Goal: Task Accomplishment & Management: Complete application form

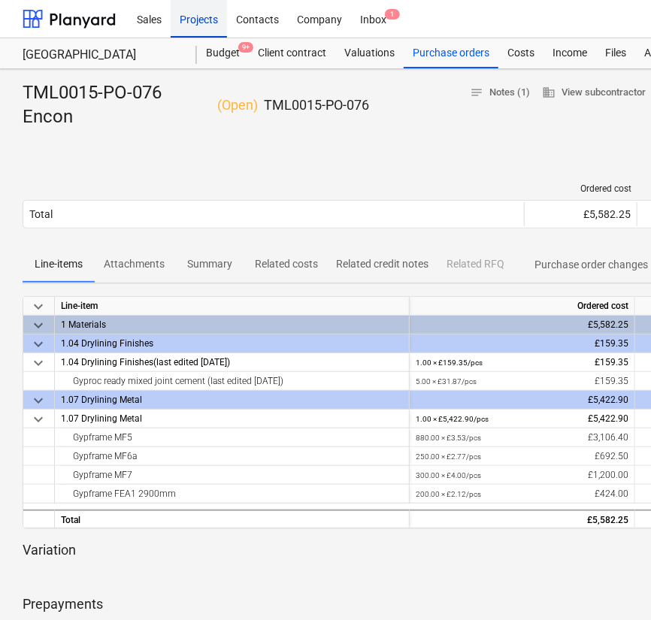
click at [215, 24] on div "Projects" at bounding box center [199, 18] width 56 height 38
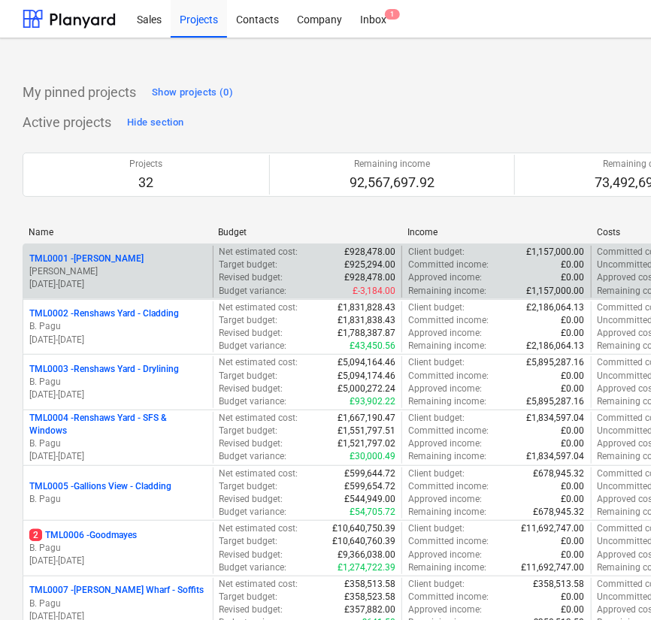
click at [113, 255] on p "TML0001 - [PERSON_NAME]" at bounding box center [86, 258] width 114 height 13
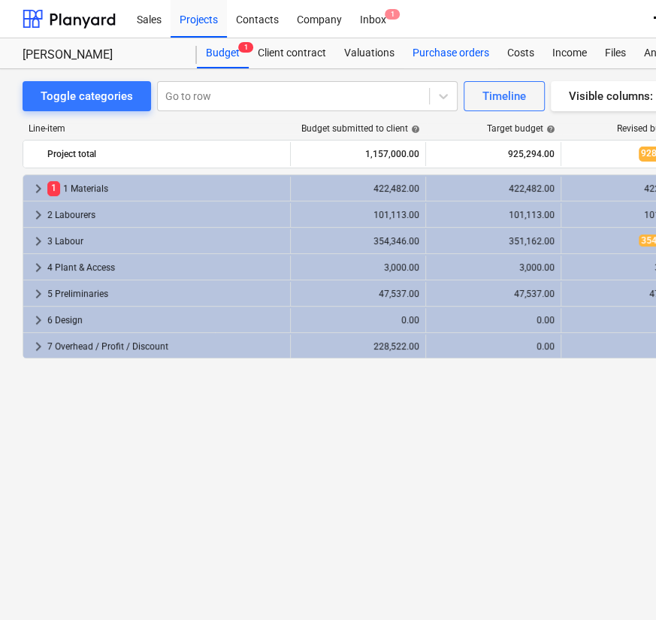
click at [439, 47] on div "Purchase orders" at bounding box center [450, 53] width 95 height 30
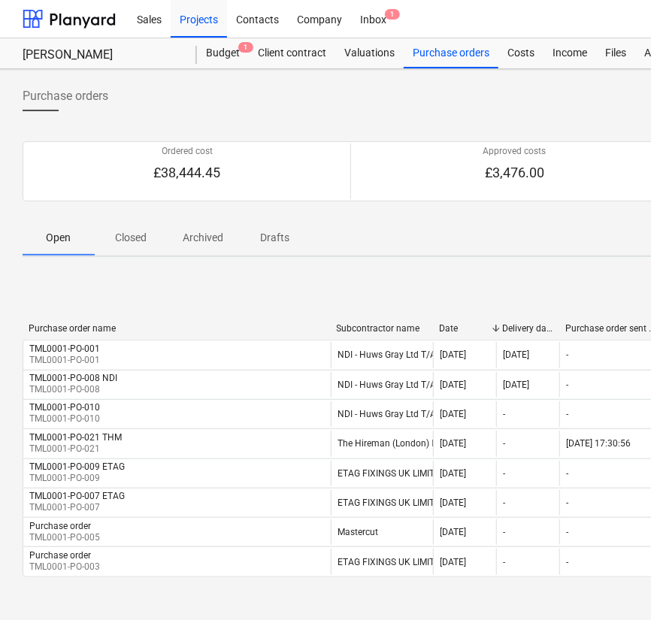
scroll to position [37, 0]
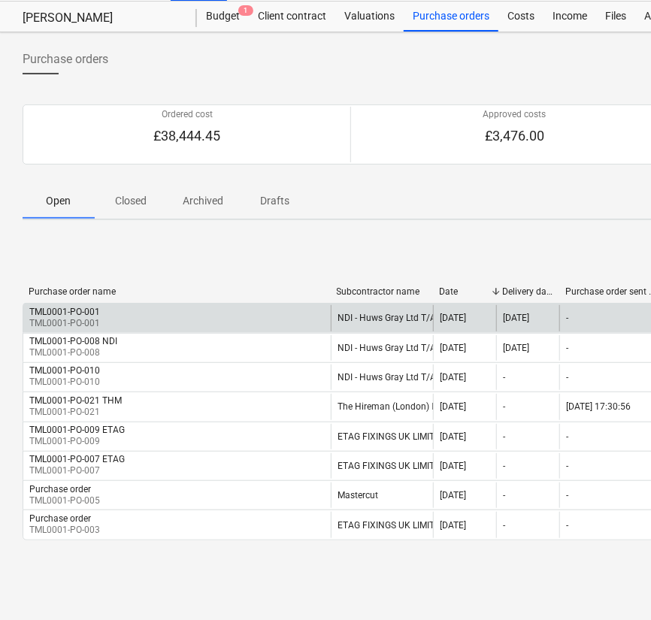
click at [204, 305] on div "TML0001-PO-001 TML0001-PO-001" at bounding box center [176, 318] width 307 height 26
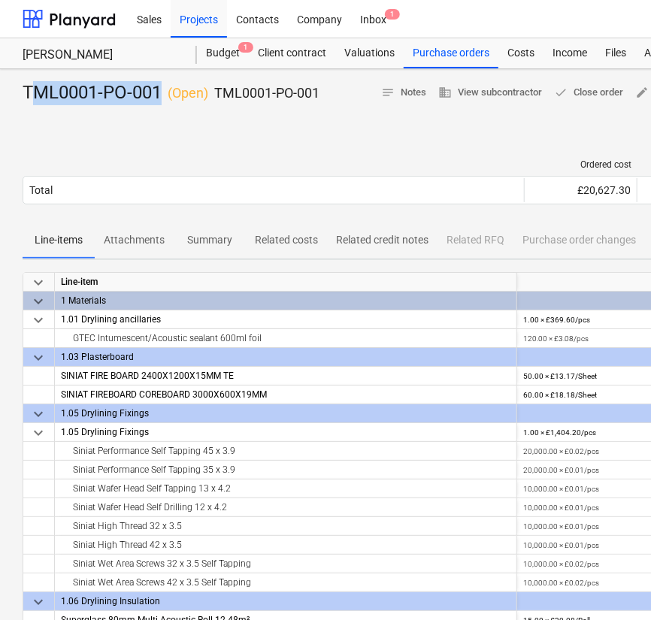
drag, startPoint x: 32, startPoint y: 95, endPoint x: 160, endPoint y: 89, distance: 128.6
click at [160, 89] on div "TML0001-PO-001 ( Open ) TML0001-PO-001" at bounding box center [171, 93] width 297 height 24
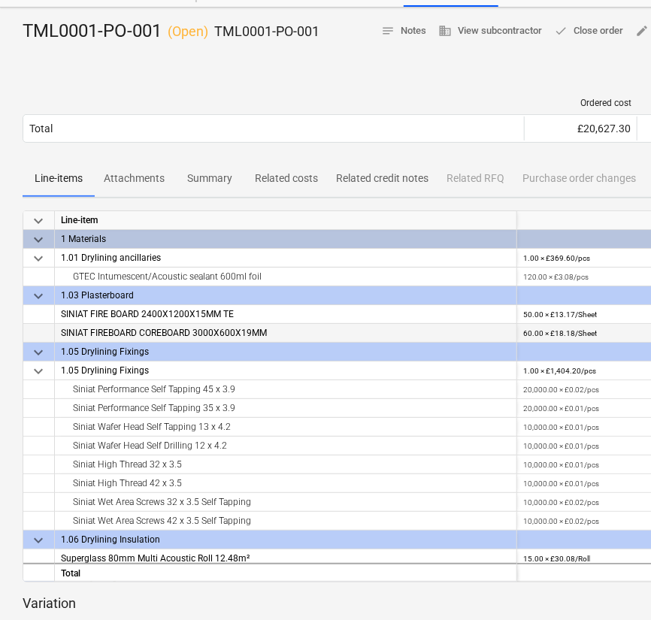
scroll to position [23, 0]
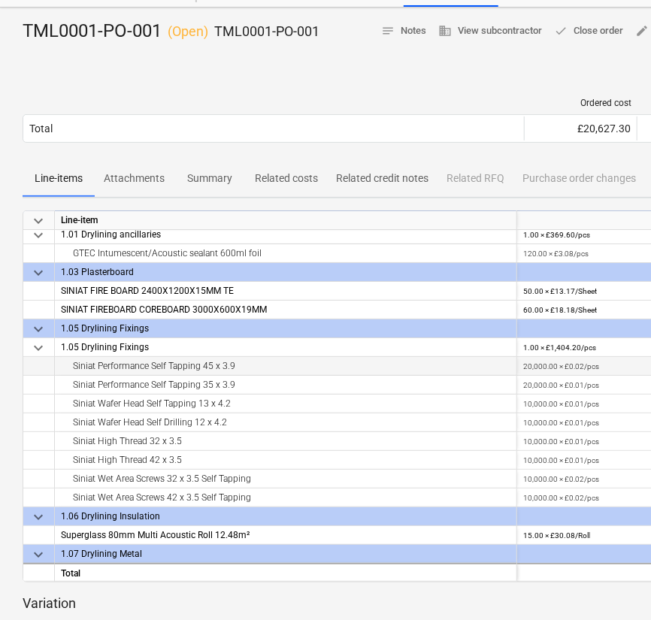
drag, startPoint x: 240, startPoint y: 366, endPoint x: 56, endPoint y: 366, distance: 184.1
click at [56, 366] on div "Siniat Performance Self Tapping 45 x 3.9" at bounding box center [286, 366] width 462 height 19
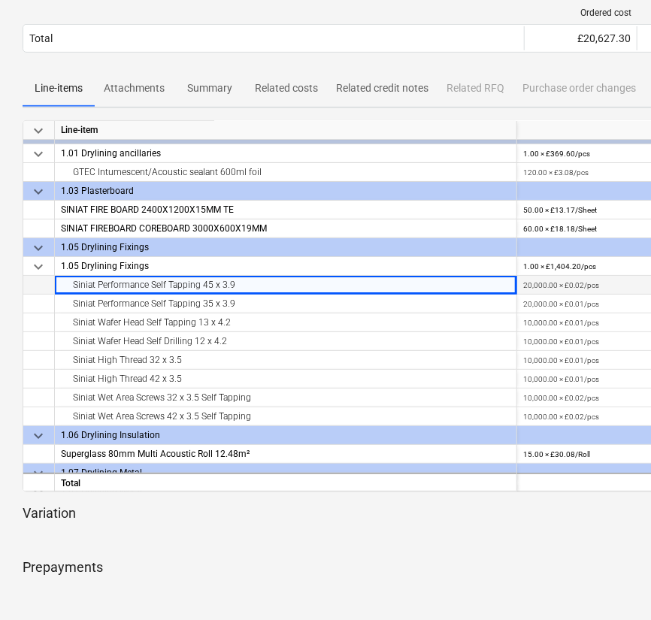
scroll to position [13, 0]
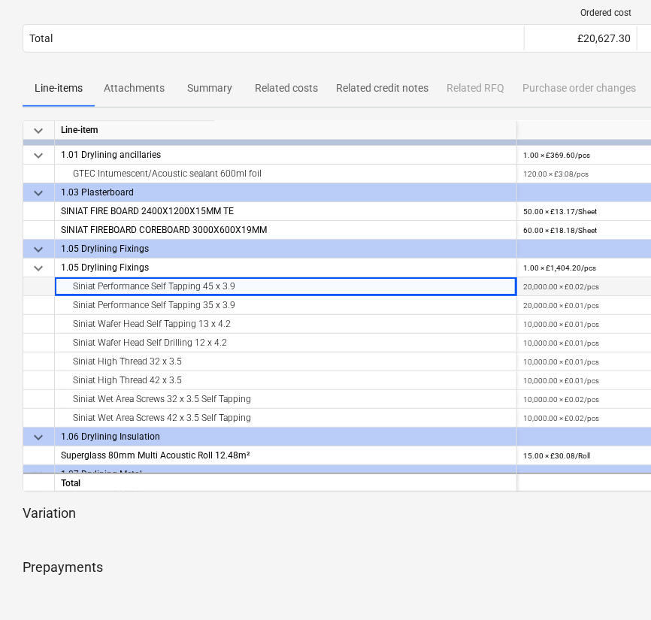
click at [510, 140] on div "1 Materials" at bounding box center [286, 136] width 462 height 19
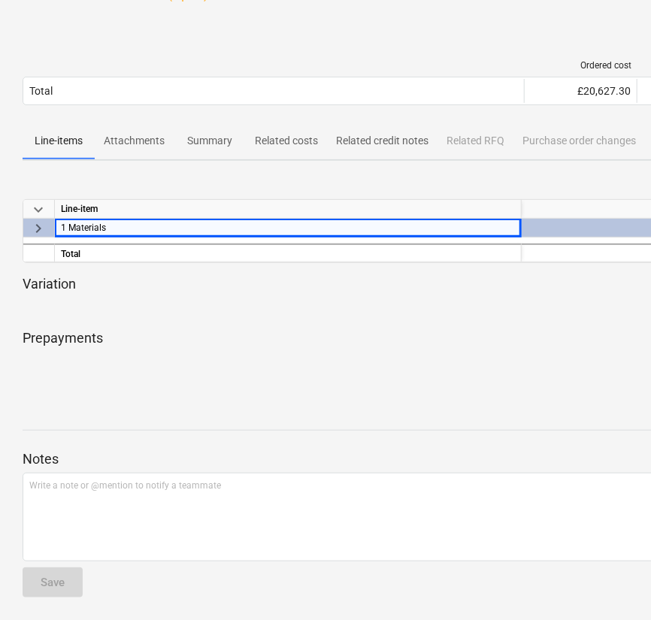
click at [47, 226] on div "keyboard_arrow_right" at bounding box center [39, 228] width 32 height 19
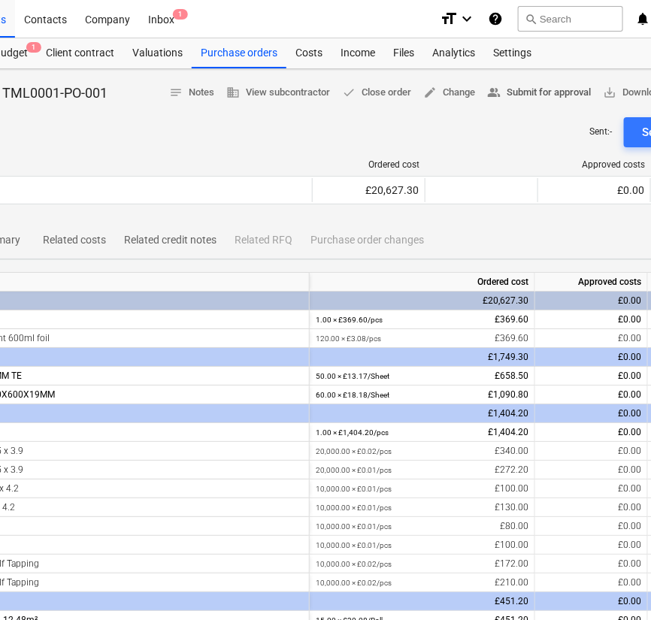
scroll to position [0, 255]
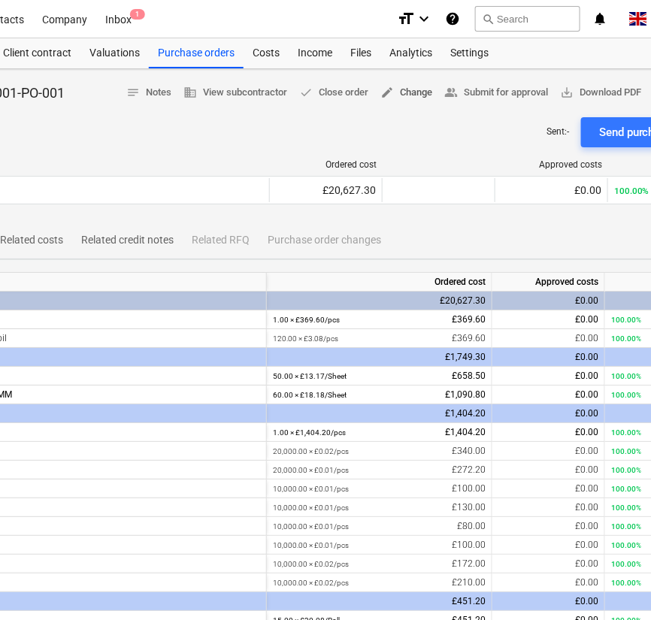
click at [399, 103] on button "edit Change" at bounding box center [406, 92] width 64 height 23
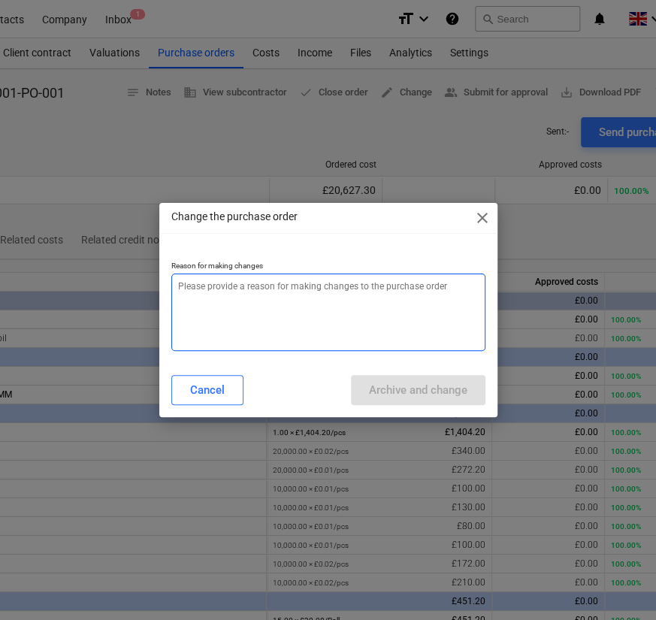
click at [371, 315] on textarea at bounding box center [328, 311] width 314 height 77
type textarea "x"
type textarea "T"
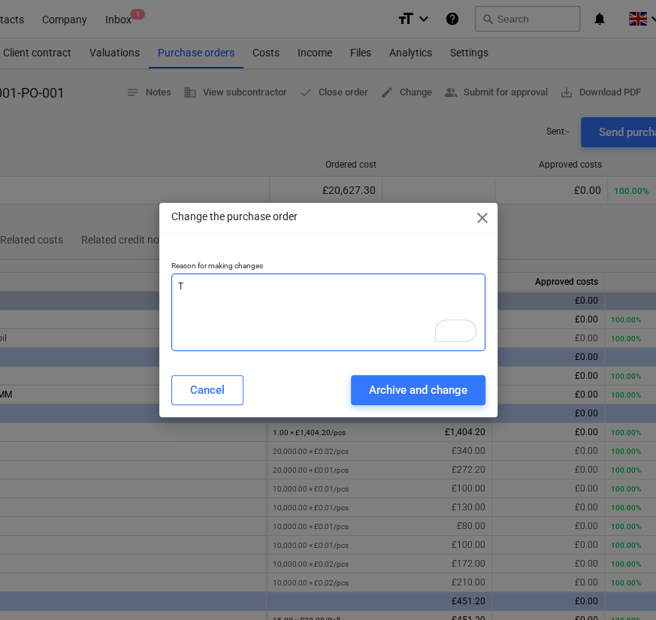
type textarea "x"
type textarea "Ti"
type textarea "x"
type textarea "Tie"
type textarea "x"
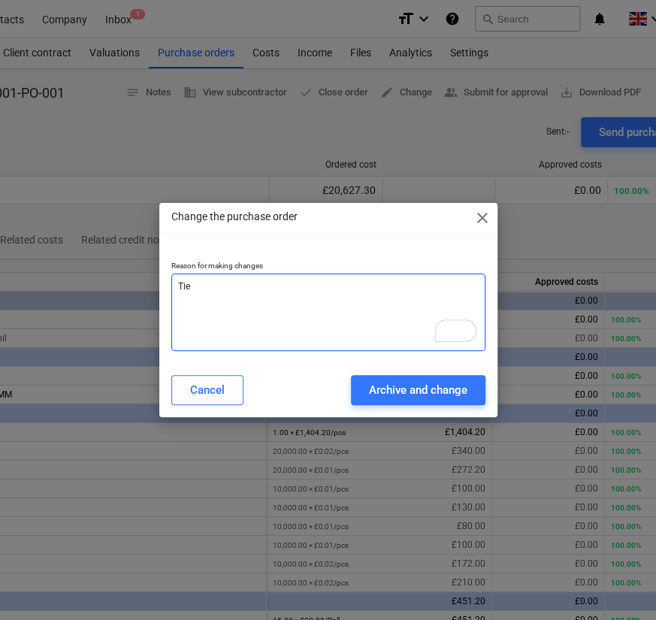
type textarea "Tie"
type textarea "x"
type textarea "Tie t"
type textarea "x"
type textarea "Tie to"
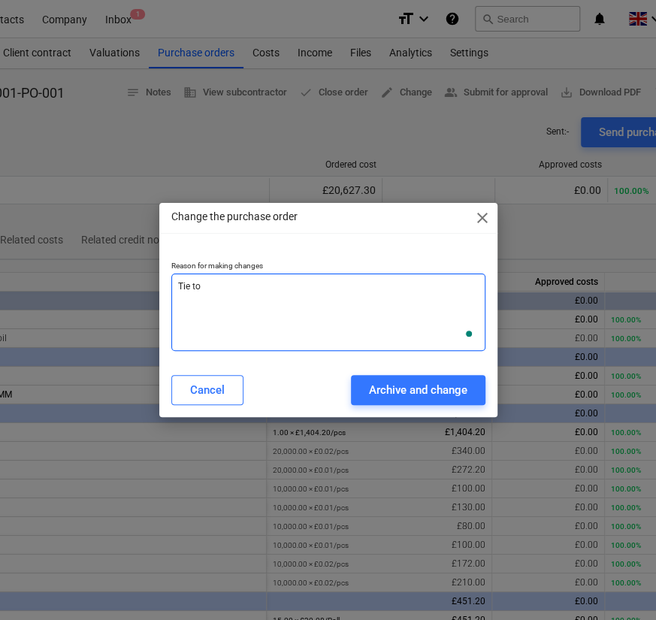
type textarea "x"
type textarea "Tie to"
type textarea "x"
type textarea "Tie to b"
type textarea "x"
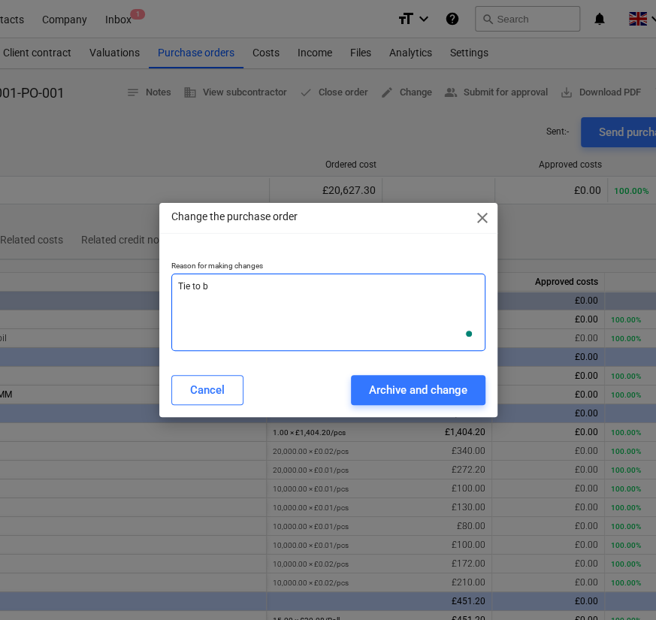
type textarea "Tie to bu"
type textarea "x"
type textarea "Tie to bud"
type textarea "x"
type textarea "Tie to budg"
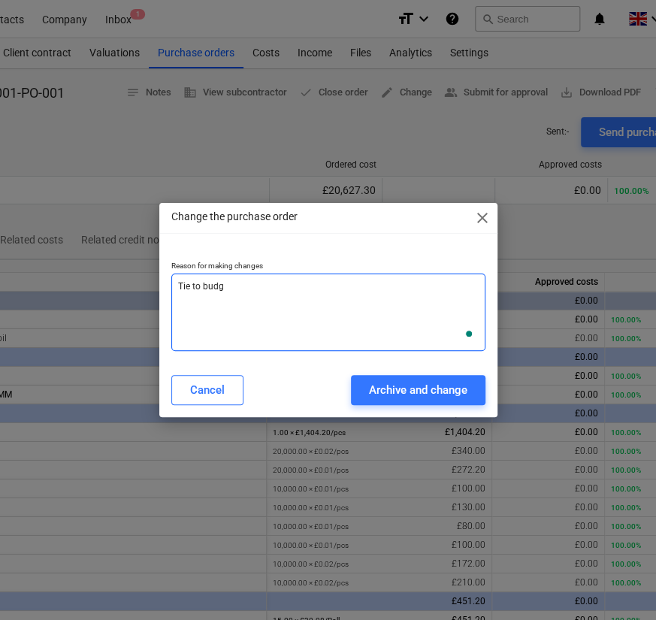
type textarea "x"
type textarea "Tie to budge"
type textarea "x"
type textarea "Tie to budget"
type textarea "x"
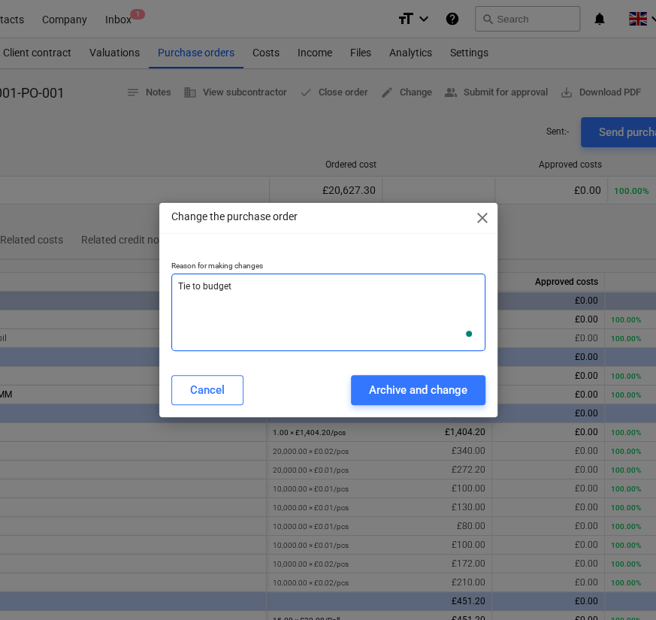
type textarea "Tie to budget"
type textarea "x"
type textarea "Tie to budget i"
type textarea "x"
type textarea "Tie to budget ite"
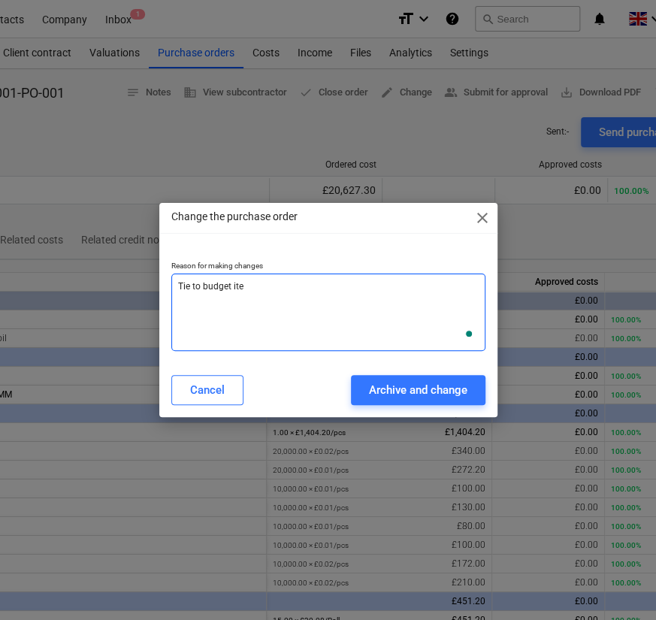
type textarea "x"
type textarea "Tie to budget item"
type textarea "x"
type textarea "Tie to budget items"
type textarea "x"
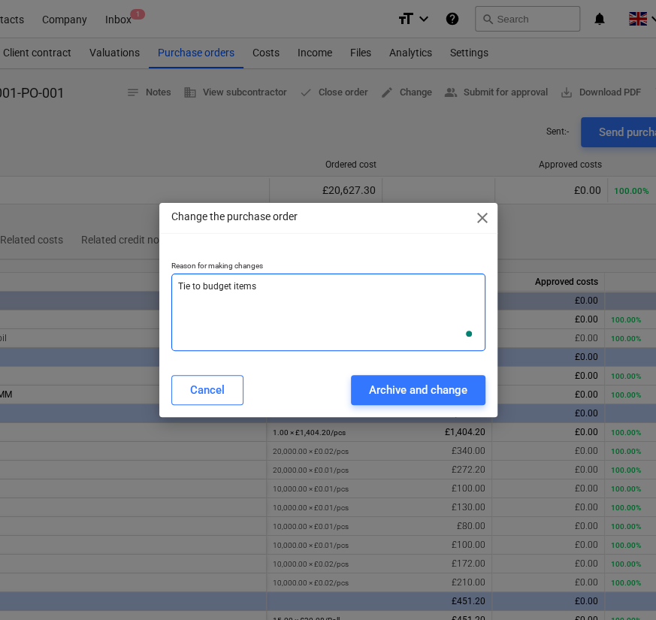
type textarea "Tie to budget items"
type textarea "x"
type textarea "Tie to budget items"
type textarea "x"
type textarea "Tie to budget items"
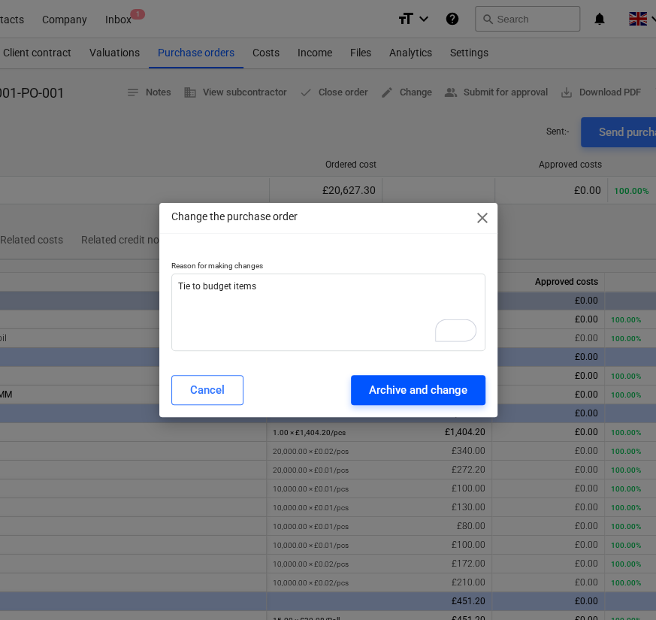
click at [412, 397] on div "Archive and change" at bounding box center [418, 390] width 98 height 20
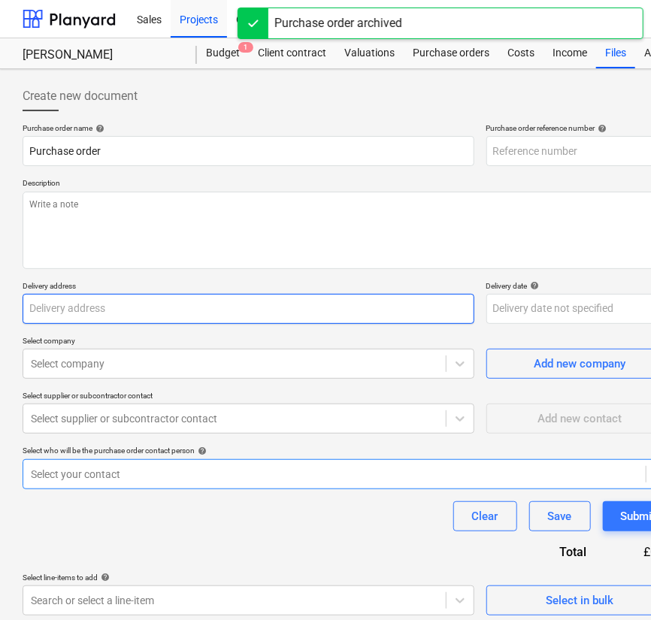
type textarea "x"
type input "TML0001-PO-030"
type textarea "x"
type input "TML0001-PO-001"
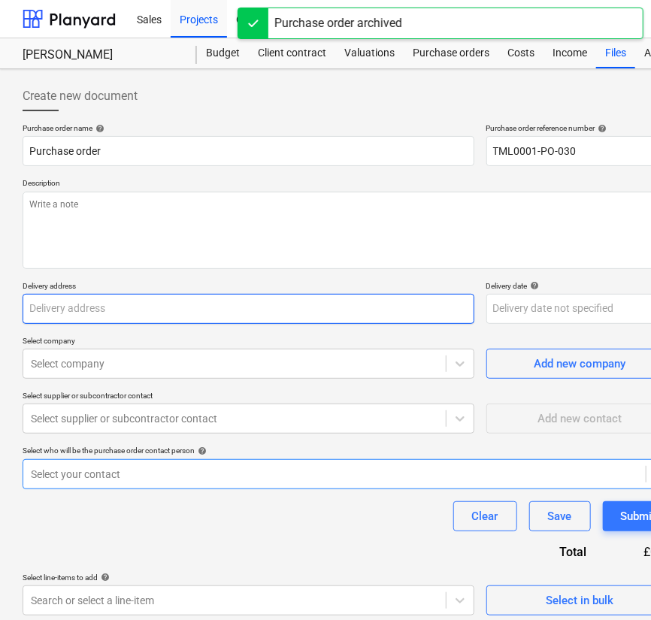
type textarea "Please see order attached required [DATE] Rigid/[PERSON_NAME] vehicle. Driver t…"
type input "Berkeley Homes ([GEOGRAPHIC_DATA]), [STREET_ADDRESS][PERSON_NAME]"
type input "[DATE]"
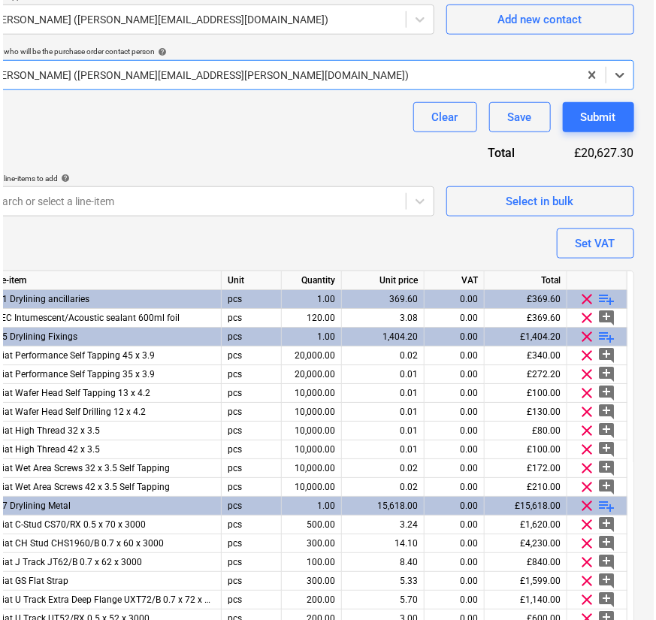
scroll to position [153, 43]
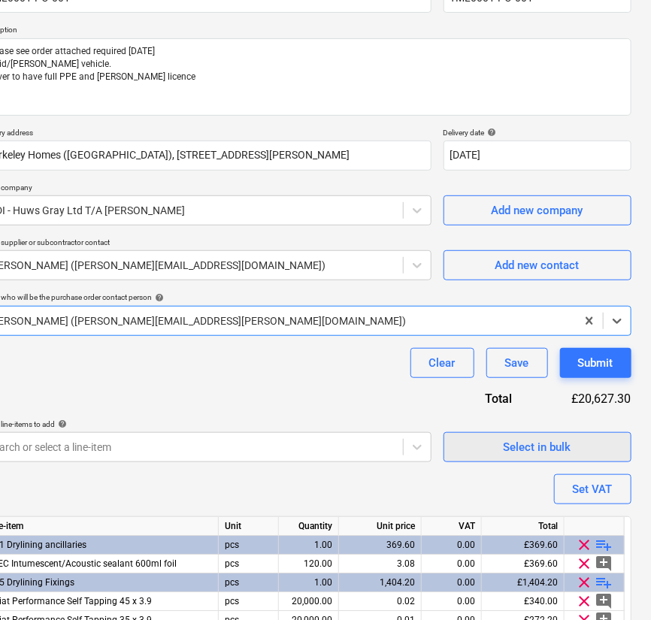
click at [498, 444] on span "Select in bulk" at bounding box center [537, 447] width 150 height 20
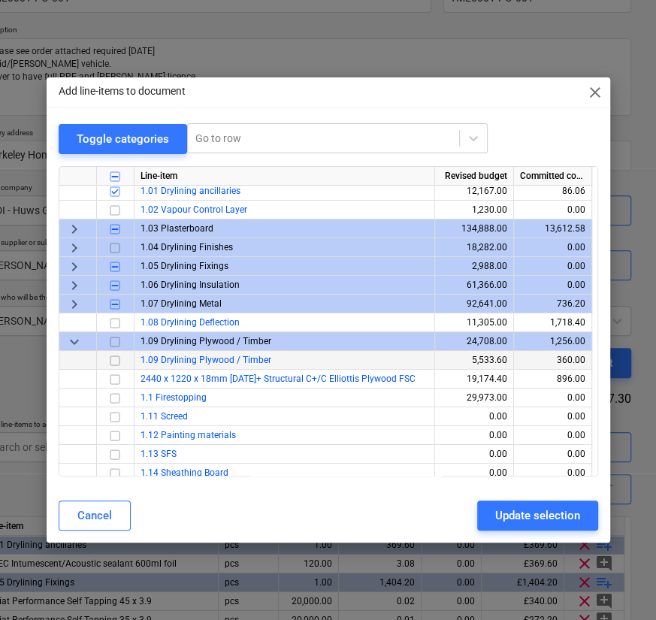
scroll to position [0, 0]
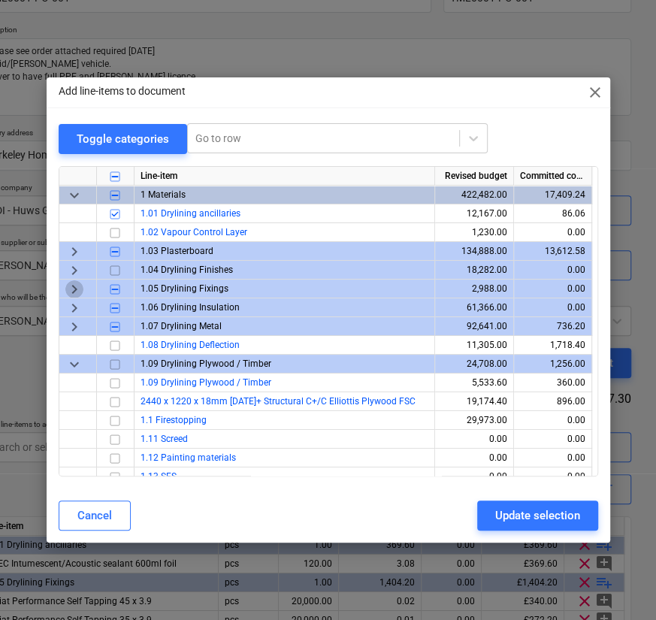
click at [72, 288] on span "keyboard_arrow_right" at bounding box center [74, 289] width 18 height 18
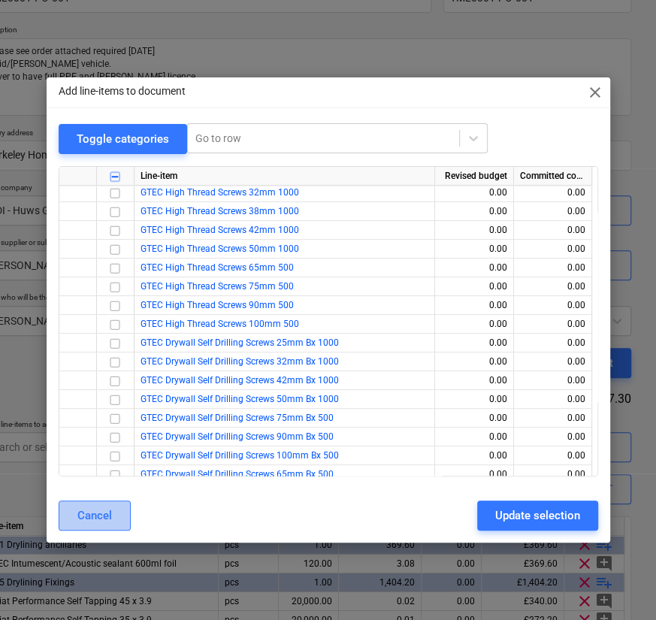
click at [98, 521] on div "Cancel" at bounding box center [94, 516] width 35 height 20
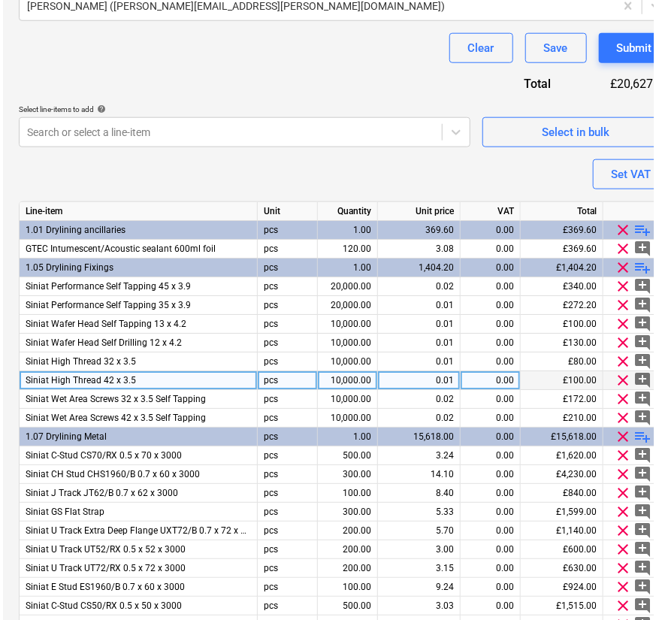
scroll to position [462, 7]
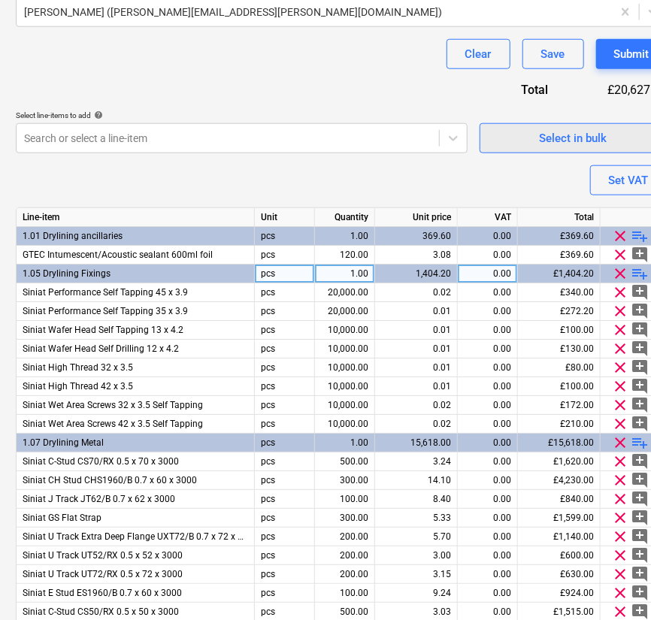
click at [553, 137] on div "Select in bulk" at bounding box center [573, 138] width 68 height 20
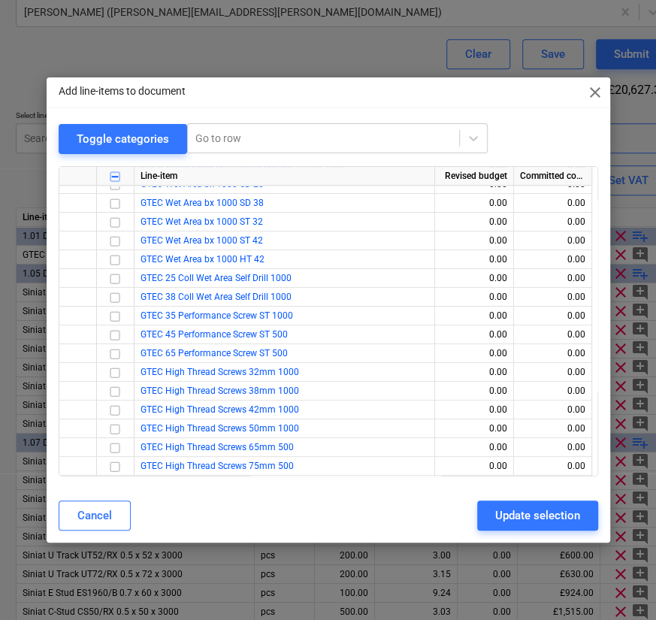
scroll to position [363, 0]
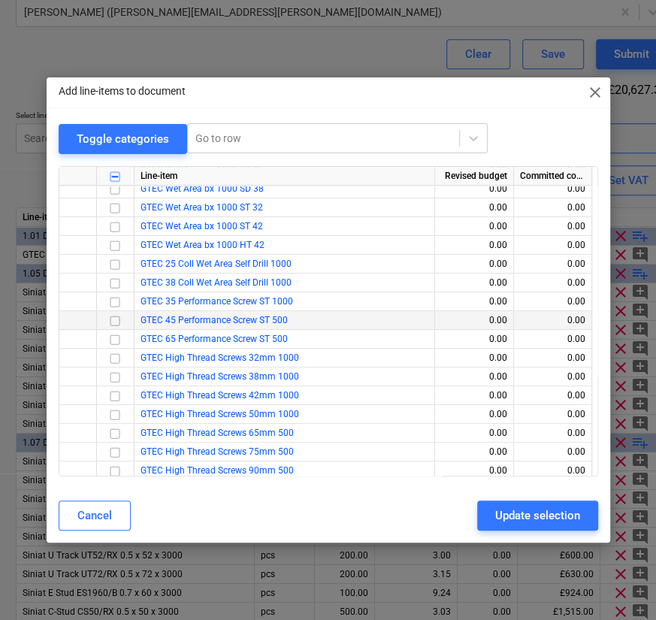
click at [118, 321] on input "checkbox" at bounding box center [115, 321] width 18 height 18
click at [117, 332] on input "checkbox" at bounding box center [115, 340] width 18 height 18
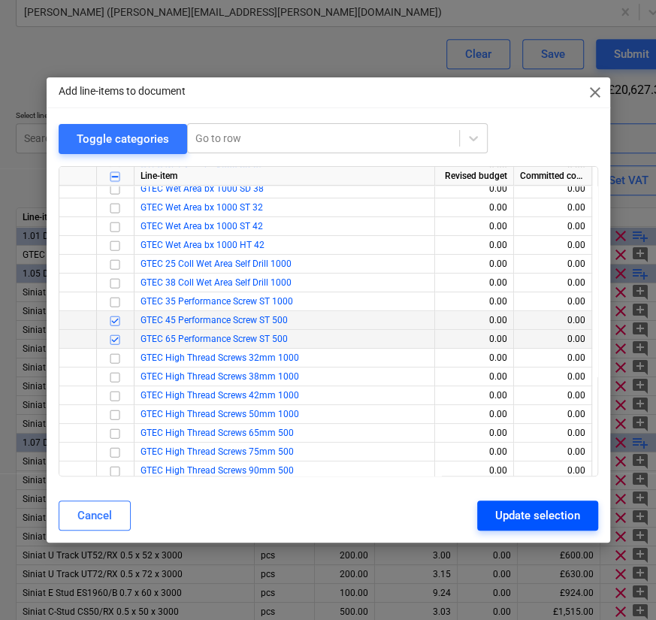
click at [524, 517] on div "Update selection" at bounding box center [537, 516] width 85 height 20
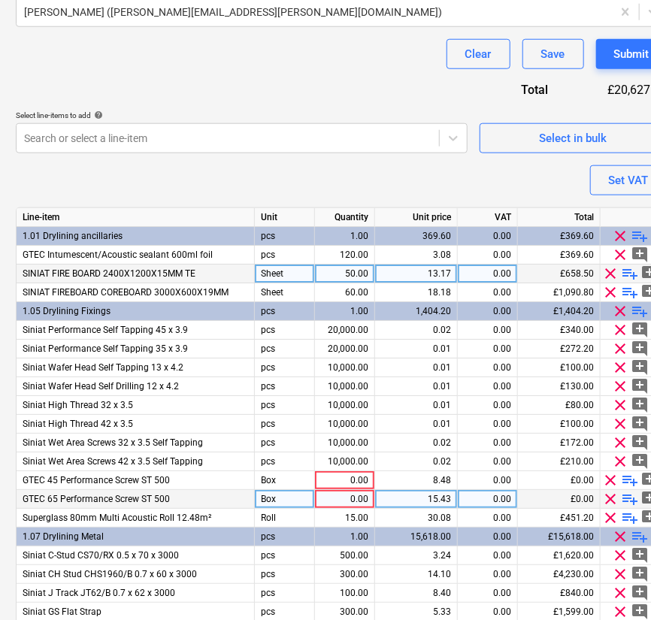
click at [612, 497] on span "clear" at bounding box center [611, 499] width 18 height 18
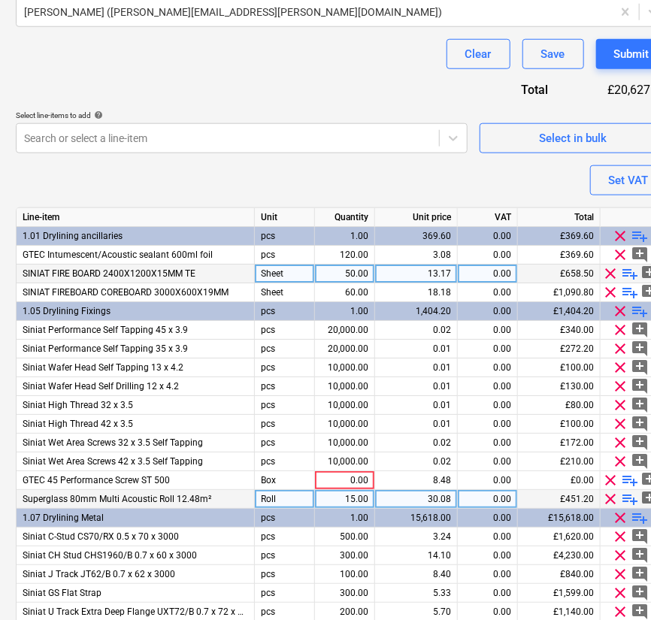
click at [510, 156] on div "Purchase order name help TML0001-PO-001 Purchase order reference number help TM…" at bounding box center [341, 203] width 651 height 1084
click at [510, 144] on span "Select in bulk" at bounding box center [573, 138] width 150 height 20
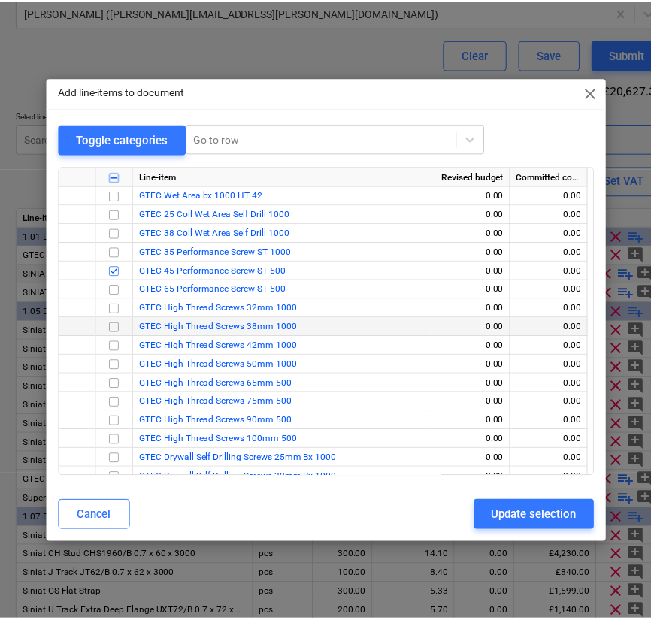
scroll to position [411, 0]
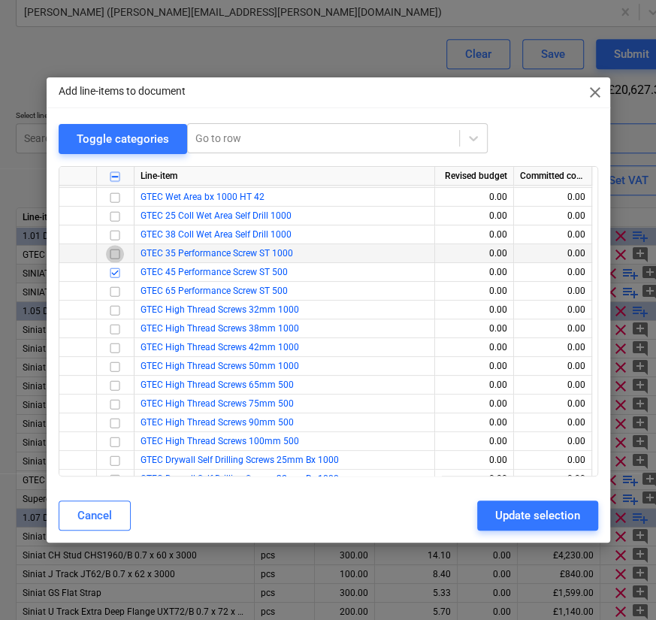
click at [111, 253] on input "checkbox" at bounding box center [115, 254] width 18 height 18
click at [555, 507] on div "Update selection" at bounding box center [537, 516] width 85 height 20
type textarea "x"
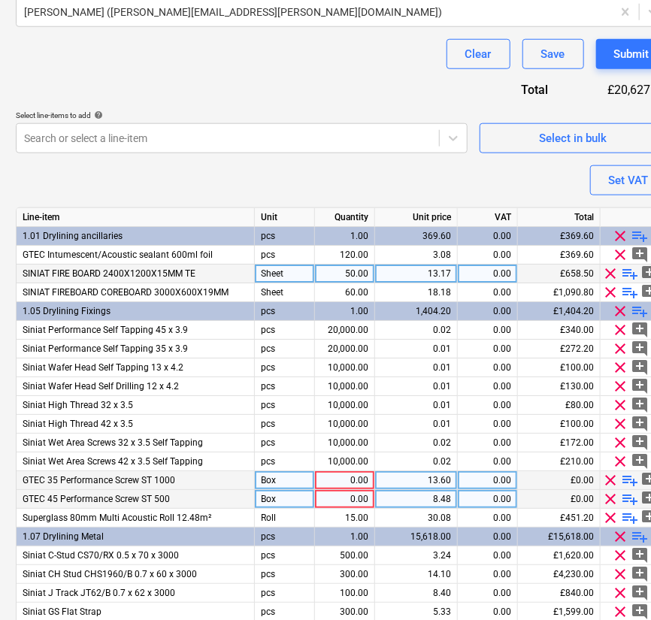
click at [356, 473] on div "0.00" at bounding box center [344, 480] width 47 height 19
click at [493, 481] on div "0.00" at bounding box center [487, 480] width 47 height 19
type input "2"
type input "340"
type textarea "x"
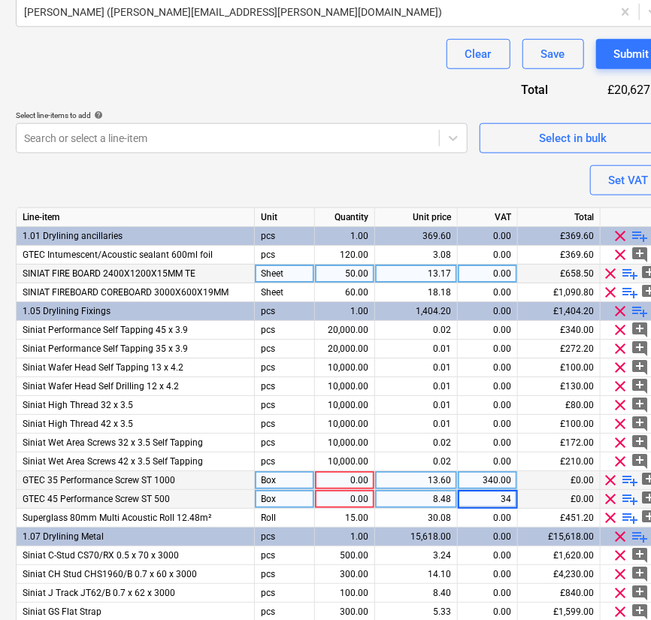
type input "340"
type textarea "x"
click at [504, 471] on div "340.00" at bounding box center [487, 480] width 47 height 19
click at [504, 471] on input "340" at bounding box center [487, 480] width 59 height 18
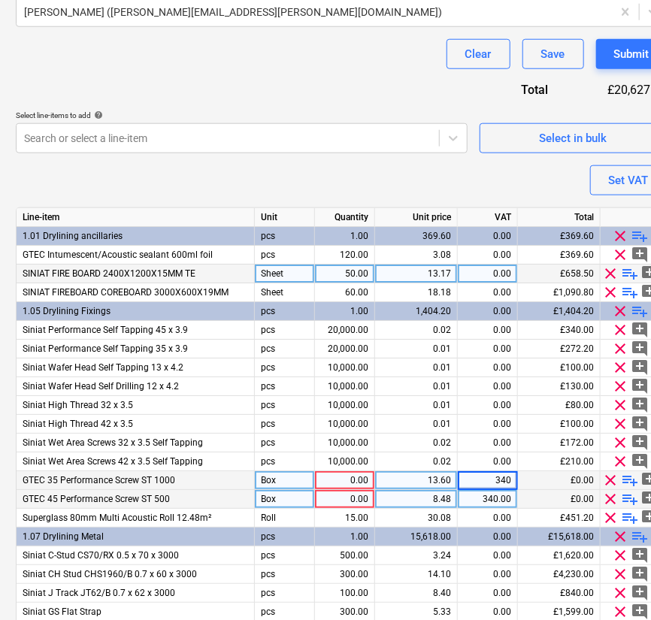
type input "0"
type textarea "x"
type input "340"
type textarea "x"
type input "340"
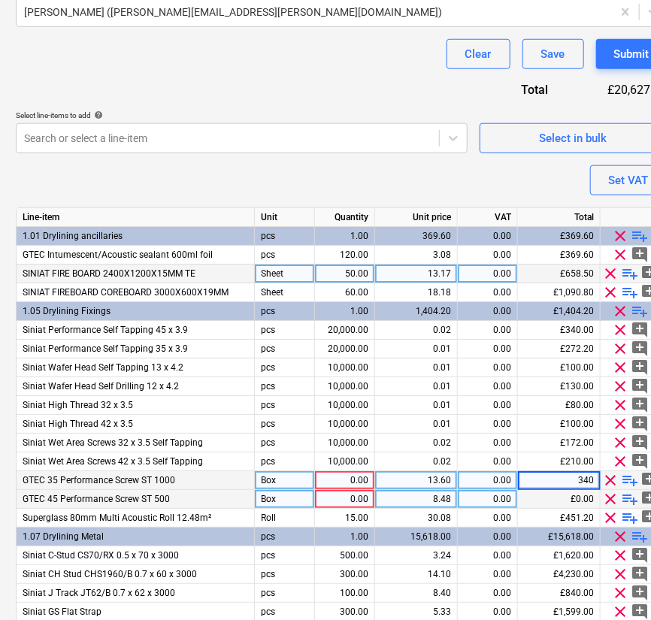
type textarea "x"
click at [426, 481] on div "13.60" at bounding box center [416, 480] width 70 height 19
type input "0.02"
type textarea "x"
type input "20000"
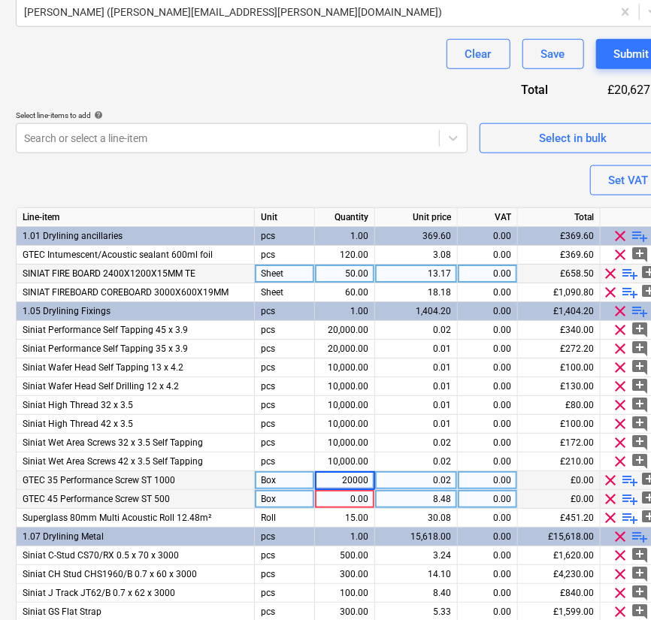
click at [354, 477] on input "20000" at bounding box center [344, 480] width 59 height 18
type textarea "x"
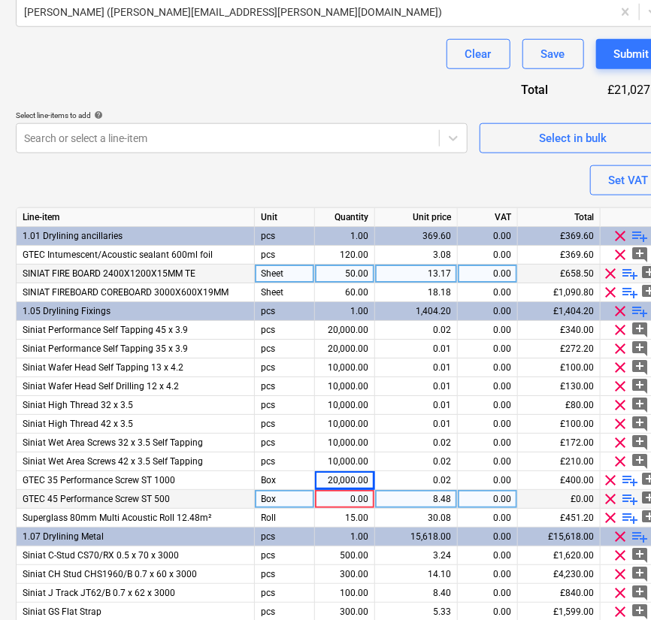
click at [351, 493] on div "0.00" at bounding box center [344, 499] width 47 height 19
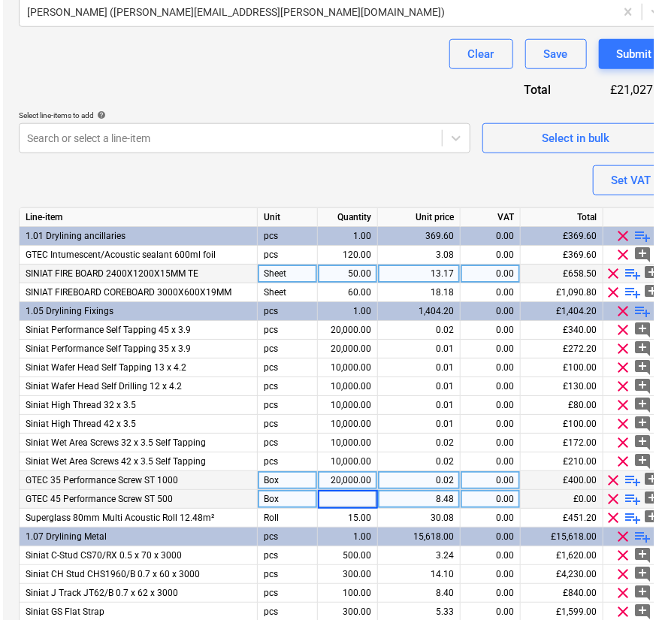
scroll to position [462, 6]
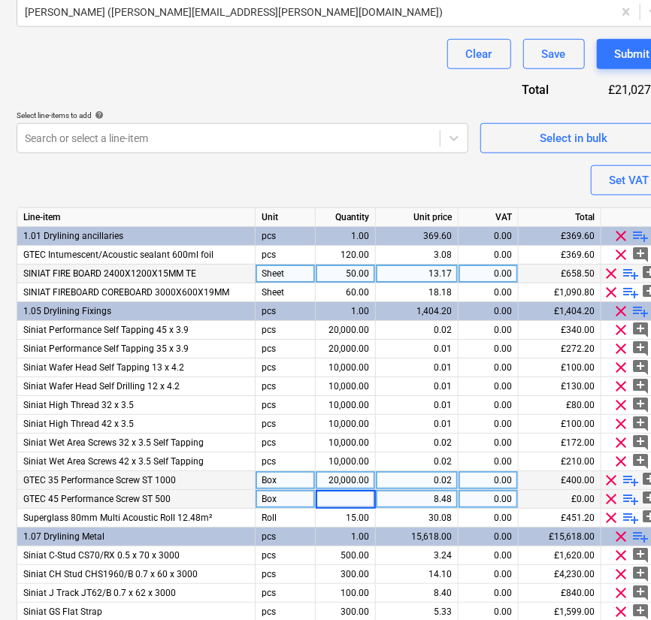
click at [425, 473] on div "0.02" at bounding box center [417, 480] width 70 height 19
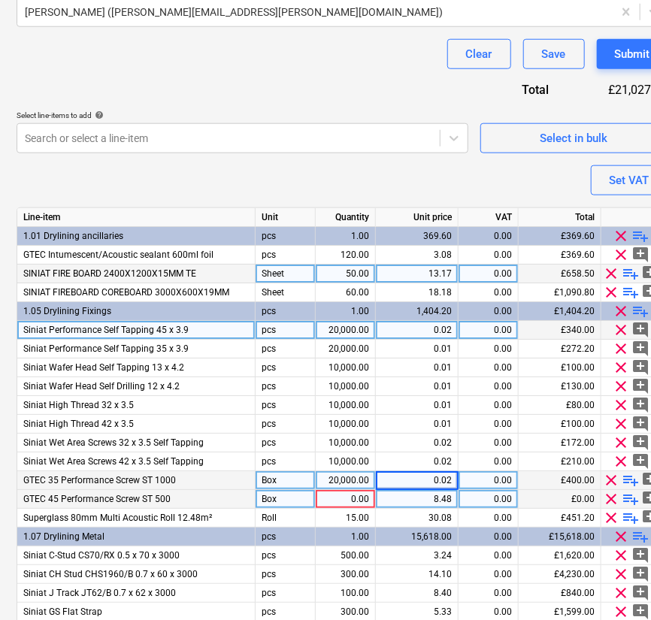
click at [441, 322] on div "0.02" at bounding box center [417, 330] width 70 height 19
click at [437, 483] on div "0.02" at bounding box center [417, 480] width 70 height 19
type input "0.17"
type textarea "x"
click at [438, 476] on div "0.17" at bounding box center [417, 480] width 70 height 19
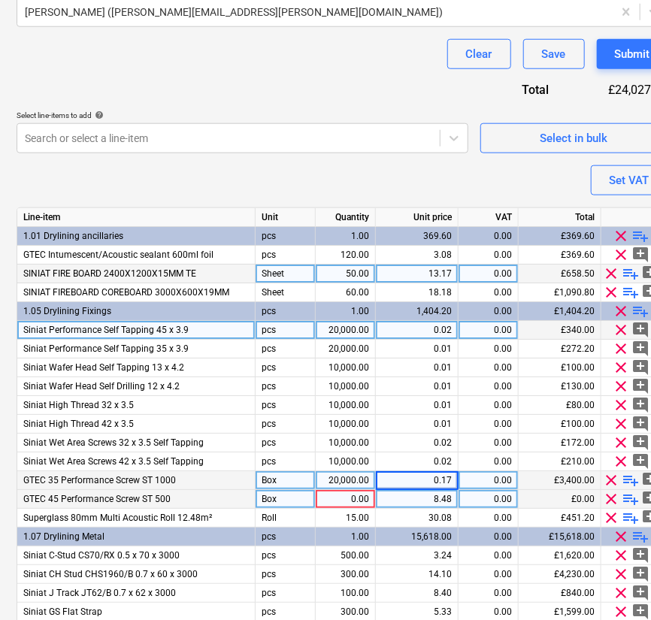
click at [438, 476] on input "0.17" at bounding box center [417, 480] width 82 height 18
type input "0.017"
type textarea "x"
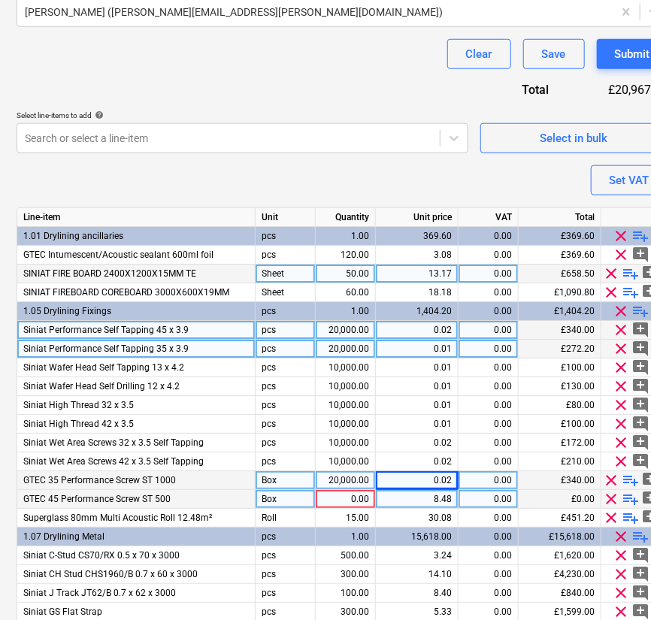
click at [443, 345] on div "0.01" at bounding box center [417, 349] width 70 height 19
click at [419, 500] on div "8.48" at bounding box center [417, 499] width 70 height 19
type input "0.0136"
type textarea "x"
click at [328, 497] on div "0.00" at bounding box center [345, 499] width 47 height 19
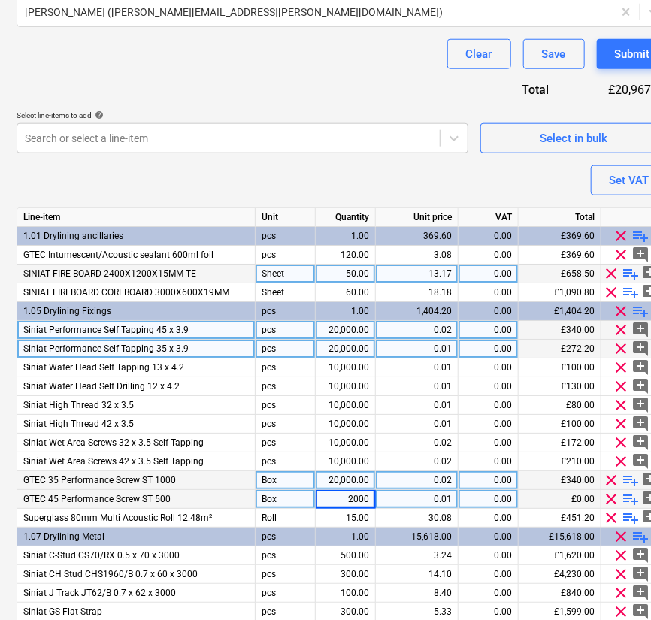
type input "20000"
click at [618, 327] on span "clear" at bounding box center [621, 330] width 18 height 18
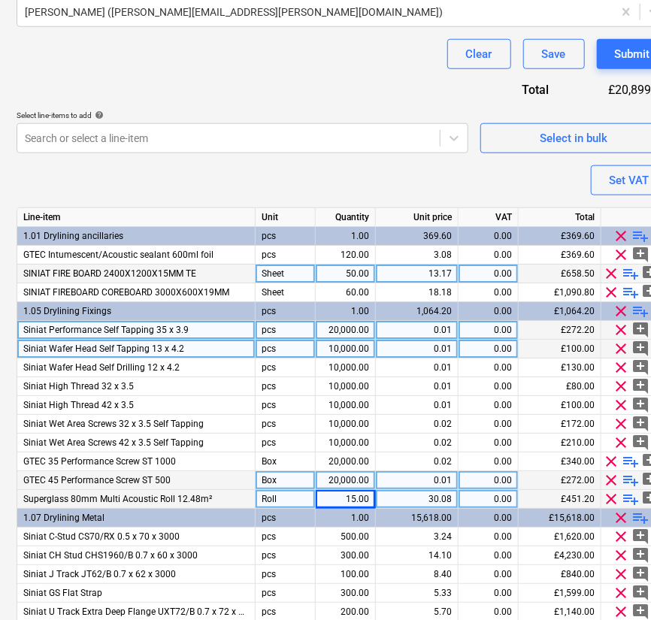
click at [618, 327] on span "clear" at bounding box center [621, 330] width 18 height 18
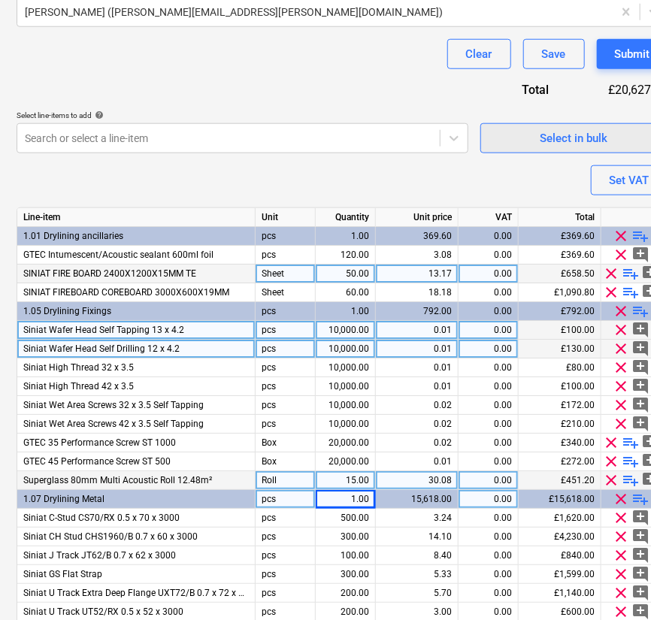
click at [542, 139] on div "Select in bulk" at bounding box center [574, 138] width 68 height 20
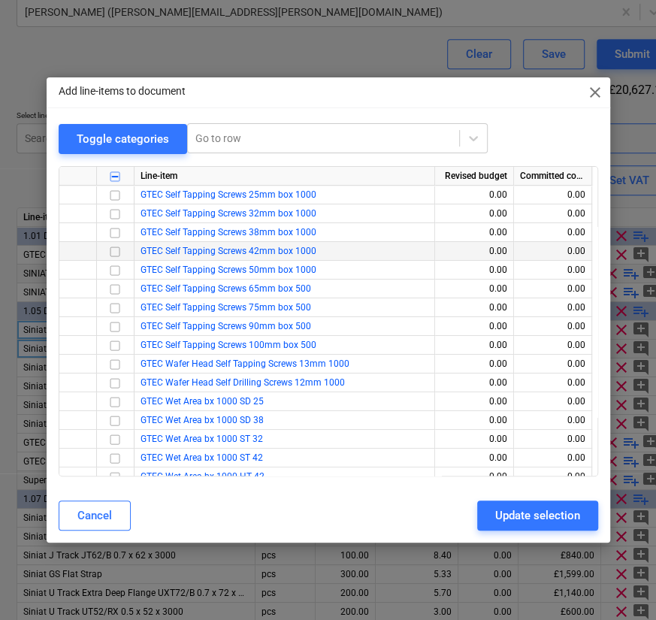
scroll to position [130, 0]
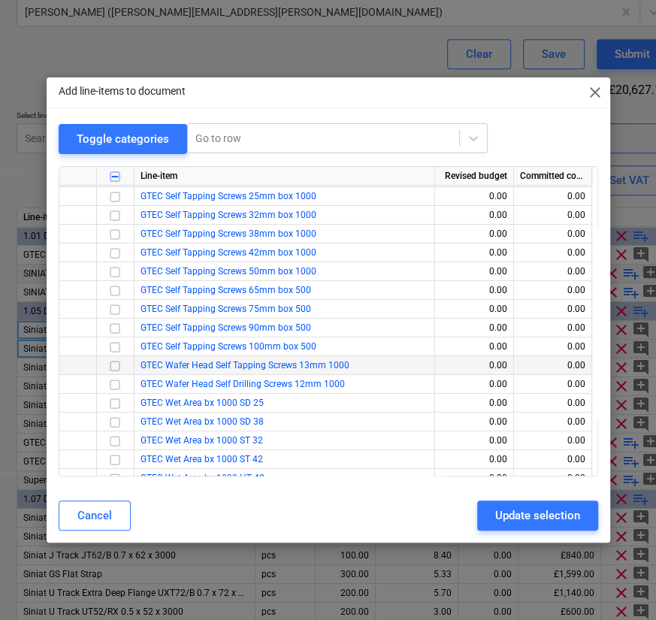
click at [114, 360] on input "checkbox" at bounding box center [115, 366] width 18 height 18
click at [114, 381] on input "checkbox" at bounding box center [115, 385] width 18 height 18
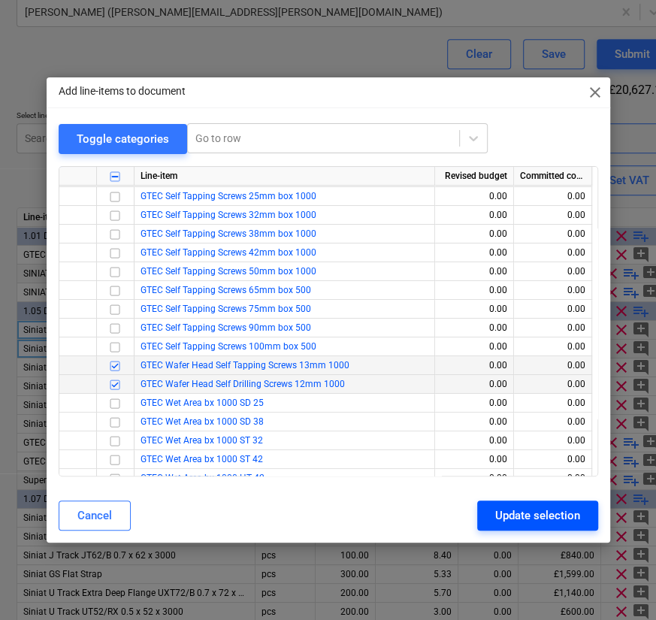
click at [555, 521] on div "Update selection" at bounding box center [537, 516] width 85 height 20
type textarea "x"
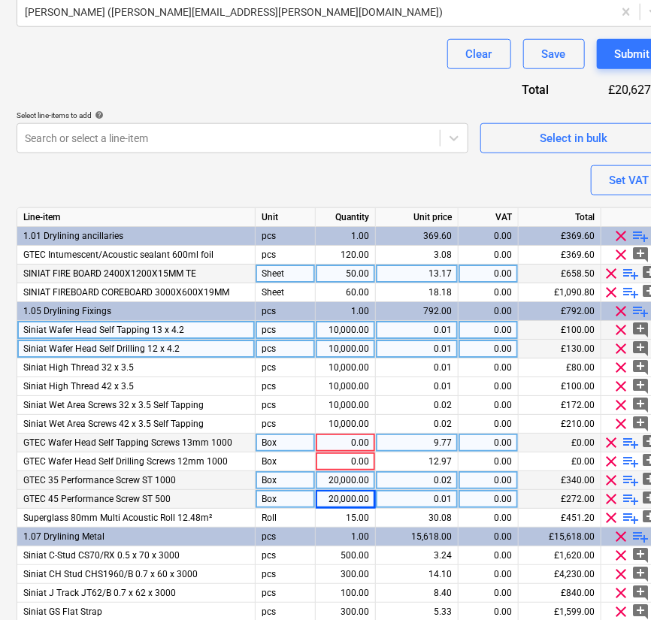
click at [339, 439] on div "0.00" at bounding box center [345, 443] width 47 height 19
click at [461, 322] on div "0.00" at bounding box center [488, 330] width 60 height 19
click at [437, 329] on div "0.01" at bounding box center [417, 330] width 70 height 19
click at [437, 331] on input "0.01" at bounding box center [417, 330] width 82 height 18
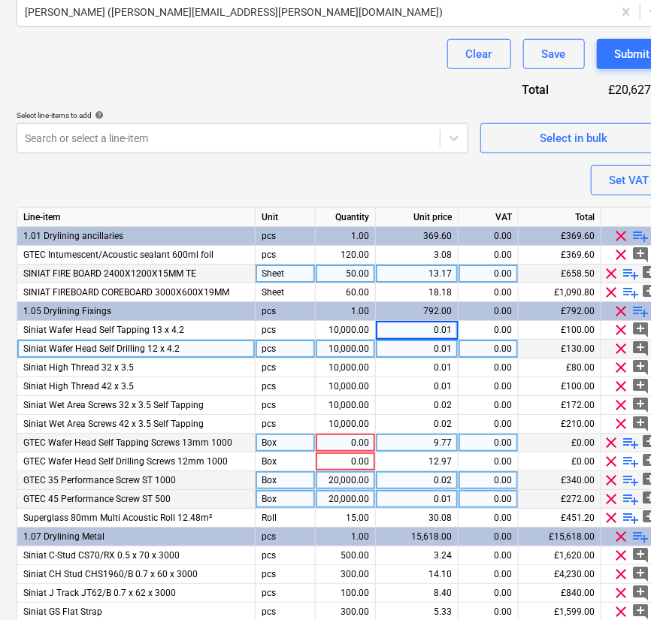
click at [437, 340] on div "0.01" at bounding box center [417, 349] width 70 height 19
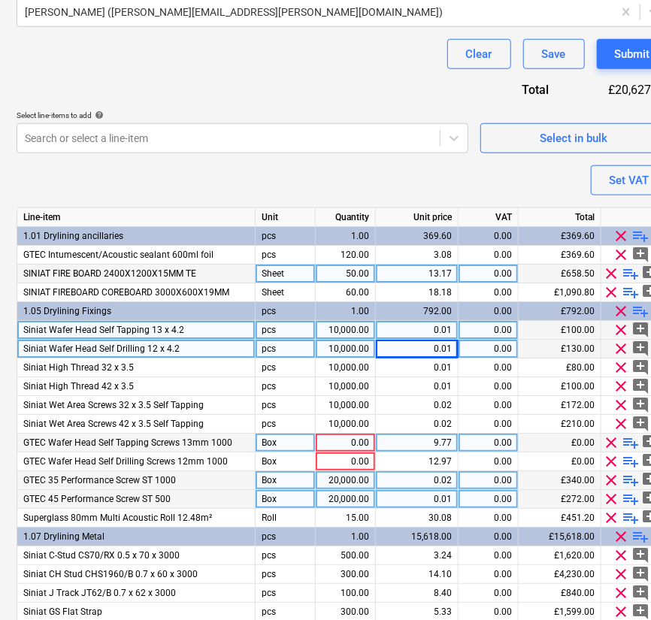
click at [428, 328] on div "0.01" at bounding box center [417, 330] width 70 height 19
click at [434, 436] on div "9.77" at bounding box center [417, 443] width 70 height 19
type input "0.01"
type textarea "x"
type input "0.013"
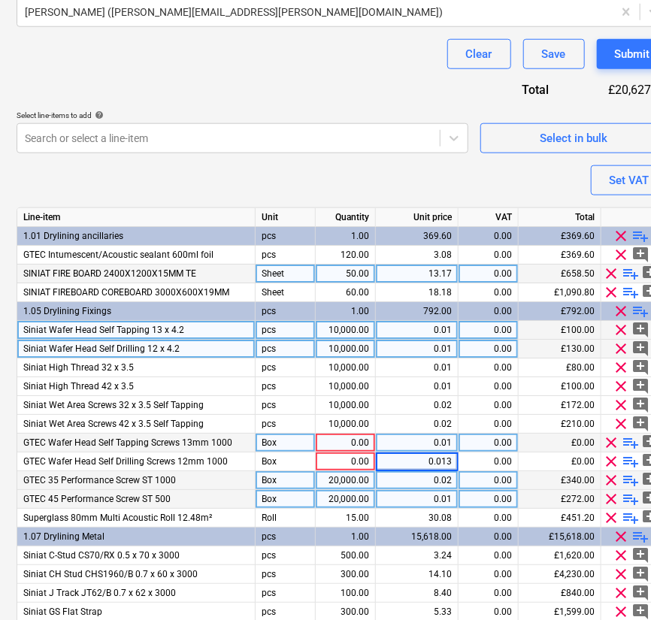
type textarea "x"
click at [365, 442] on div "0.00" at bounding box center [345, 443] width 47 height 19
click at [364, 441] on input at bounding box center [345, 443] width 59 height 18
type input "10000"
type textarea "x"
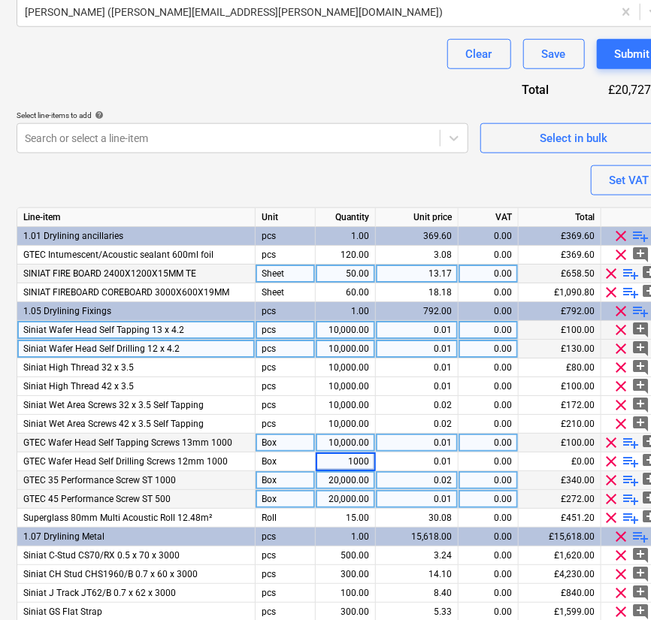
type input "10000"
click at [618, 327] on span "clear" at bounding box center [621, 330] width 18 height 18
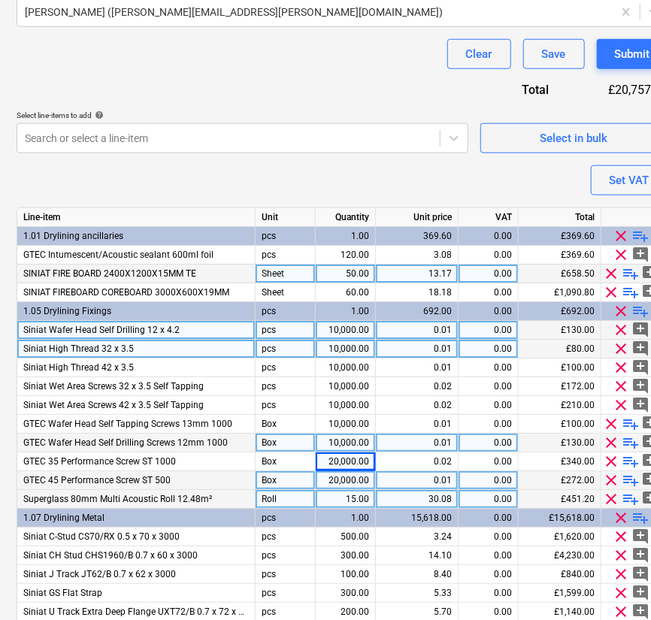
click at [618, 327] on span "clear" at bounding box center [621, 330] width 18 height 18
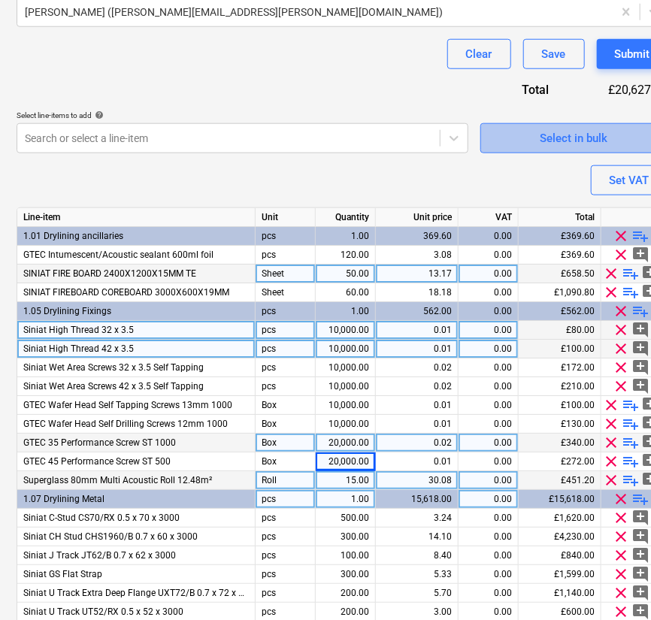
click at [583, 137] on div "Select in bulk" at bounding box center [574, 138] width 68 height 20
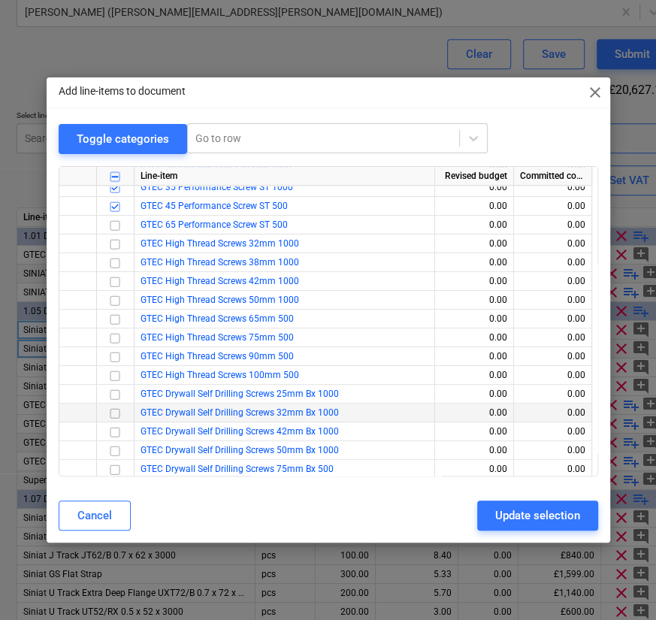
scroll to position [452, 0]
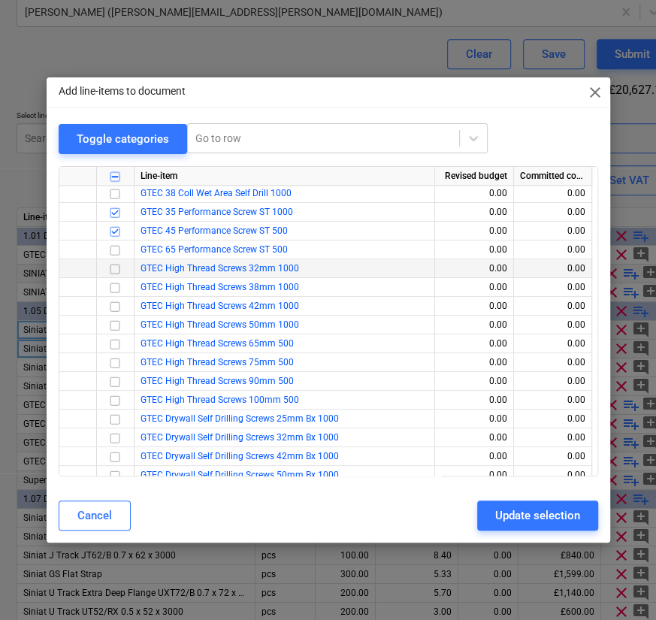
click at [115, 269] on input "checkbox" at bounding box center [115, 269] width 18 height 18
click at [522, 506] on div "Update selection" at bounding box center [537, 516] width 85 height 20
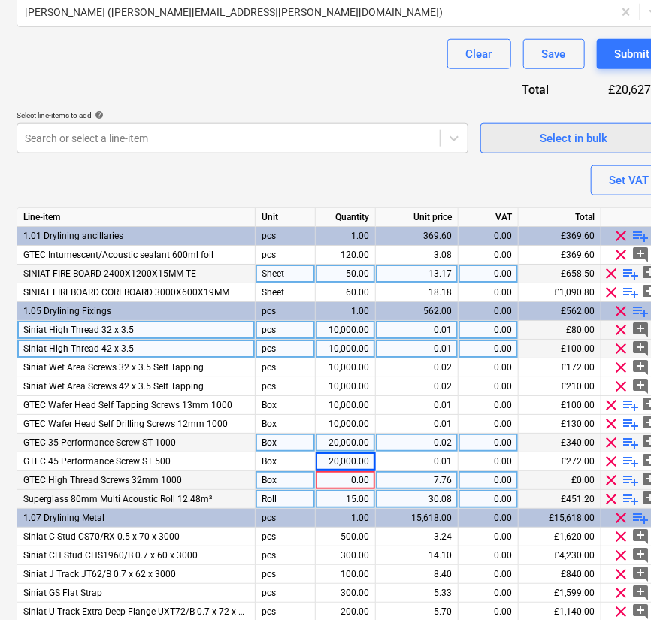
click at [595, 147] on button "Select in bulk" at bounding box center [574, 138] width 188 height 30
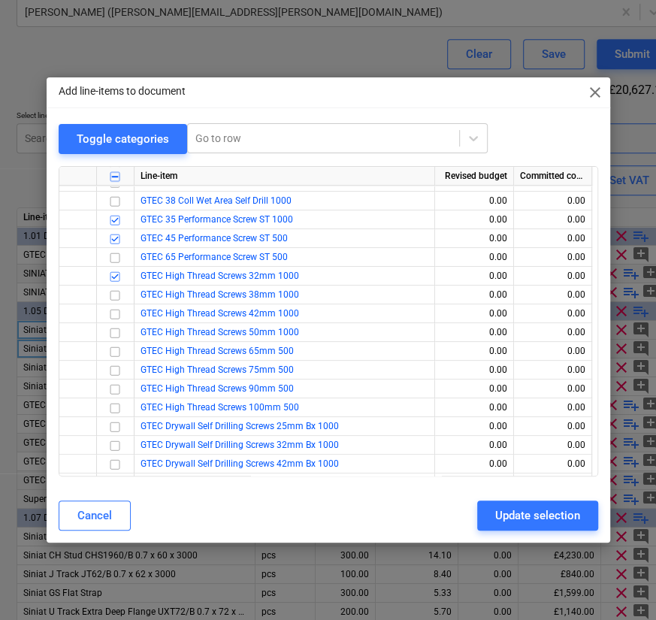
scroll to position [437, 0]
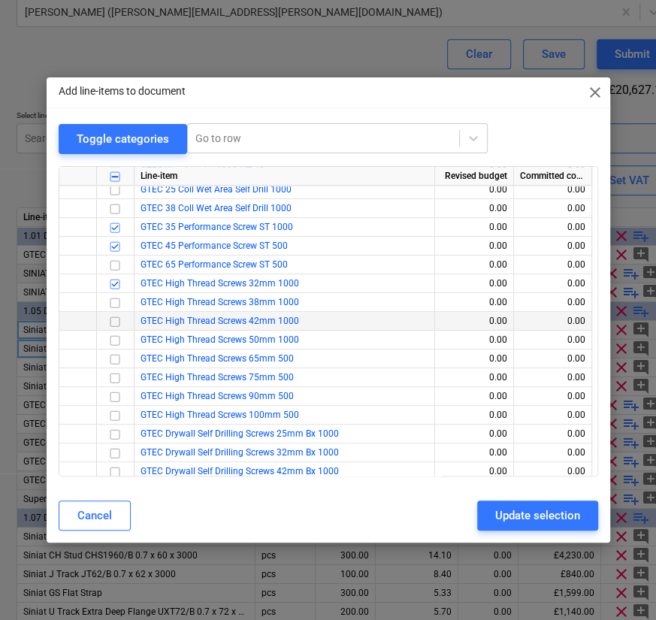
click at [107, 324] on input "checkbox" at bounding box center [115, 322] width 18 height 18
click at [548, 518] on div "Update selection" at bounding box center [537, 516] width 85 height 20
type textarea "x"
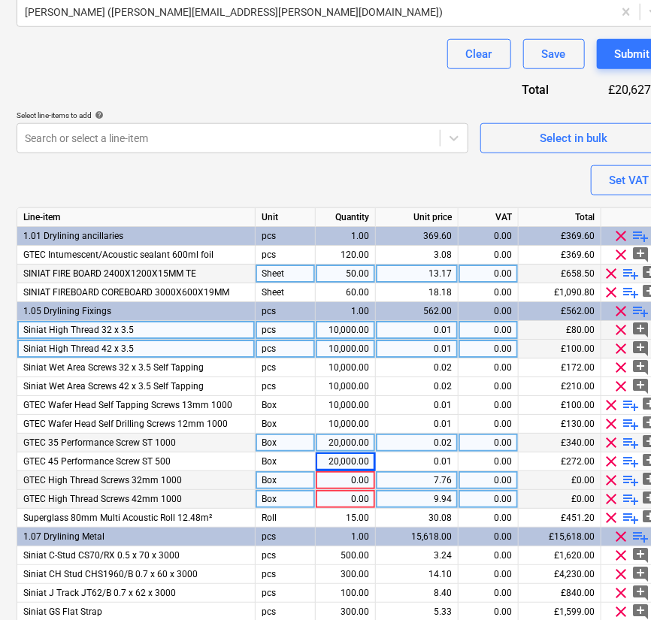
click at [429, 323] on div "0.01" at bounding box center [417, 330] width 70 height 19
click at [431, 340] on div "0.01" at bounding box center [417, 349] width 70 height 19
click at [434, 331] on div "0.01" at bounding box center [417, 330] width 70 height 19
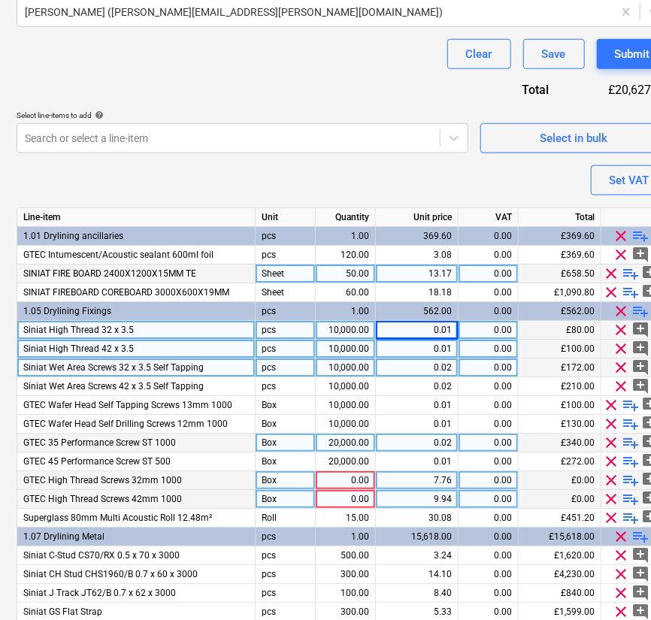
click at [429, 358] on div "0.02" at bounding box center [417, 367] width 70 height 19
click at [433, 343] on div "0.01" at bounding box center [417, 349] width 70 height 19
click at [423, 484] on div "7.76" at bounding box center [417, 480] width 70 height 19
type input "0.08"
type textarea "x"
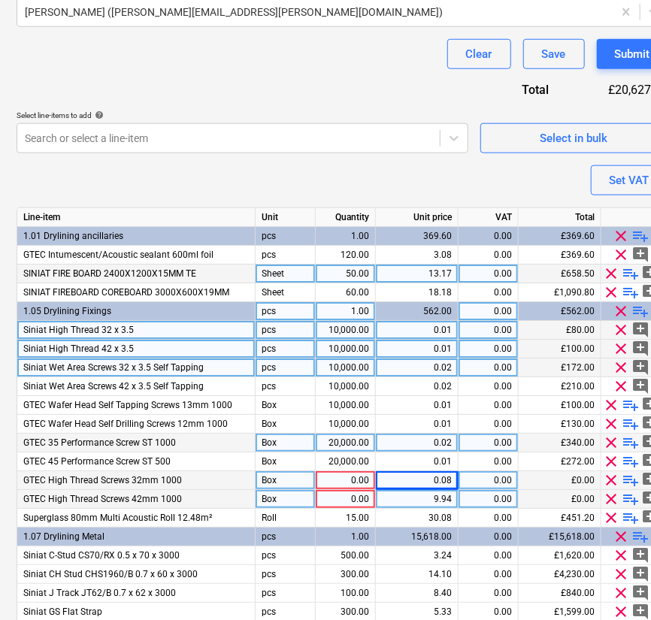
click at [437, 310] on div "562.00" at bounding box center [417, 311] width 70 height 19
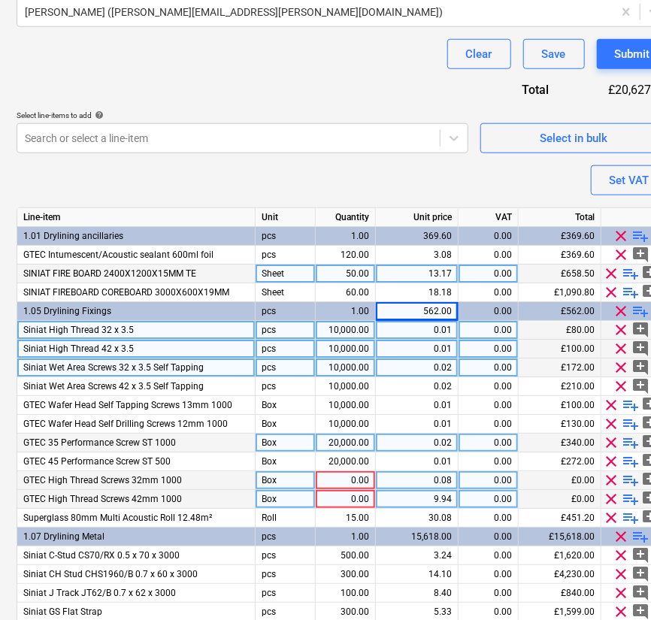
click at [426, 335] on div "0.01" at bounding box center [417, 330] width 70 height 19
click at [433, 477] on div "0.08" at bounding box center [417, 480] width 70 height 19
click at [433, 477] on input "0.08" at bounding box center [417, 480] width 82 height 18
type input "0.008"
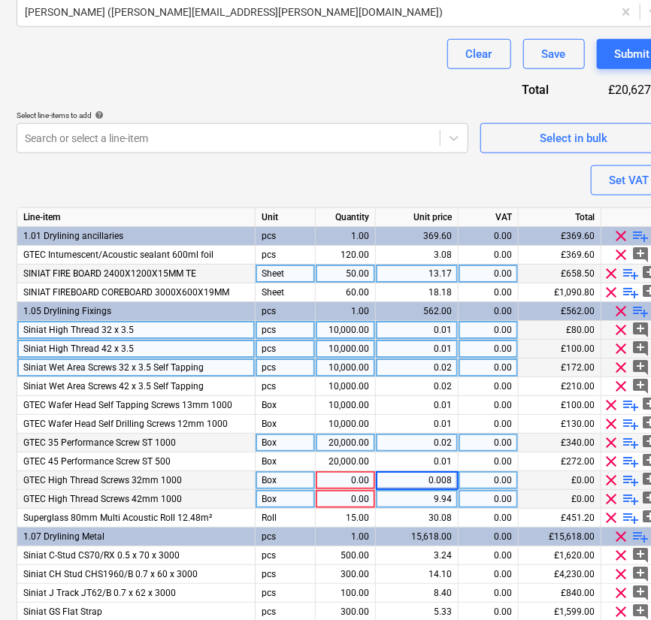
type textarea "x"
type input "0.01"
type textarea "x"
type input "Box"
type textarea "x"
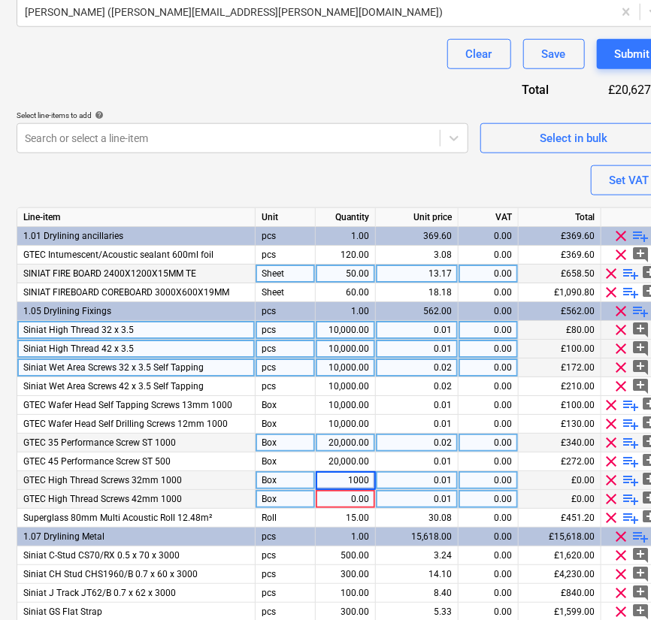
type input "10000"
type textarea "x"
type input "10000"
click at [624, 329] on span "clear" at bounding box center [621, 330] width 18 height 18
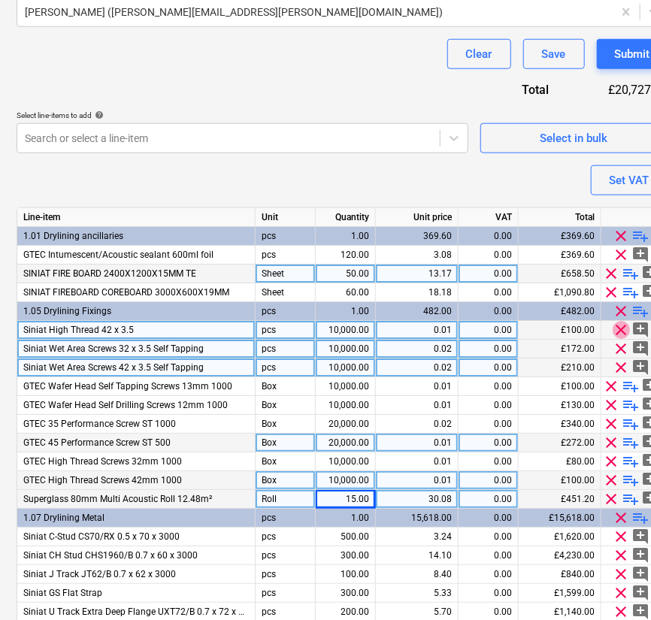
click at [624, 329] on span "clear" at bounding box center [621, 330] width 18 height 18
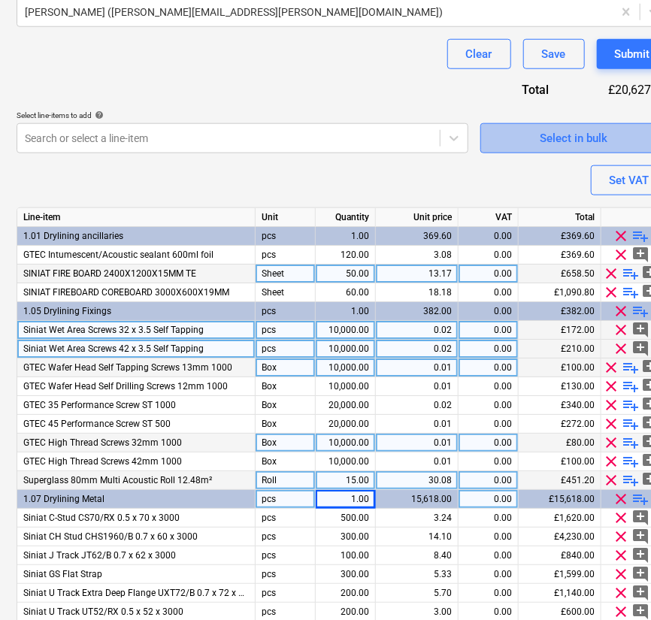
click at [567, 135] on div "Select in bulk" at bounding box center [574, 138] width 68 height 20
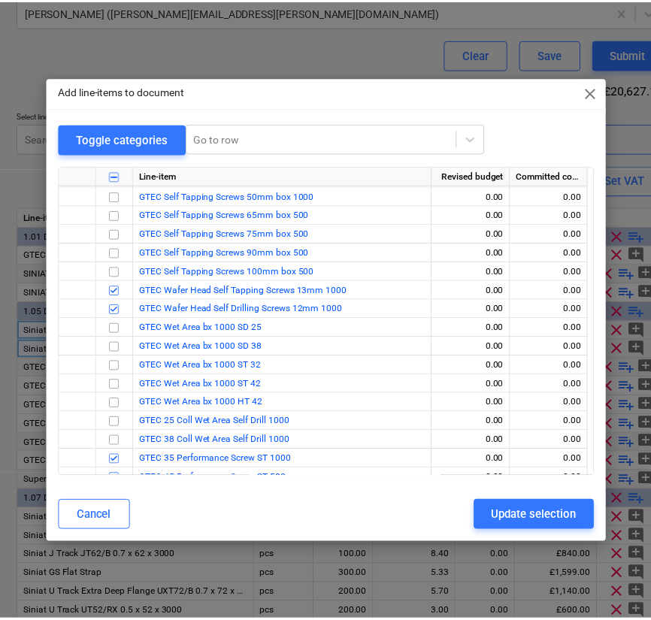
scroll to position [204, 0]
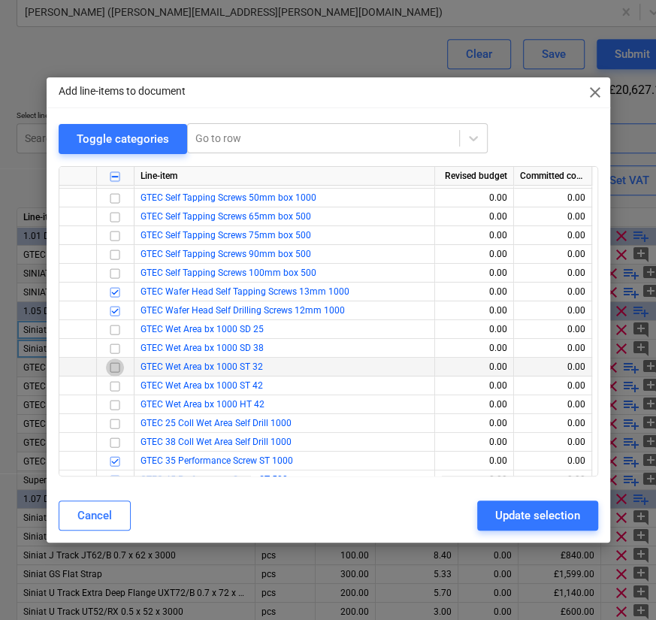
click at [113, 365] on input "checkbox" at bounding box center [115, 367] width 18 height 18
click at [113, 374] on input "checkbox" at bounding box center [115, 367] width 18 height 18
click at [117, 364] on input "checkbox" at bounding box center [115, 367] width 18 height 18
click at [117, 383] on input "checkbox" at bounding box center [115, 386] width 18 height 18
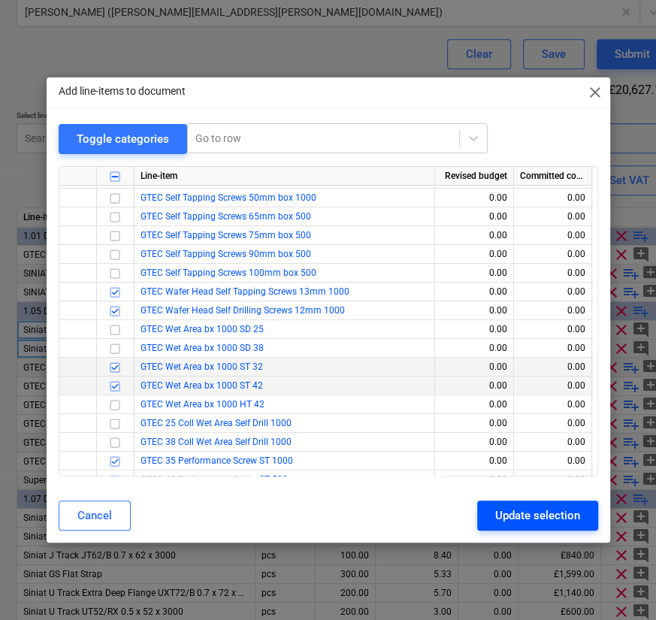
click at [531, 527] on button "Update selection" at bounding box center [537, 515] width 121 height 30
type textarea "x"
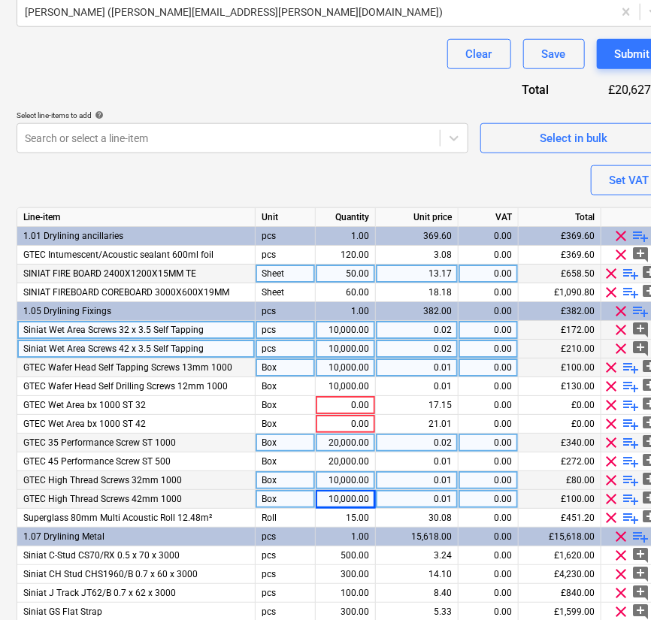
click at [440, 327] on div "0.02" at bounding box center [417, 330] width 70 height 19
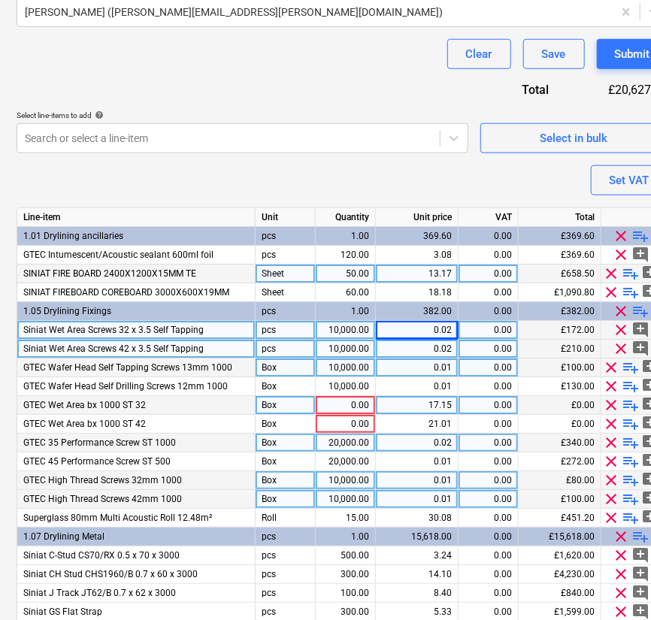
click at [437, 406] on div "17.15" at bounding box center [417, 405] width 70 height 19
type input "0.0172"
type textarea "x"
click at [432, 347] on div "0.02" at bounding box center [417, 349] width 70 height 19
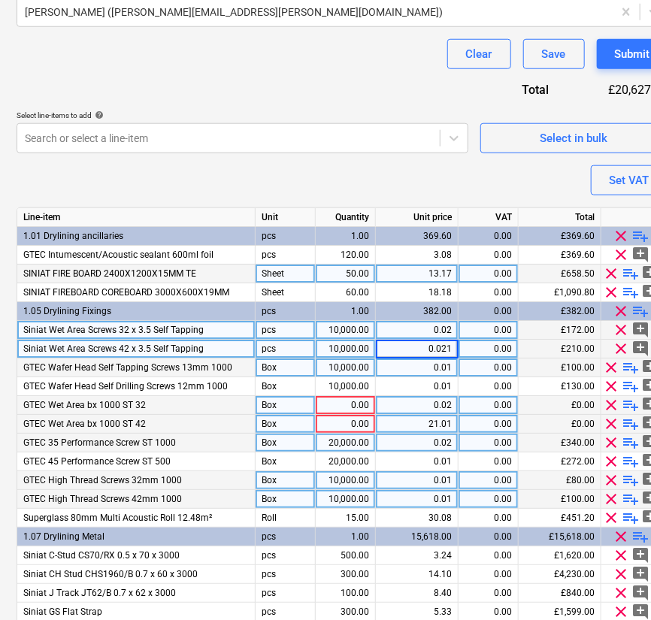
click at [436, 422] on div "21.01" at bounding box center [417, 424] width 70 height 19
type input "0.021"
type textarea "x"
click at [335, 410] on div "0.00" at bounding box center [345, 405] width 47 height 19
type input "10000"
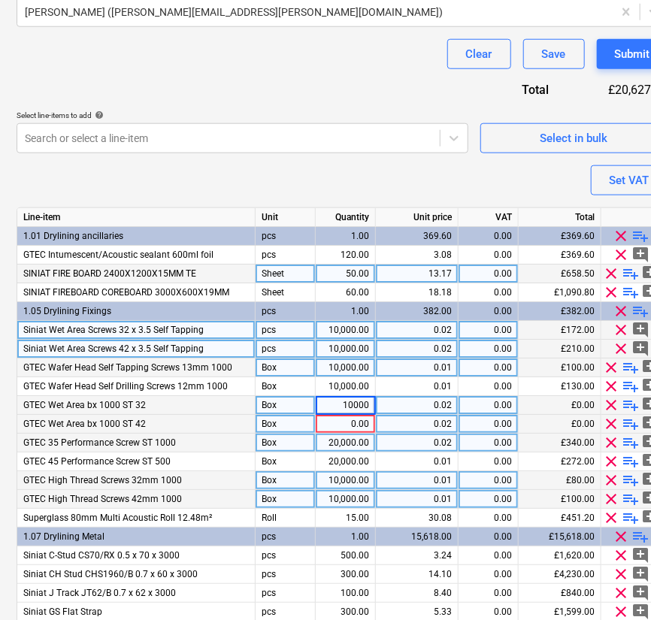
type textarea "x"
type input "10000"
click at [620, 348] on span "clear" at bounding box center [621, 349] width 18 height 18
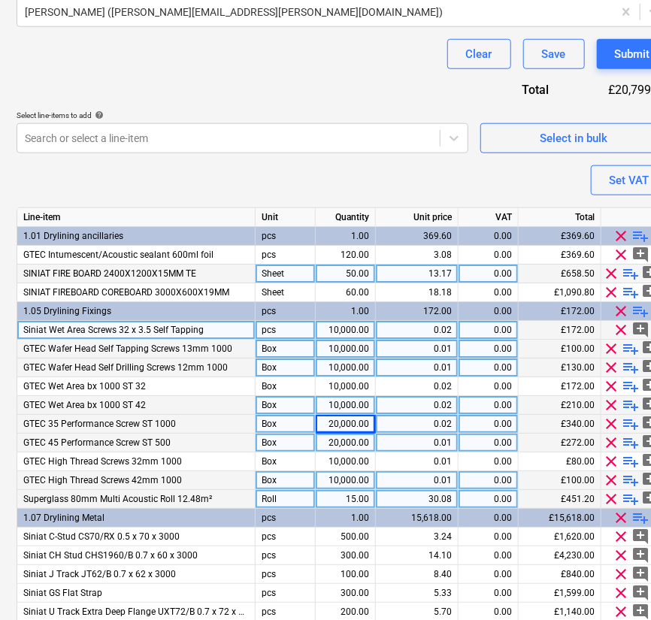
click at [620, 329] on span "clear" at bounding box center [621, 330] width 18 height 18
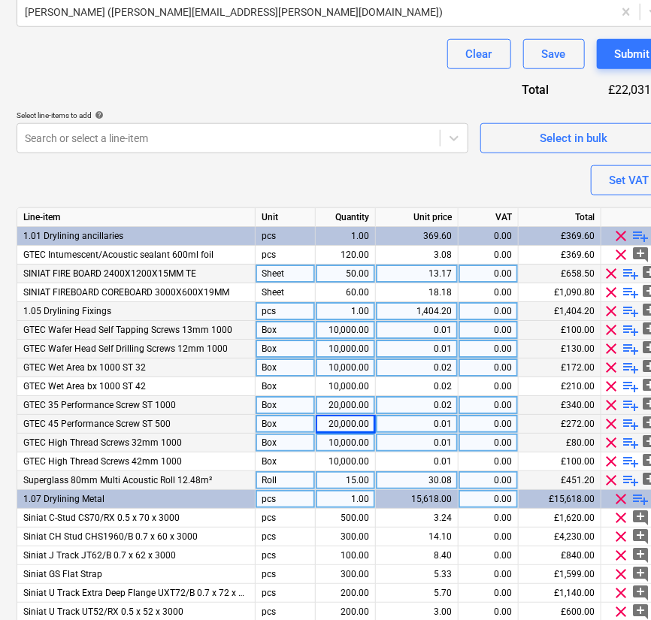
click at [610, 310] on span "clear" at bounding box center [612, 311] width 18 height 18
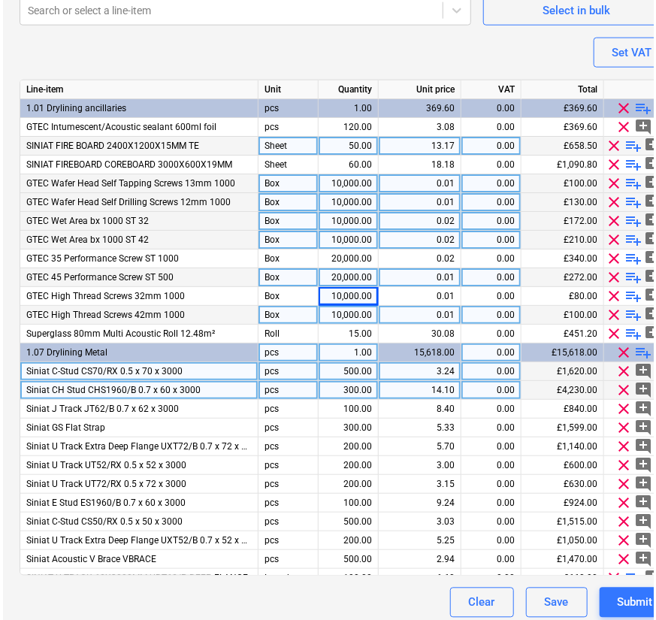
scroll to position [587, 6]
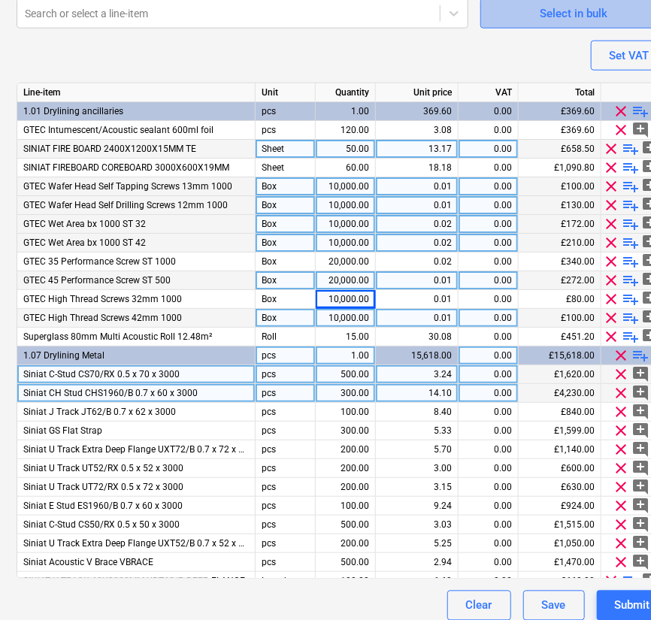
click at [524, 14] on span "Select in bulk" at bounding box center [574, 14] width 150 height 20
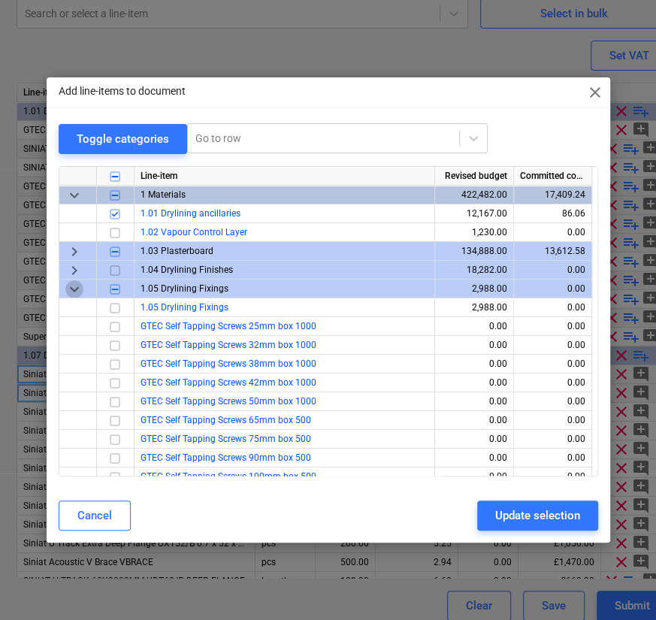
click at [77, 288] on span "keyboard_arrow_down" at bounding box center [74, 289] width 18 height 18
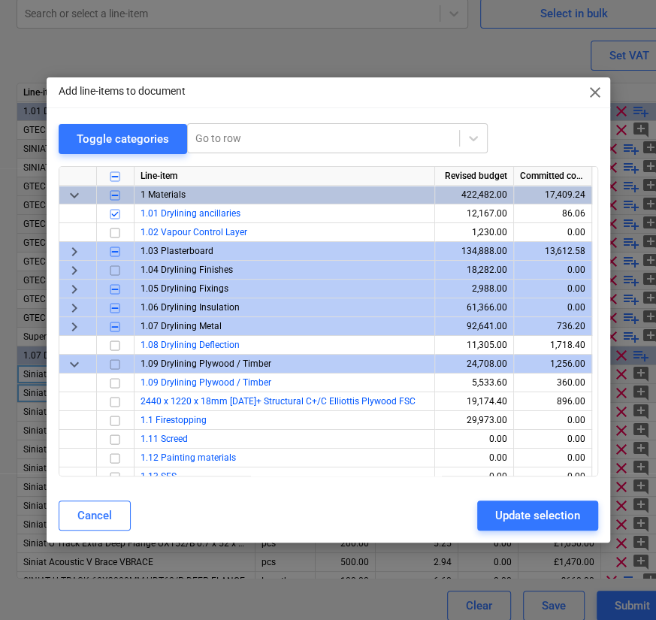
click at [75, 326] on span "keyboard_arrow_right" at bounding box center [74, 327] width 18 height 18
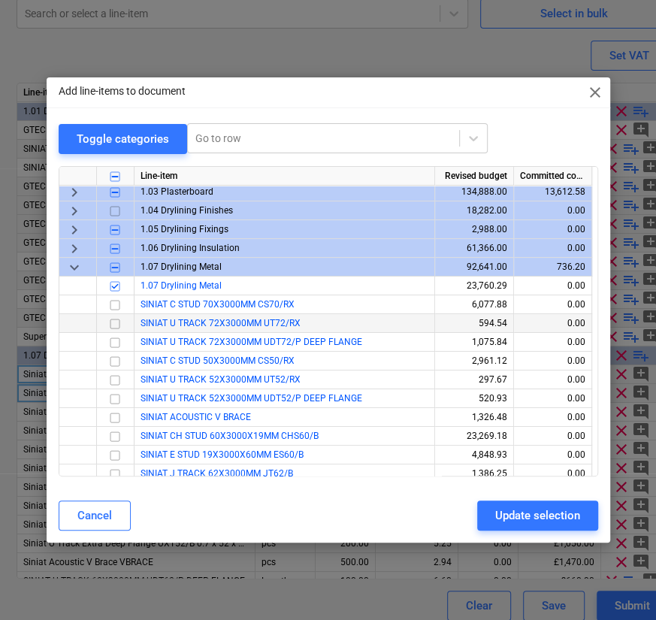
scroll to position [60, 0]
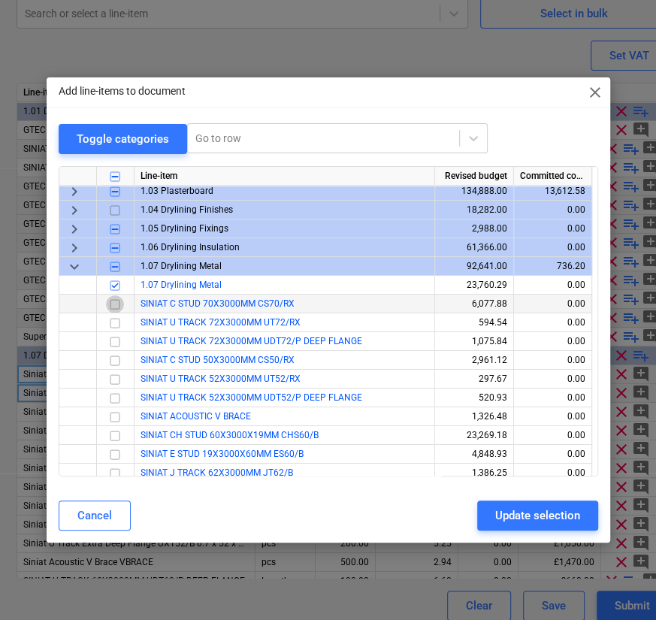
click at [111, 305] on input "checkbox" at bounding box center [115, 304] width 18 height 18
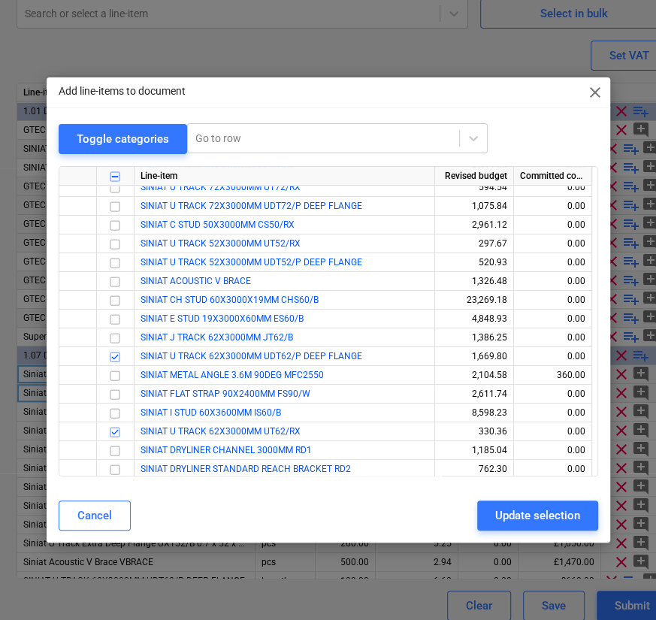
scroll to position [193, 0]
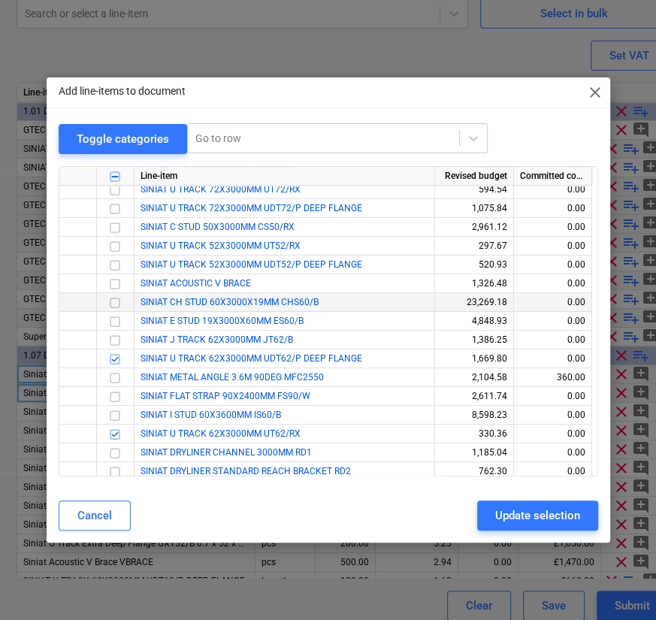
click at [113, 302] on input "checkbox" at bounding box center [115, 303] width 18 height 18
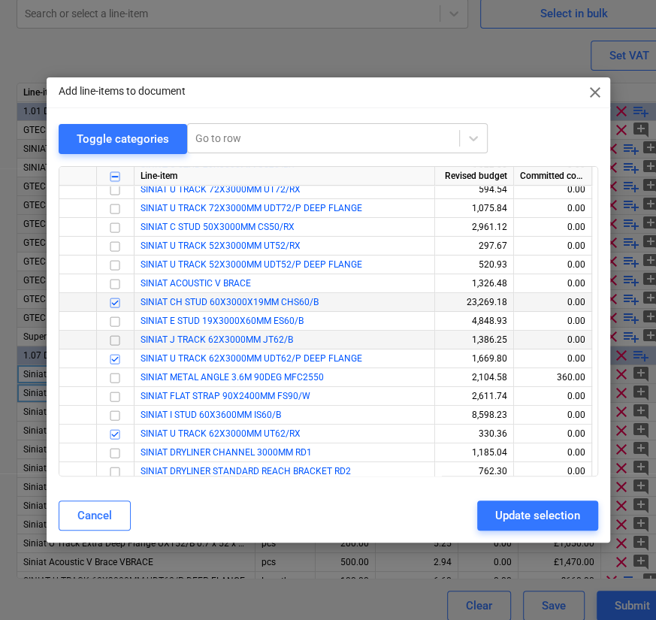
click at [114, 337] on input "checkbox" at bounding box center [115, 340] width 18 height 18
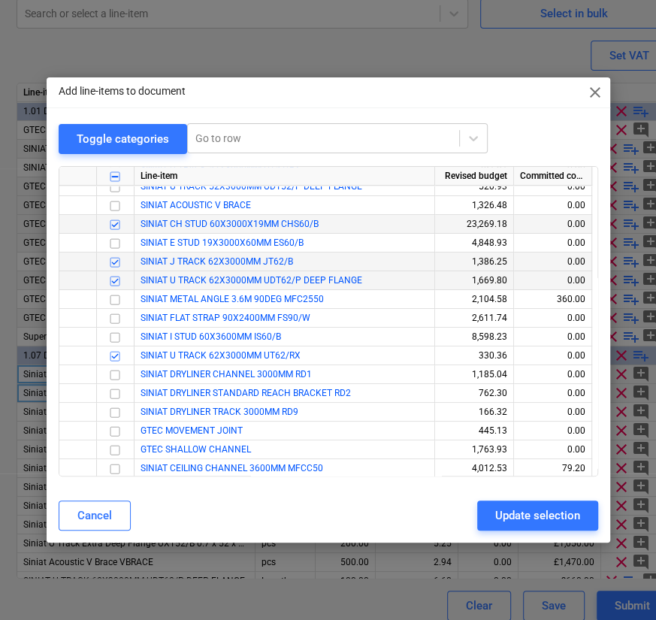
scroll to position [270, 0]
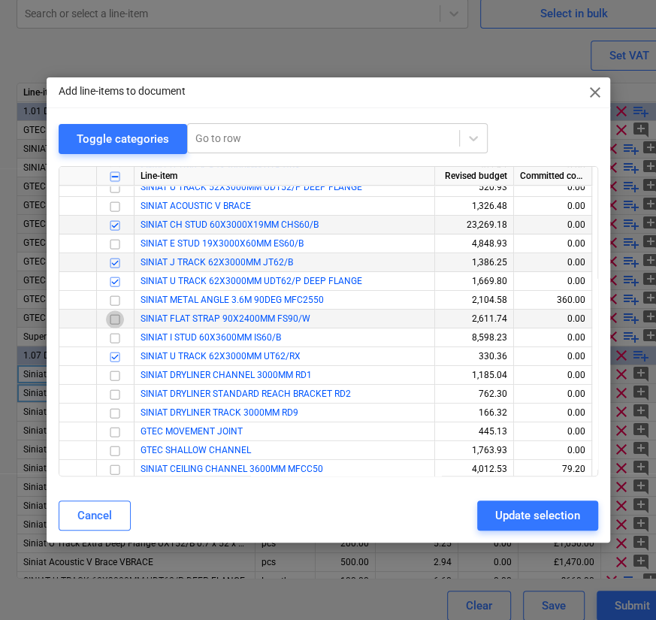
click at [113, 317] on input "checkbox" at bounding box center [115, 319] width 18 height 18
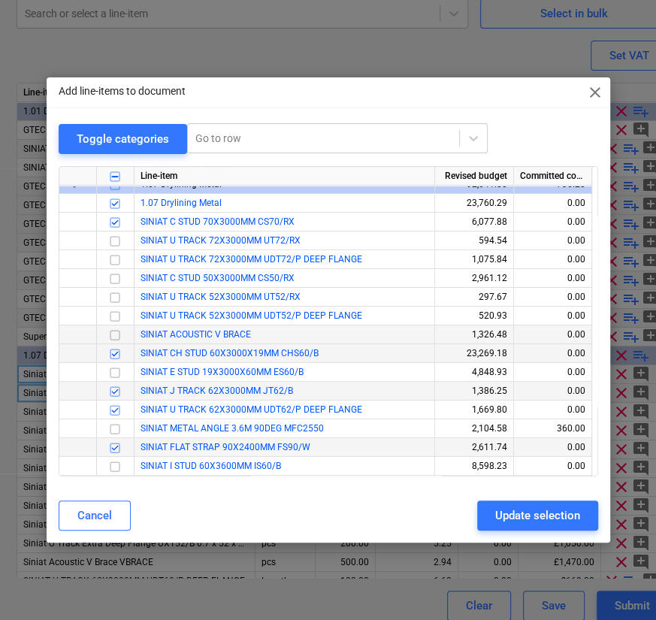
scroll to position [135, 0]
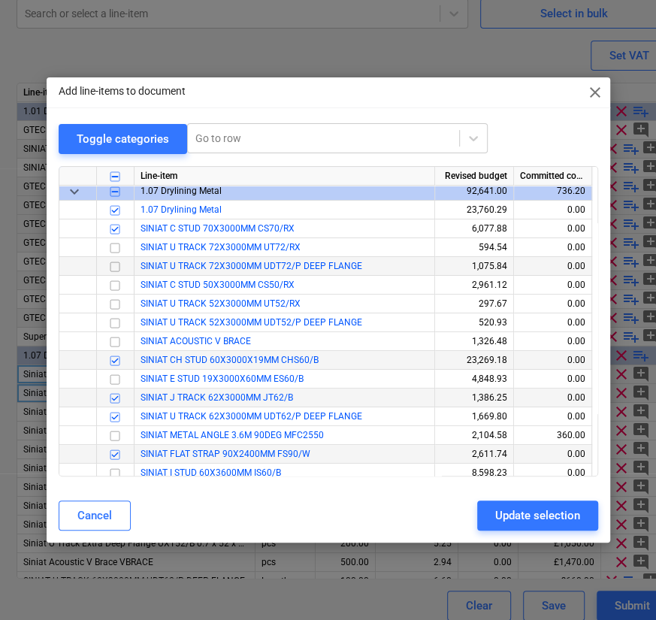
click at [116, 263] on input "checkbox" at bounding box center [115, 267] width 18 height 18
click at [115, 301] on input "checkbox" at bounding box center [115, 304] width 18 height 18
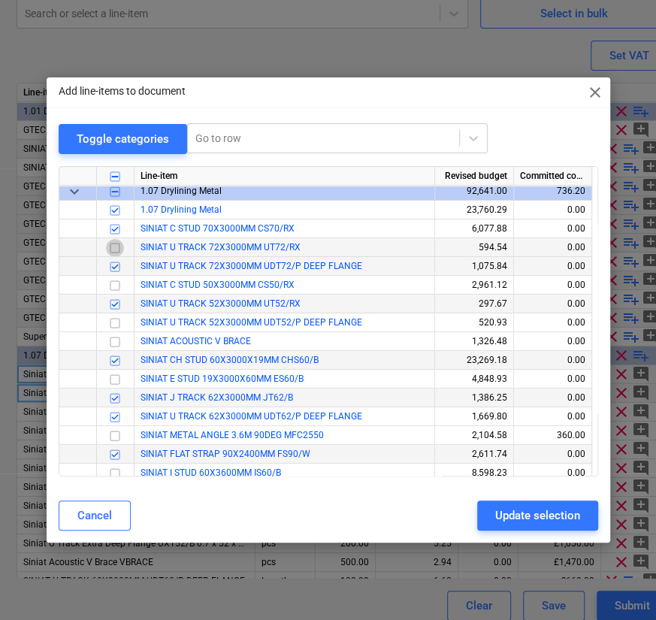
click at [113, 244] on input "checkbox" at bounding box center [115, 248] width 18 height 18
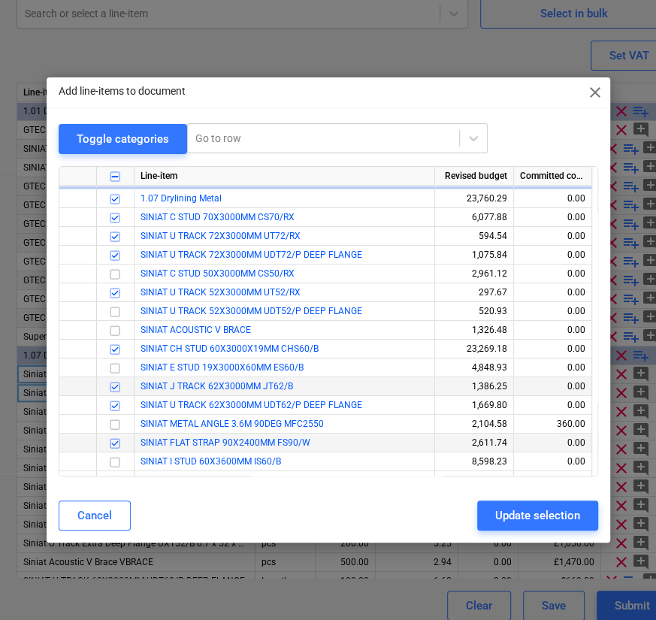
scroll to position [145, 0]
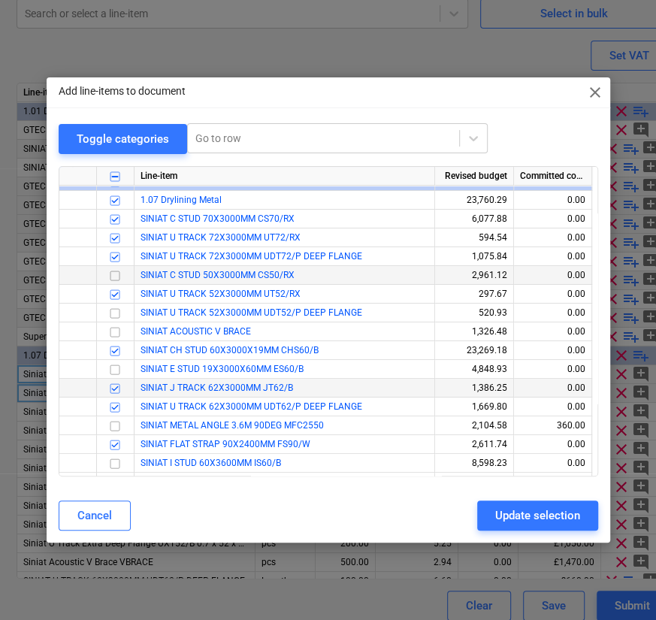
click at [109, 274] on input "checkbox" at bounding box center [115, 276] width 18 height 18
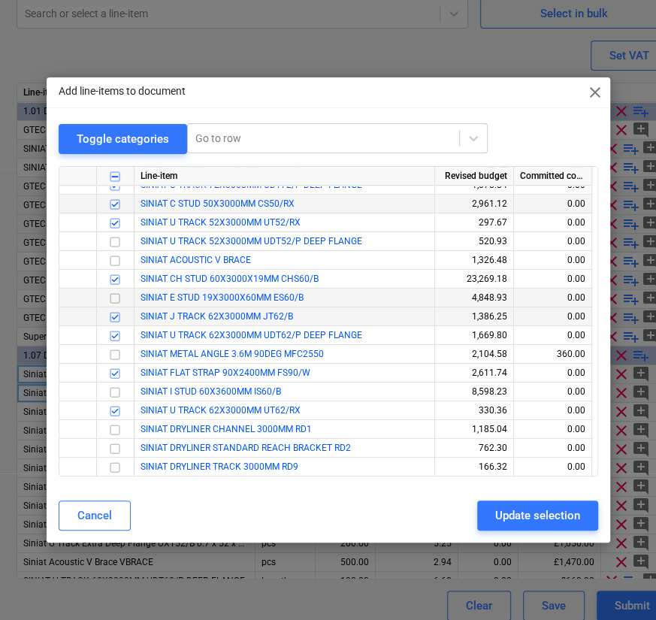
scroll to position [216, 0]
click at [113, 297] on input "checkbox" at bounding box center [115, 299] width 18 height 18
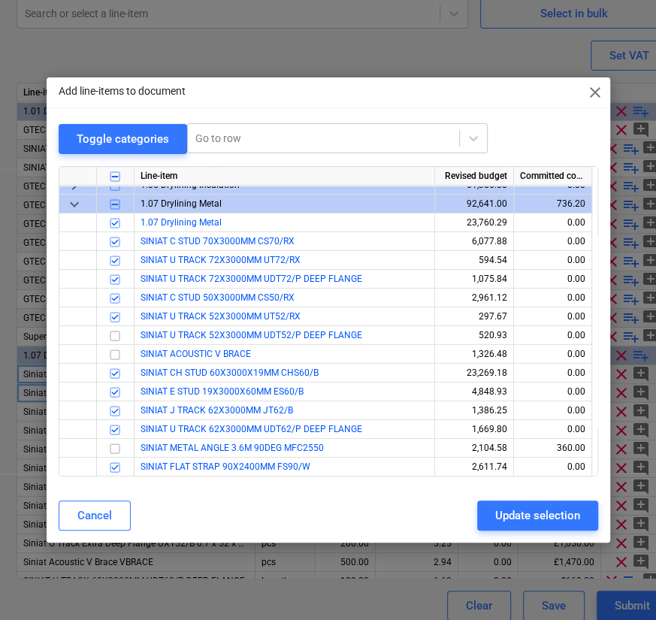
scroll to position [122, 0]
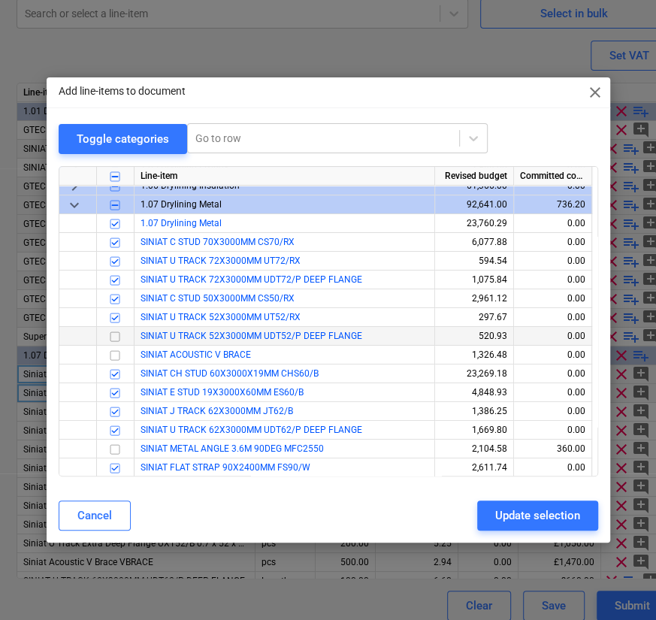
click at [116, 334] on input "checkbox" at bounding box center [115, 337] width 18 height 18
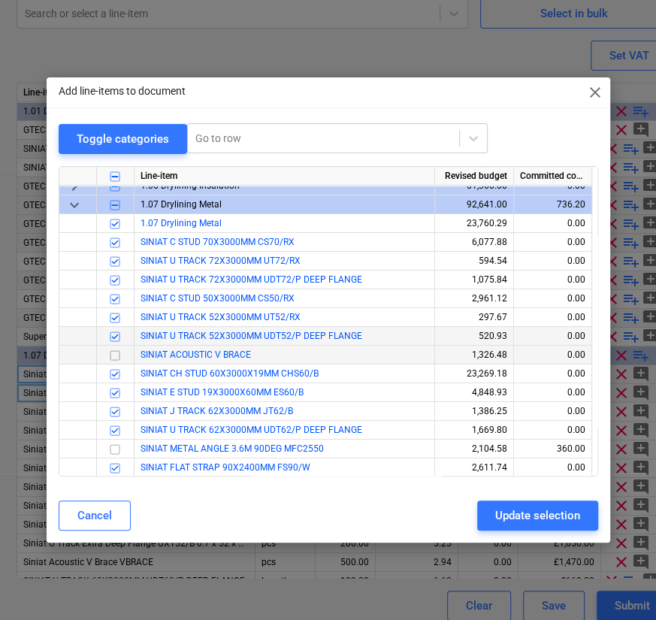
click at [113, 352] on input "checkbox" at bounding box center [115, 355] width 18 height 18
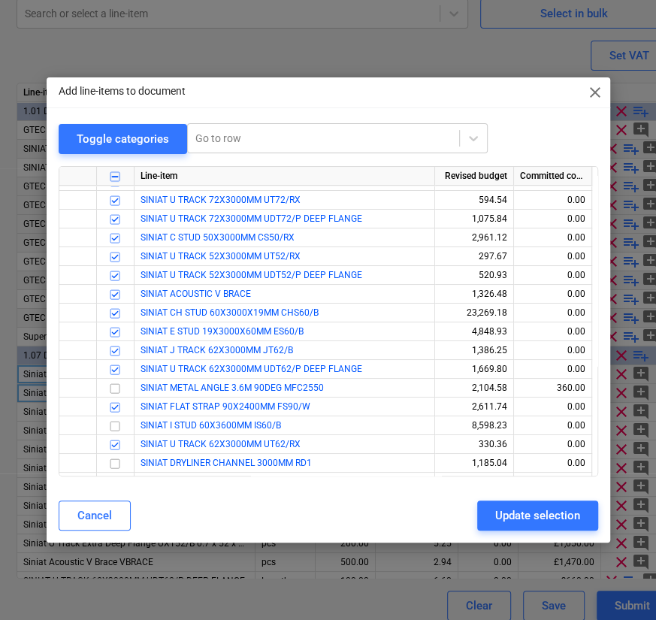
scroll to position [178, 0]
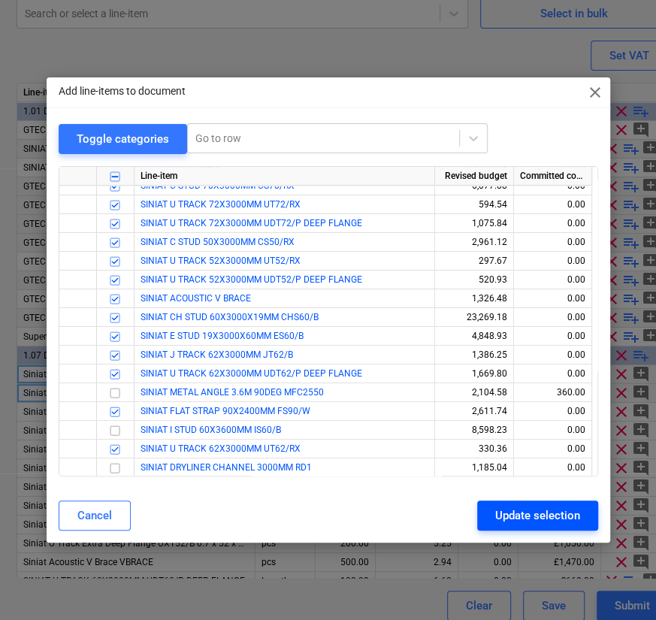
click at [512, 515] on div "Update selection" at bounding box center [537, 516] width 85 height 20
type textarea "x"
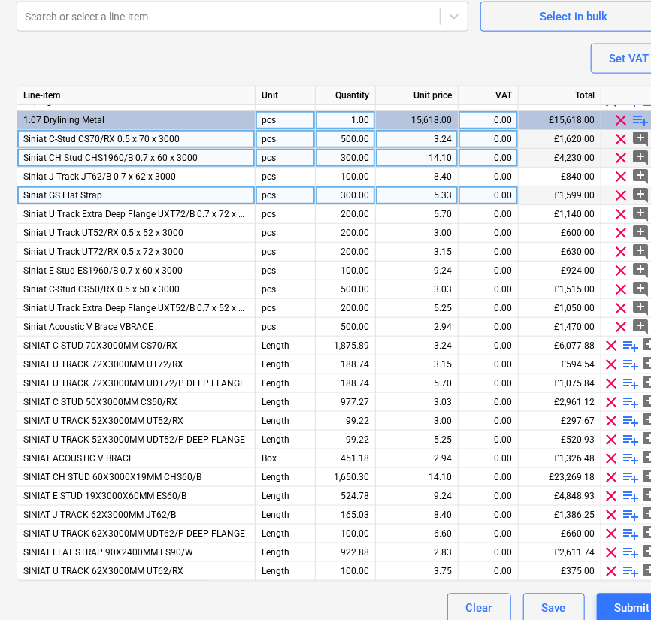
scroll to position [598, 6]
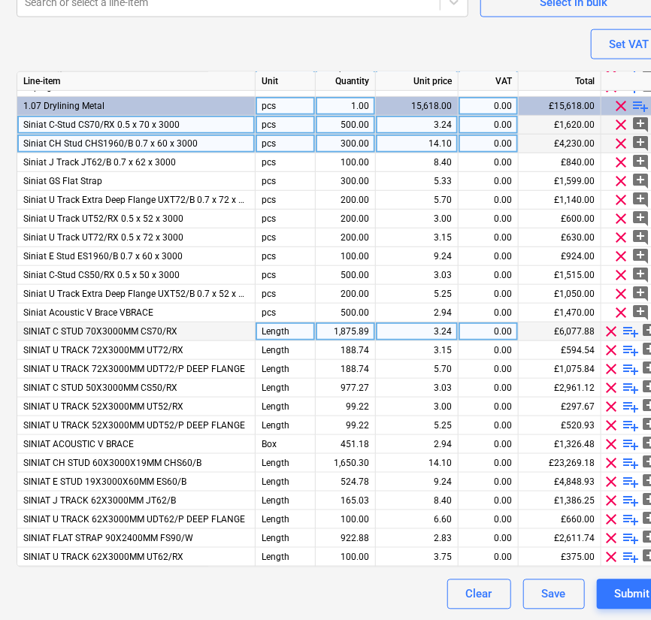
click at [349, 331] on div "1,875.89" at bounding box center [345, 331] width 47 height 19
click at [349, 331] on input "1875.8883" at bounding box center [345, 331] width 59 height 18
type input "500"
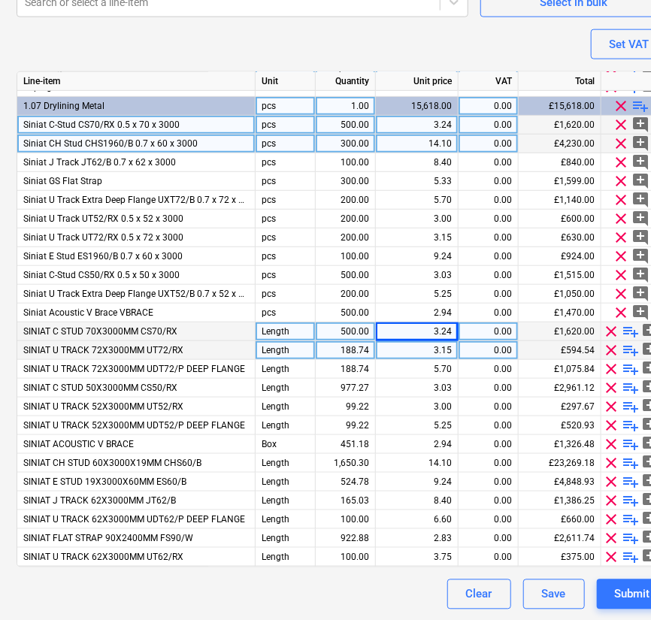
click at [278, 349] on div "Length" at bounding box center [285, 350] width 60 height 19
click at [292, 333] on div "Length" at bounding box center [285, 331] width 60 height 19
click at [620, 121] on span "clear" at bounding box center [621, 125] width 18 height 18
type textarea "x"
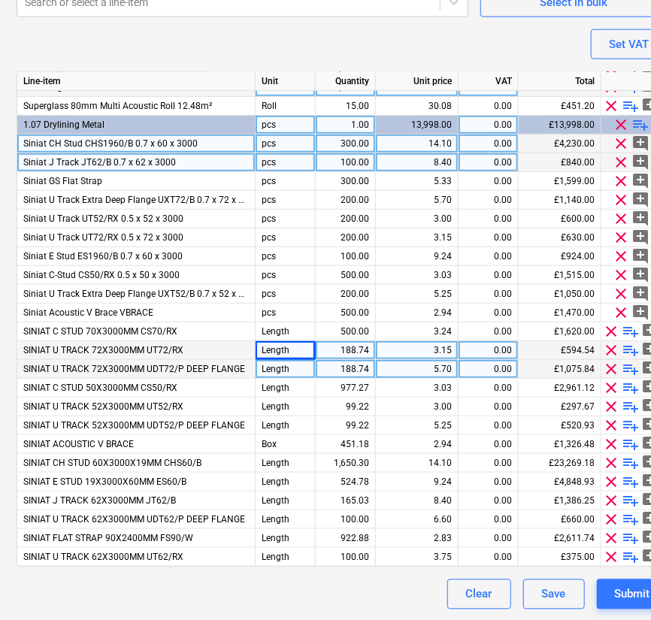
scroll to position [219, 0]
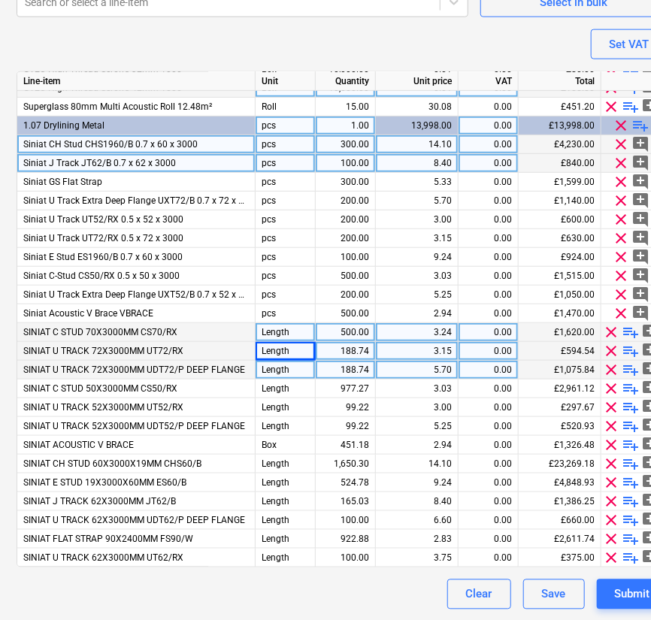
click at [280, 335] on div "Length" at bounding box center [285, 332] width 60 height 19
click at [281, 349] on div "Length" at bounding box center [285, 351] width 60 height 19
click at [344, 346] on div "188.74" at bounding box center [345, 351] width 47 height 19
click at [353, 345] on input "188.7444" at bounding box center [345, 351] width 59 height 18
click at [352, 348] on input "188.7444" at bounding box center [345, 351] width 59 height 18
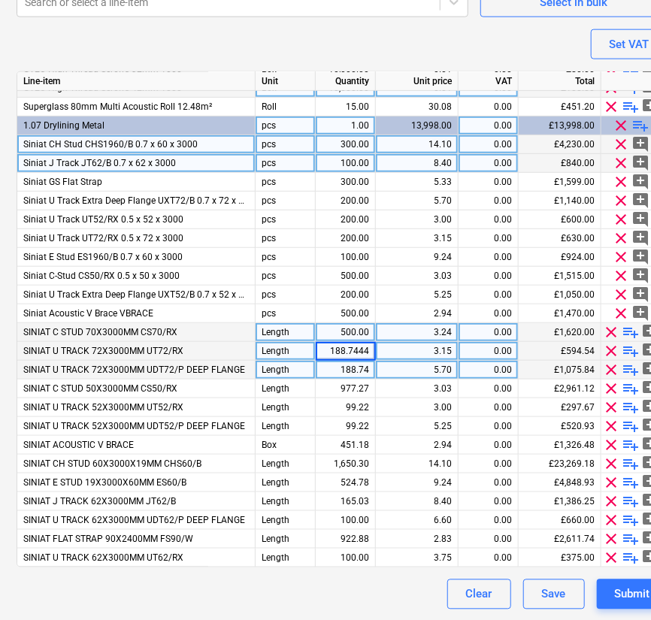
click at [352, 348] on input "188.7444" at bounding box center [345, 351] width 59 height 18
click at [356, 351] on input "188.7444" at bounding box center [345, 351] width 59 height 18
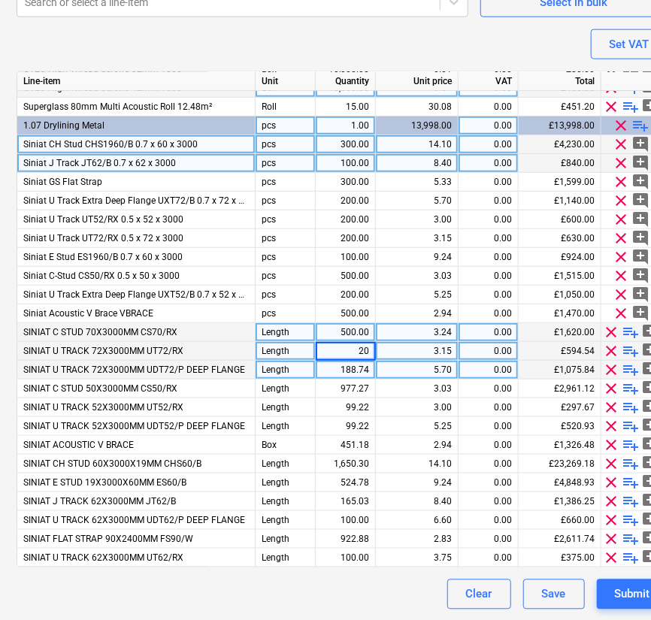
type input "200"
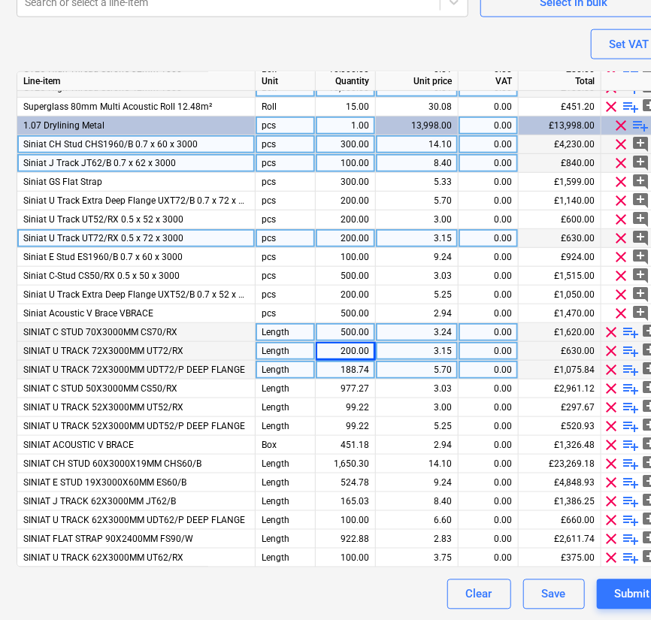
click at [349, 236] on div "200.00" at bounding box center [345, 238] width 47 height 19
click at [350, 343] on div "200.00" at bounding box center [345, 351] width 47 height 19
click at [347, 237] on div "200.00" at bounding box center [345, 238] width 47 height 19
click at [349, 335] on div "500.00" at bounding box center [345, 332] width 47 height 19
click at [348, 349] on div "200.00" at bounding box center [345, 351] width 47 height 19
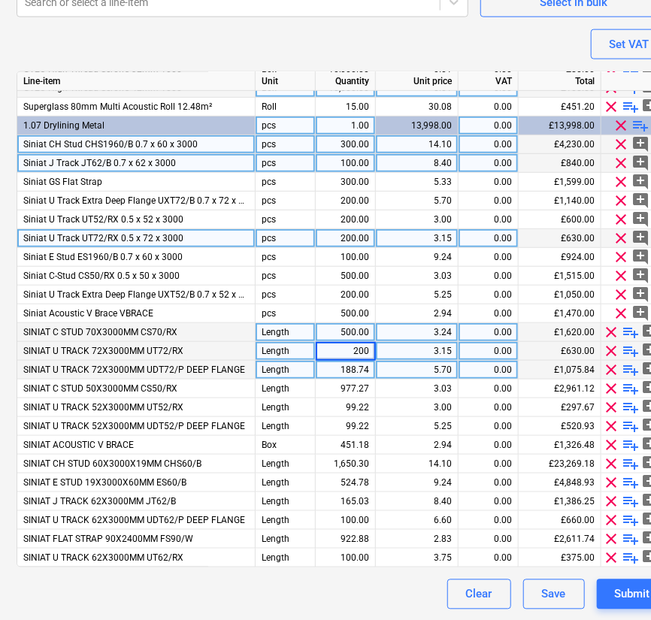
click at [348, 229] on div "200.00" at bounding box center [345, 238] width 47 height 19
click at [347, 348] on div "200.00" at bounding box center [345, 351] width 47 height 19
click at [358, 239] on div "200.00" at bounding box center [345, 238] width 47 height 19
click at [621, 232] on span "clear" at bounding box center [621, 238] width 18 height 18
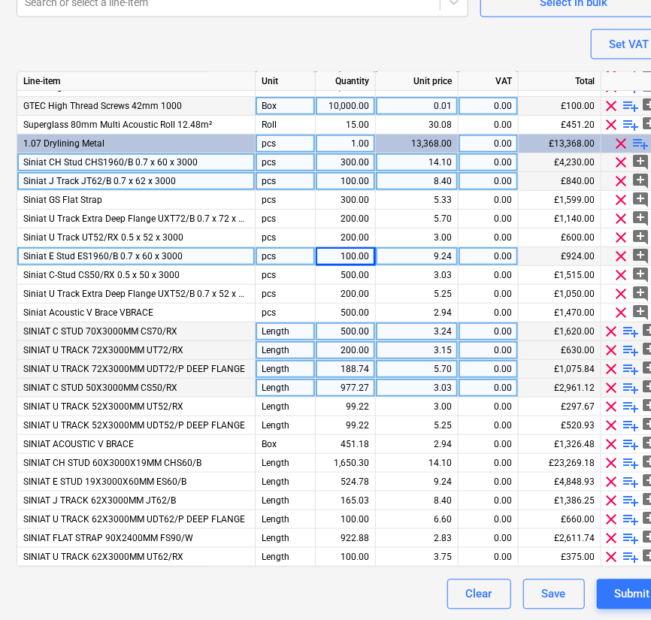
click at [349, 334] on div "500.00" at bounding box center [345, 331] width 47 height 19
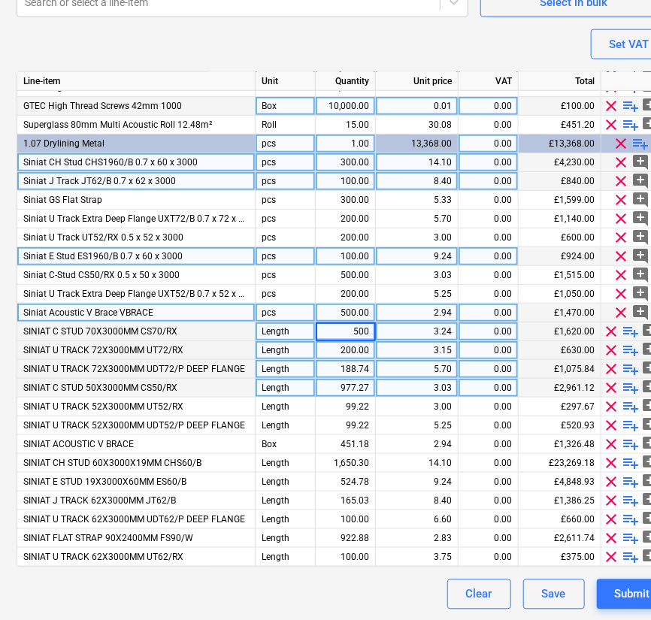
click at [352, 312] on div "500.00" at bounding box center [345, 313] width 47 height 19
click at [343, 325] on div "500.00" at bounding box center [345, 331] width 47 height 19
click at [337, 349] on div "200.00" at bounding box center [345, 350] width 47 height 19
click at [343, 373] on div "188.74" at bounding box center [345, 369] width 47 height 19
click at [434, 364] on div "5.70" at bounding box center [417, 369] width 70 height 19
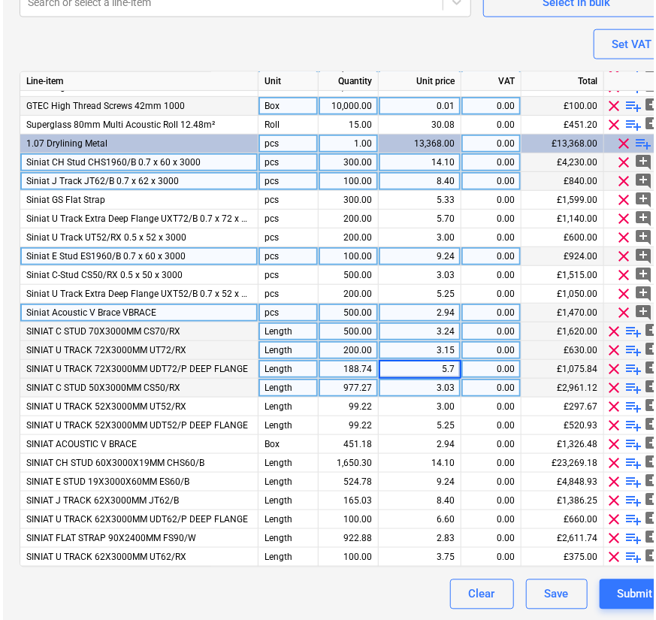
scroll to position [183, 0]
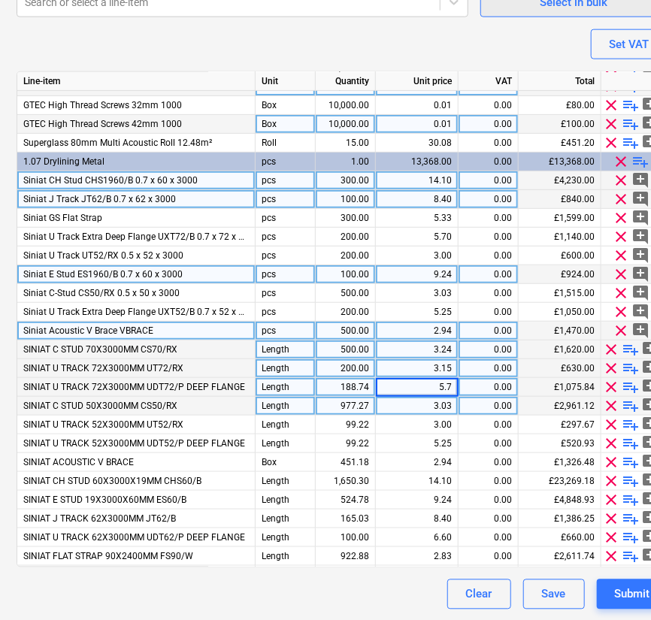
click at [556, 11] on button "Select in bulk" at bounding box center [574, 2] width 188 height 30
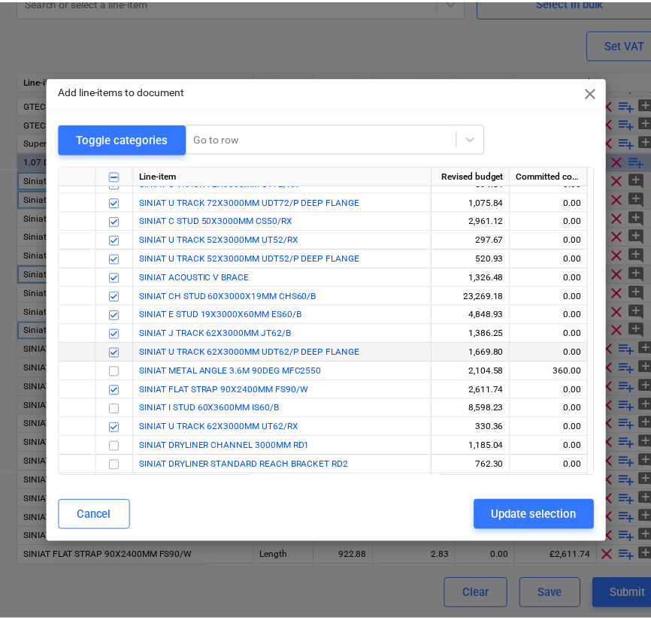
scroll to position [198, 0]
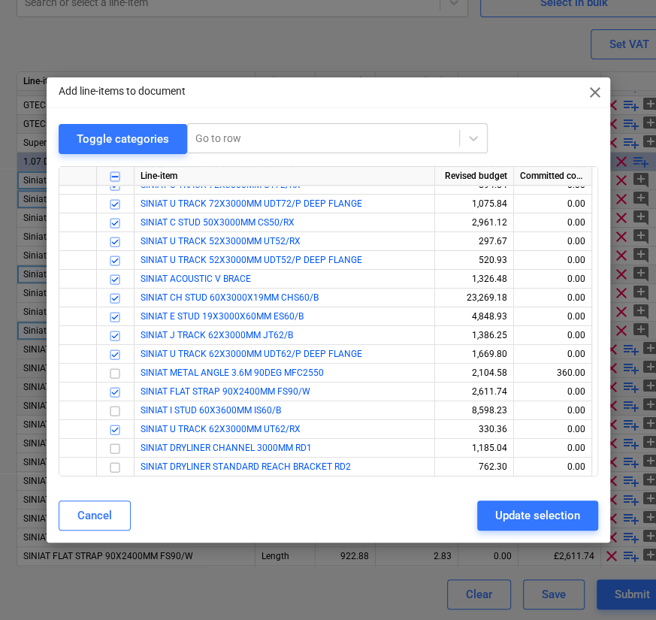
click at [594, 95] on span "close" at bounding box center [595, 92] width 18 height 18
type textarea "x"
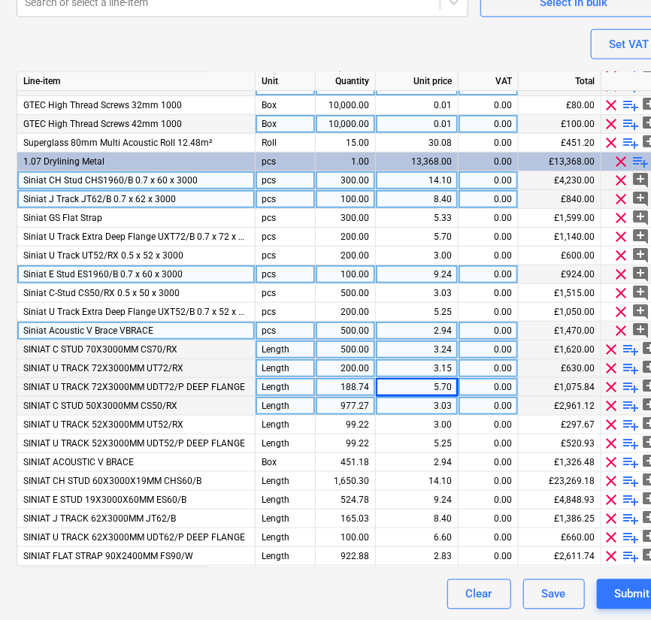
click at [342, 394] on div "188.74" at bounding box center [345, 387] width 47 height 19
type input "200"
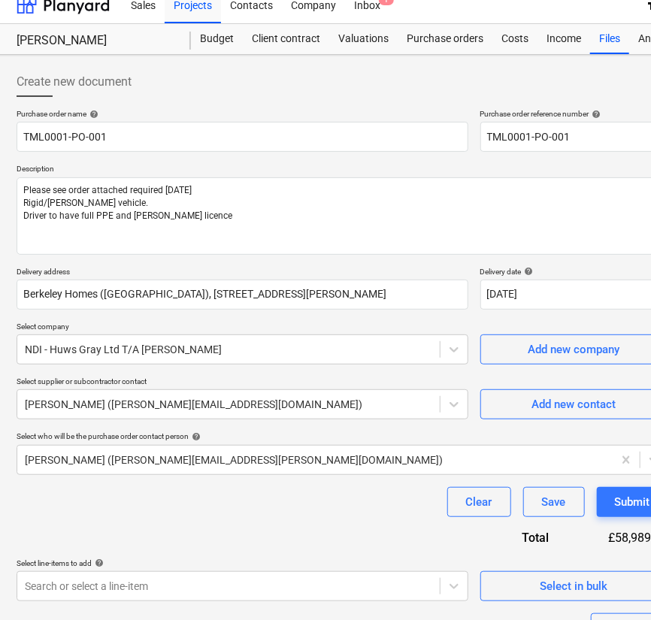
scroll to position [0, 6]
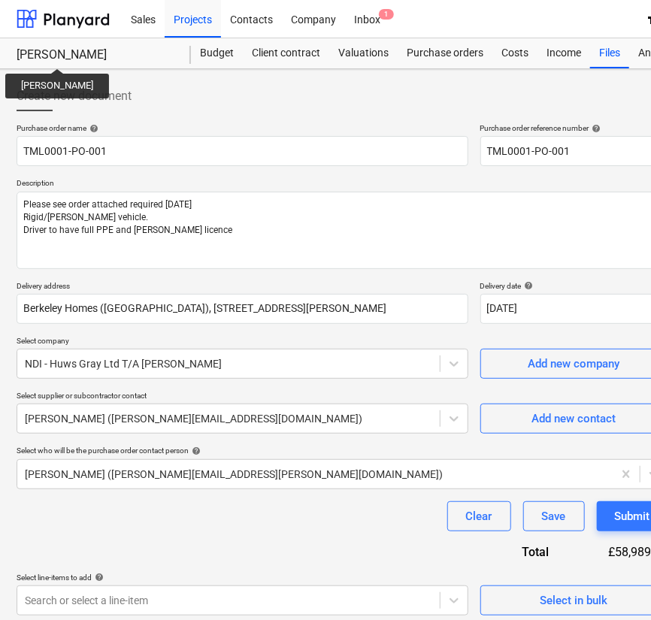
click at [46, 55] on div "[PERSON_NAME]" at bounding box center [95, 55] width 156 height 16
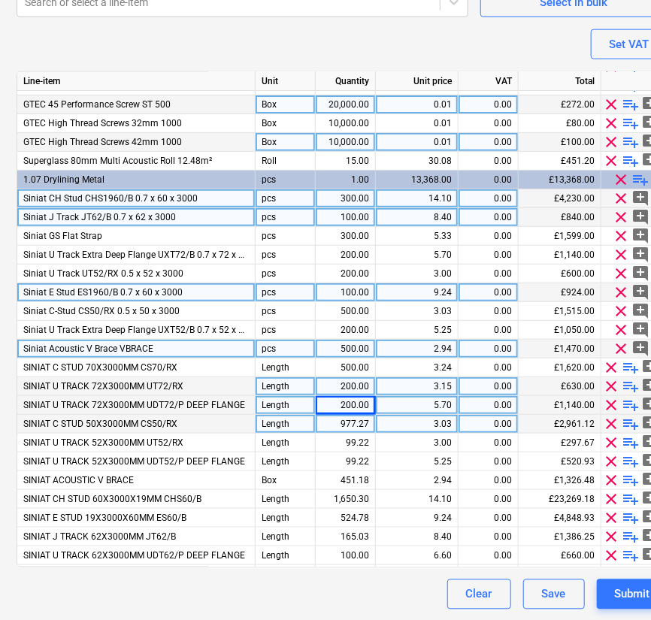
scroll to position [198, 0]
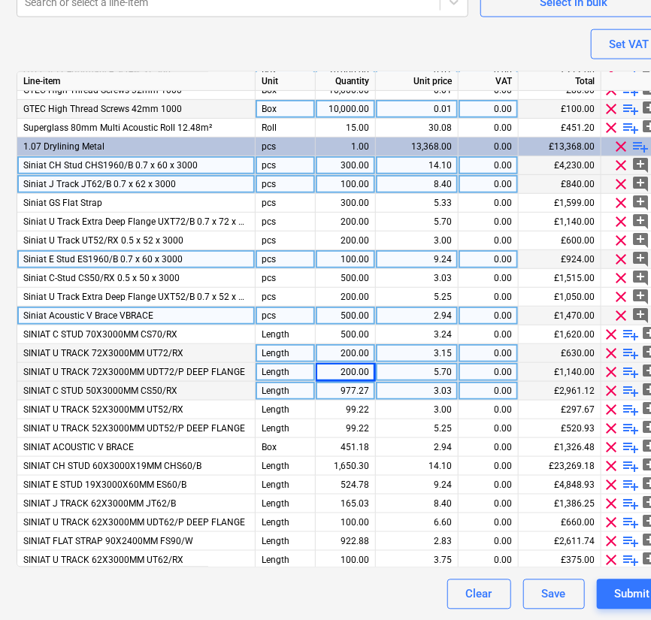
click at [609, 370] on span "clear" at bounding box center [612, 372] width 18 height 18
type textarea "x"
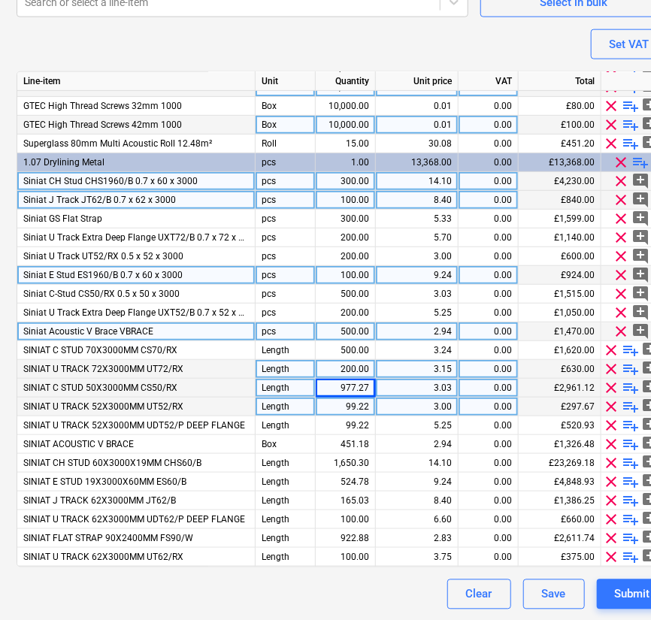
scroll to position [181, 0]
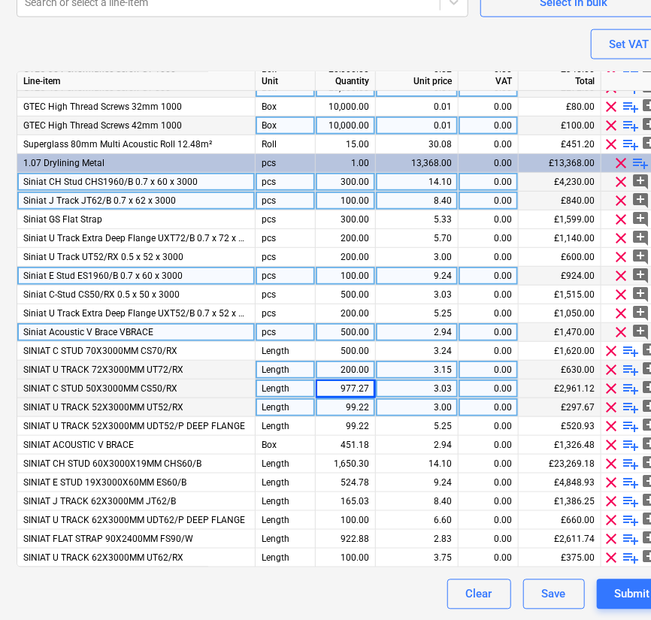
click at [357, 394] on div "977.27" at bounding box center [345, 388] width 47 height 19
click at [357, 394] on input "977.2667" at bounding box center [345, 388] width 59 height 18
type input "6"
type input "500"
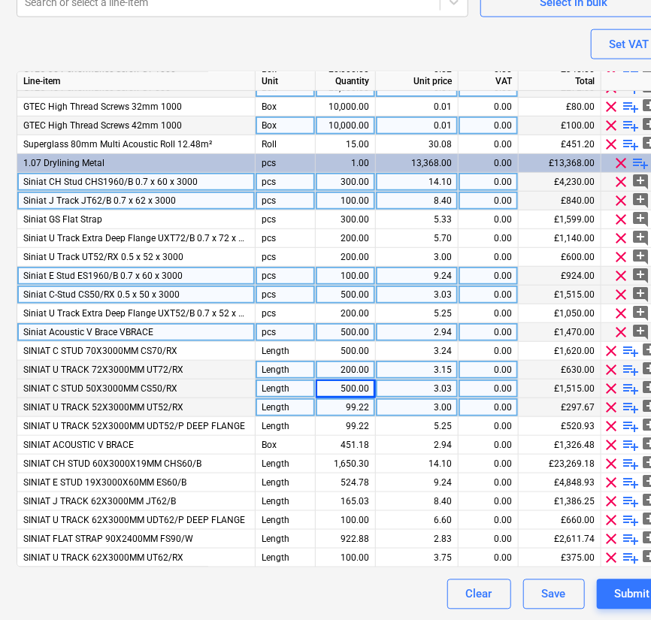
click at [619, 289] on span "clear" at bounding box center [621, 295] width 18 height 18
type textarea "x"
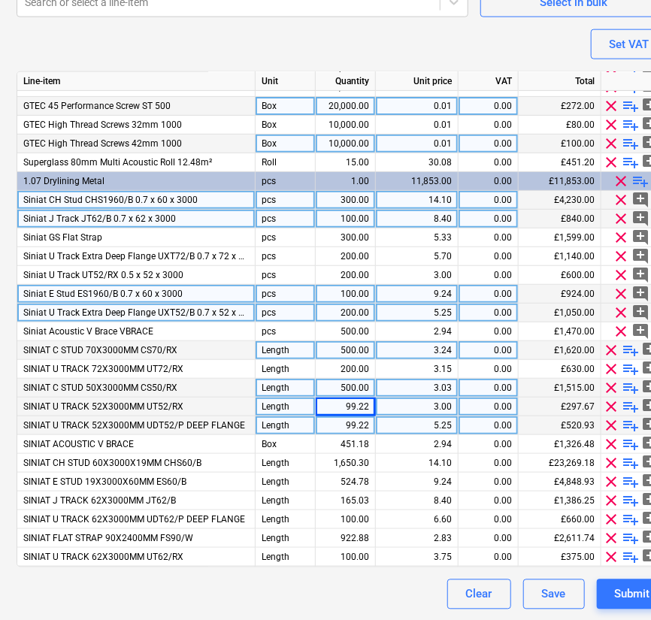
scroll to position [163, 0]
click at [341, 407] on div "99.22" at bounding box center [345, 406] width 47 height 19
click at [341, 407] on input "99.2247" at bounding box center [345, 406] width 59 height 18
type input "200"
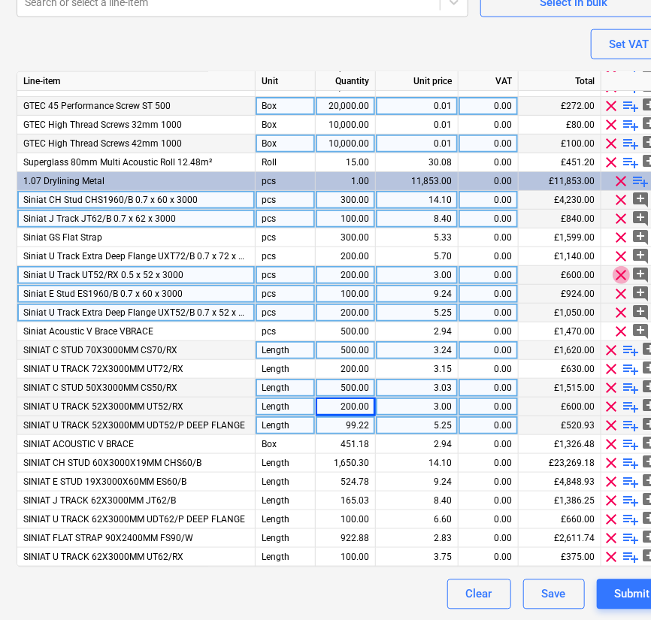
click at [622, 270] on span "clear" at bounding box center [621, 275] width 18 height 18
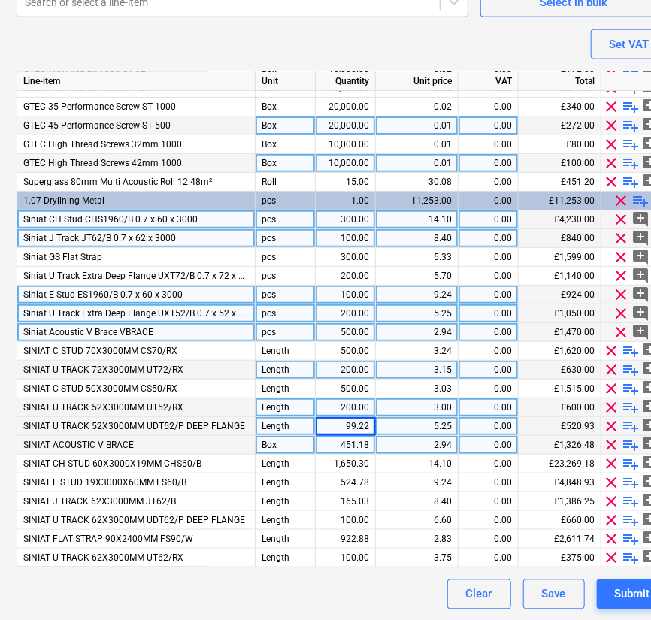
click at [613, 422] on span "clear" at bounding box center [612, 426] width 18 height 18
type textarea "x"
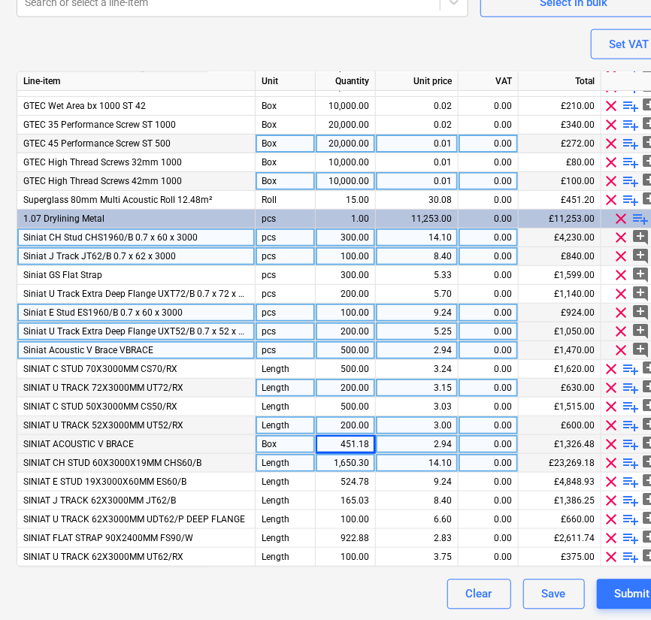
scroll to position [125, 0]
click at [352, 443] on div "451.18" at bounding box center [345, 444] width 47 height 19
type input "500"
click at [620, 346] on span "clear" at bounding box center [621, 350] width 18 height 18
type textarea "x"
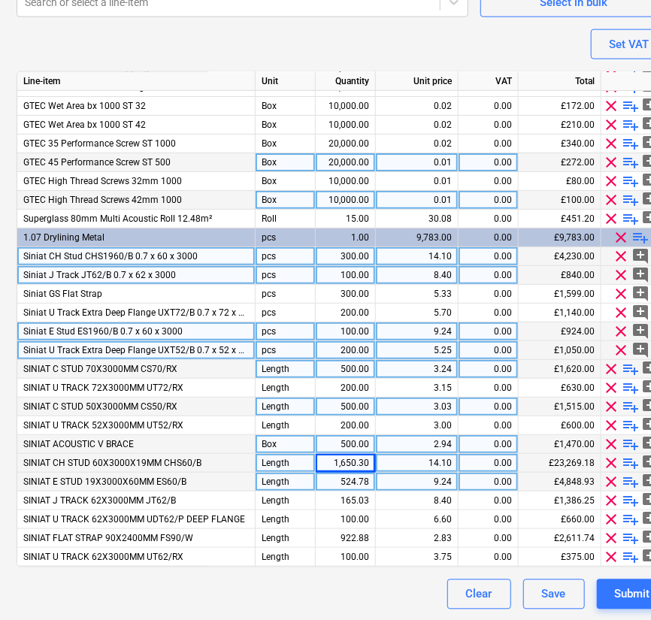
scroll to position [106, 0]
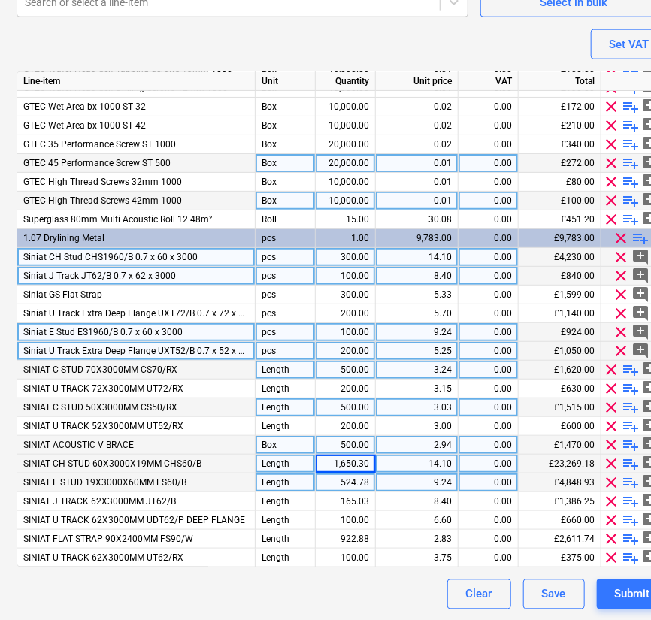
click at [347, 463] on div "1,650.30" at bounding box center [345, 464] width 47 height 19
click at [347, 463] on input "1650.2967" at bounding box center [345, 464] width 59 height 18
type input "300"
click at [621, 255] on span "clear" at bounding box center [621, 257] width 18 height 18
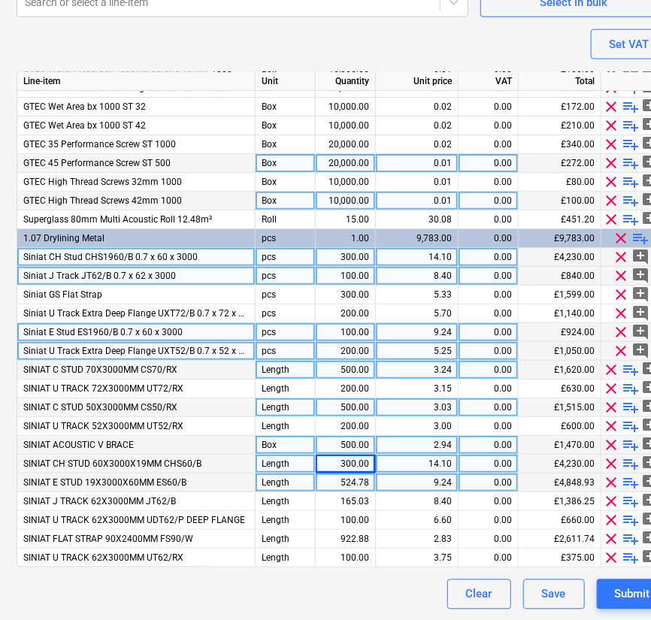
type textarea "x"
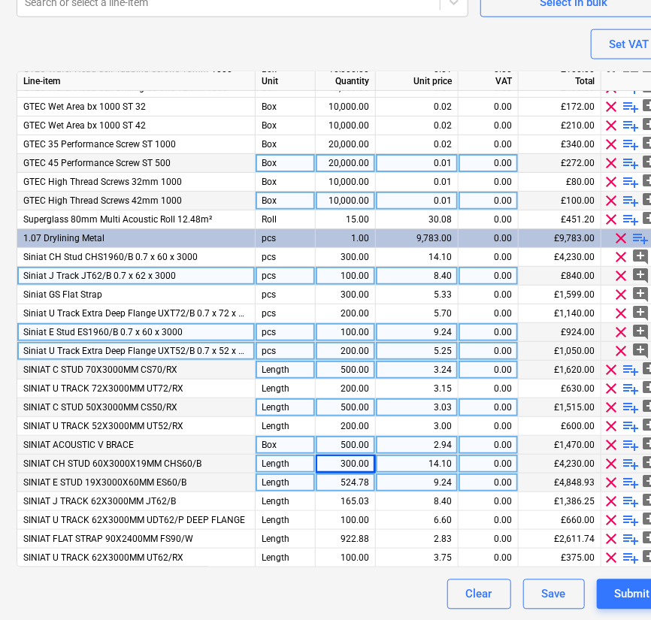
scroll to position [88, 0]
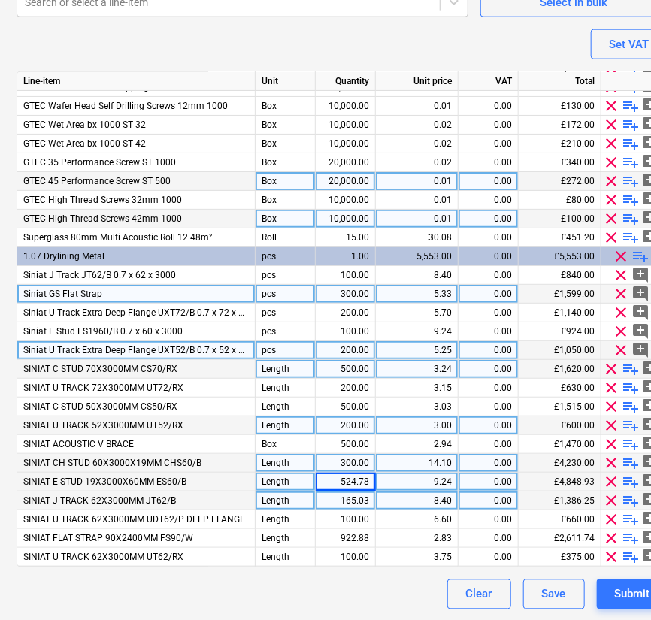
click at [349, 482] on div "524.78" at bounding box center [345, 482] width 47 height 19
type input "100"
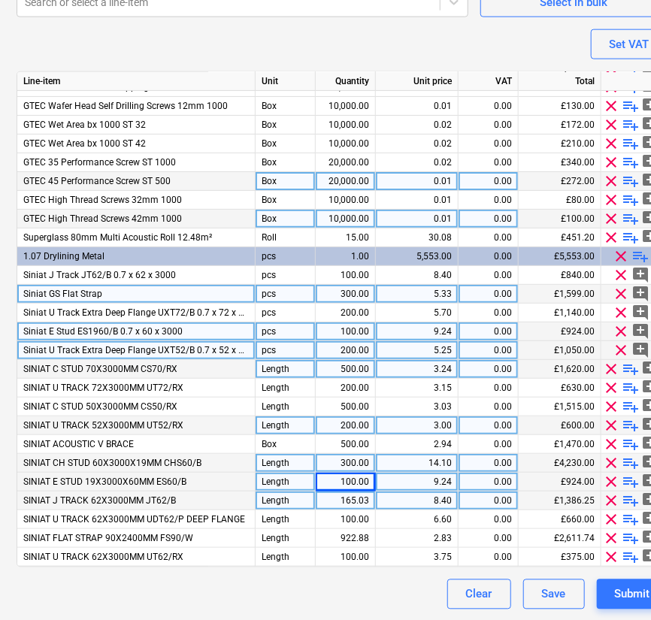
click at [621, 325] on span "clear" at bounding box center [621, 331] width 18 height 18
type textarea "x"
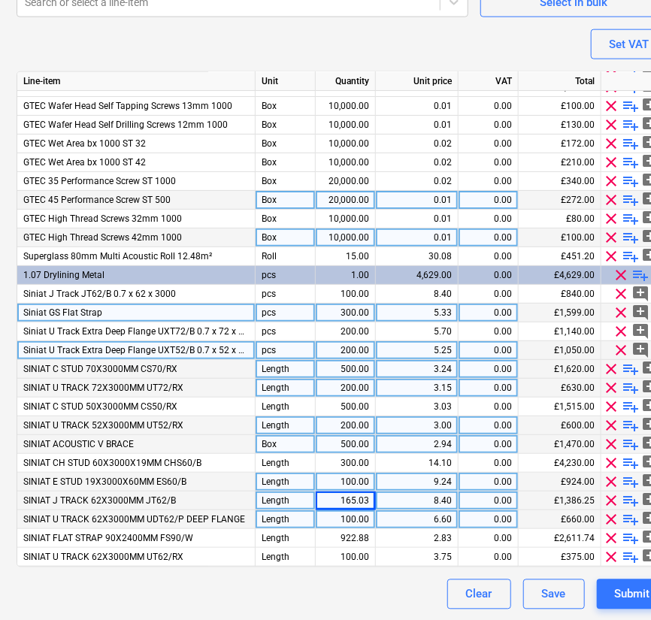
scroll to position [68, 0]
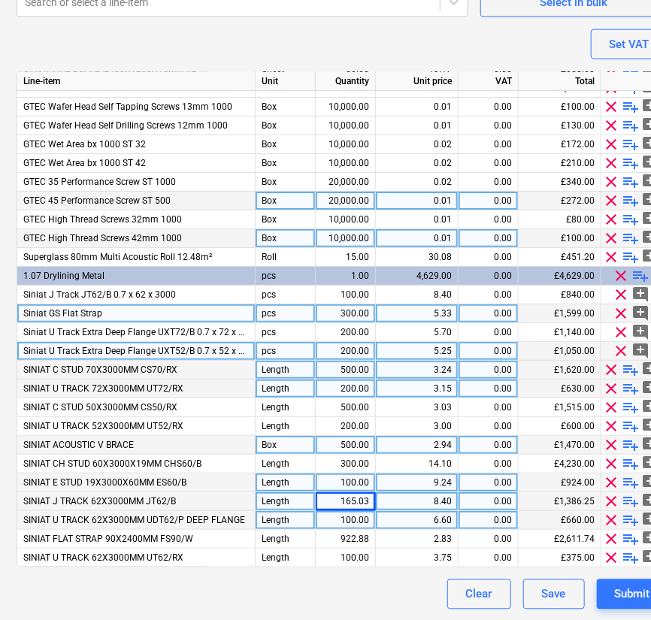
click at [361, 506] on div "165.03" at bounding box center [345, 501] width 47 height 19
type input "100"
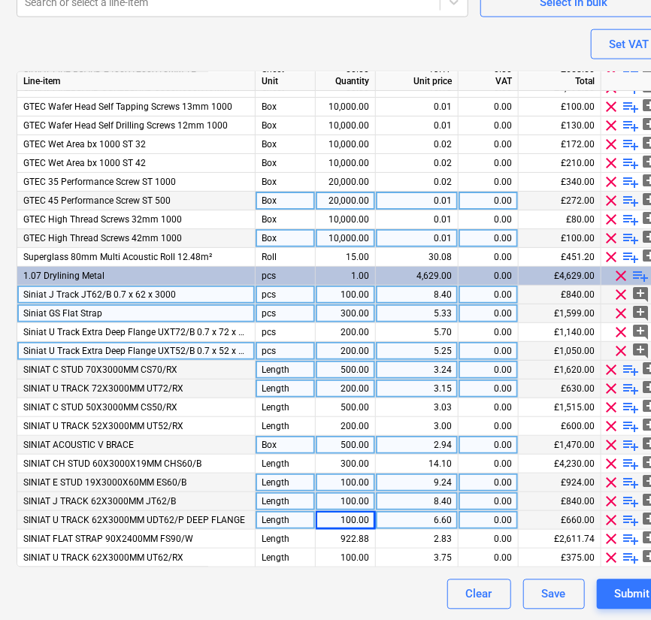
click at [619, 288] on span "clear" at bounding box center [621, 295] width 18 height 18
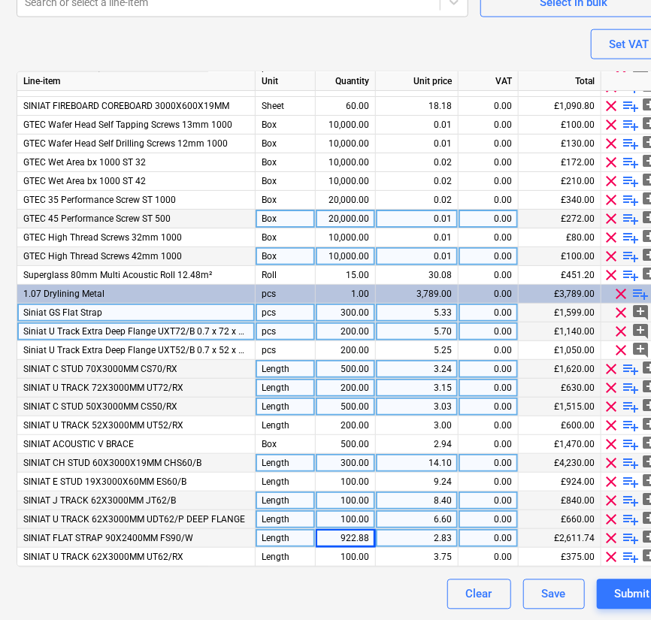
click at [353, 540] on div "922.88" at bounding box center [345, 538] width 47 height 19
click at [363, 315] on div "300.00" at bounding box center [345, 313] width 47 height 19
click at [402, 312] on div "5.33" at bounding box center [417, 313] width 70 height 19
click at [353, 314] on div "300.00" at bounding box center [345, 313] width 47 height 19
click at [353, 314] on input "300" at bounding box center [345, 313] width 59 height 18
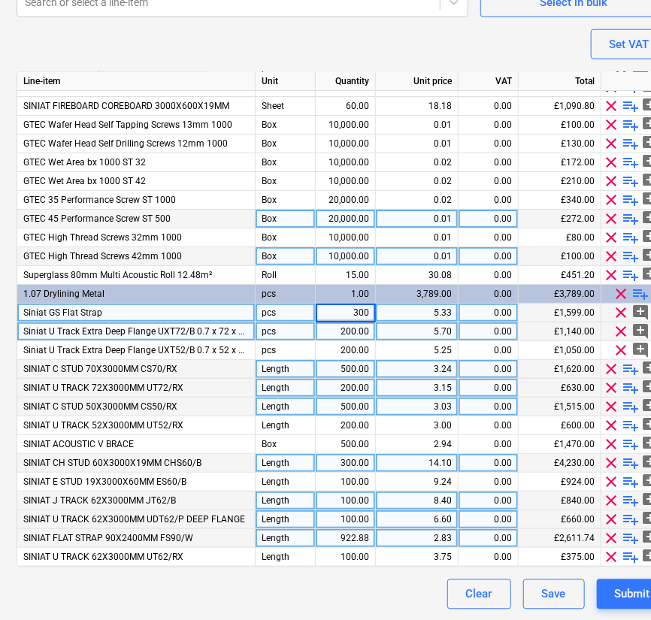
click at [360, 313] on input "300" at bounding box center [345, 313] width 59 height 18
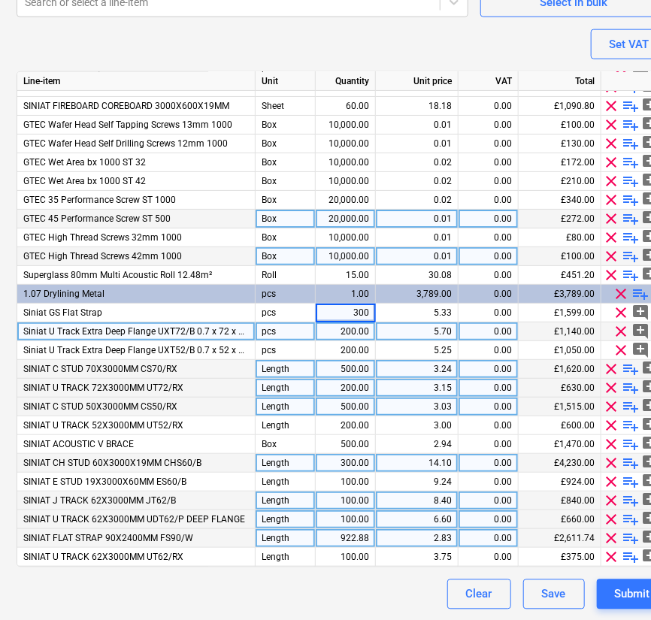
click at [345, 538] on div "922.88" at bounding box center [345, 538] width 47 height 19
click at [345, 538] on input "922.875" at bounding box center [345, 538] width 59 height 18
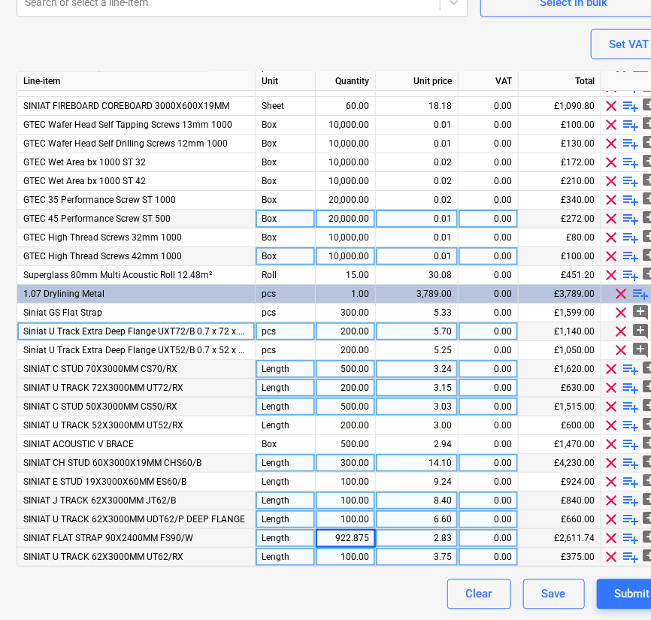
click at [213, 555] on div "SINIAT U TRACK 62X3000MM UT62/RX" at bounding box center [136, 557] width 238 height 19
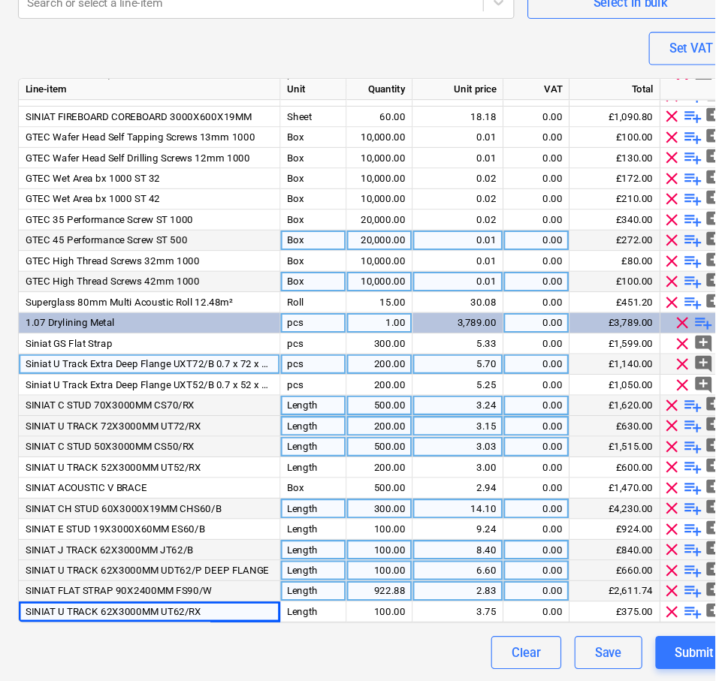
scroll to position [1, 0]
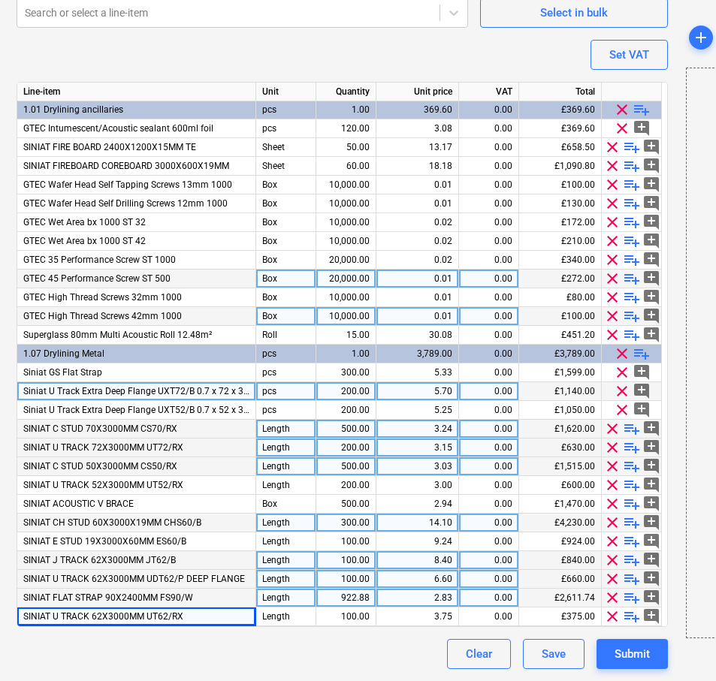
drag, startPoint x: 608, startPoint y: 603, endPoint x: 603, endPoint y: 637, distance: 35.0
click at [608, 615] on span "clear" at bounding box center [612, 617] width 18 height 18
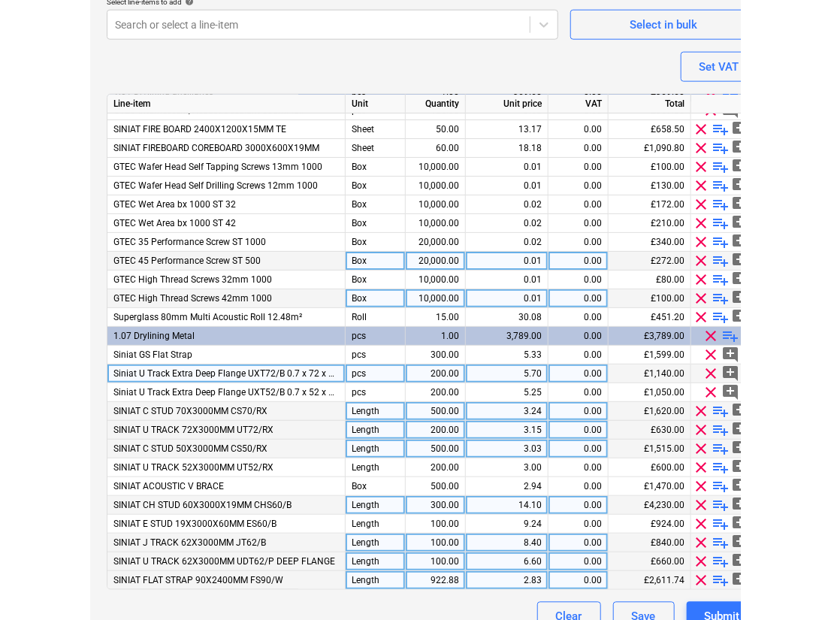
scroll to position [598, 6]
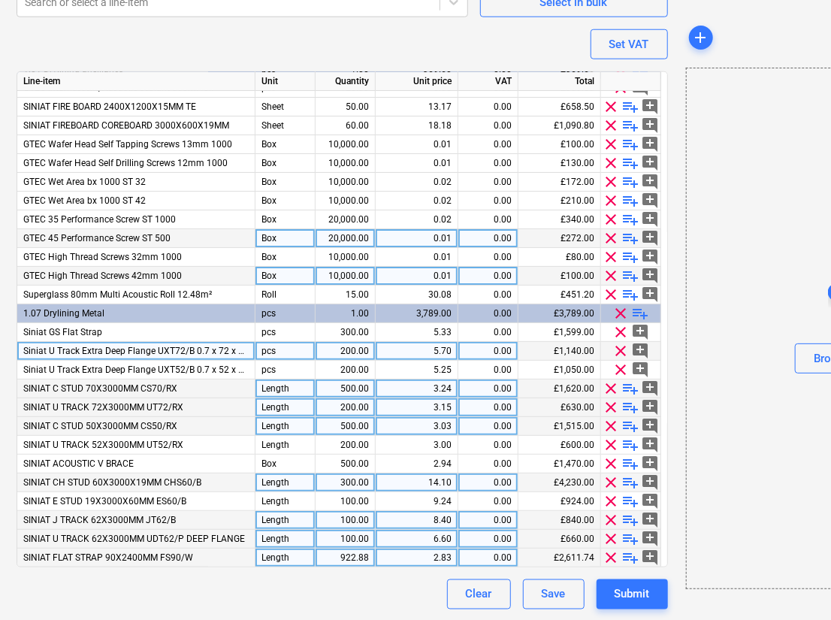
click at [608, 556] on span "clear" at bounding box center [612, 557] width 18 height 18
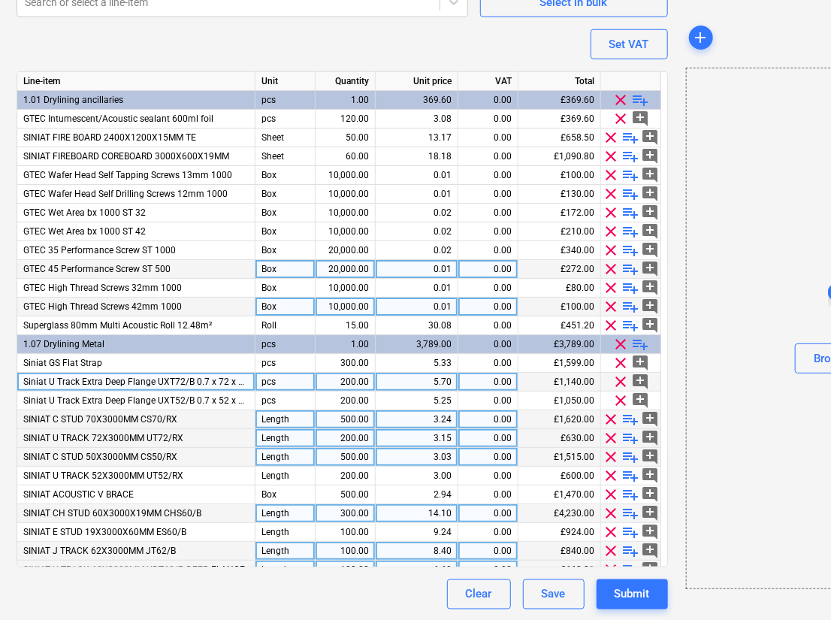
scroll to position [13, 0]
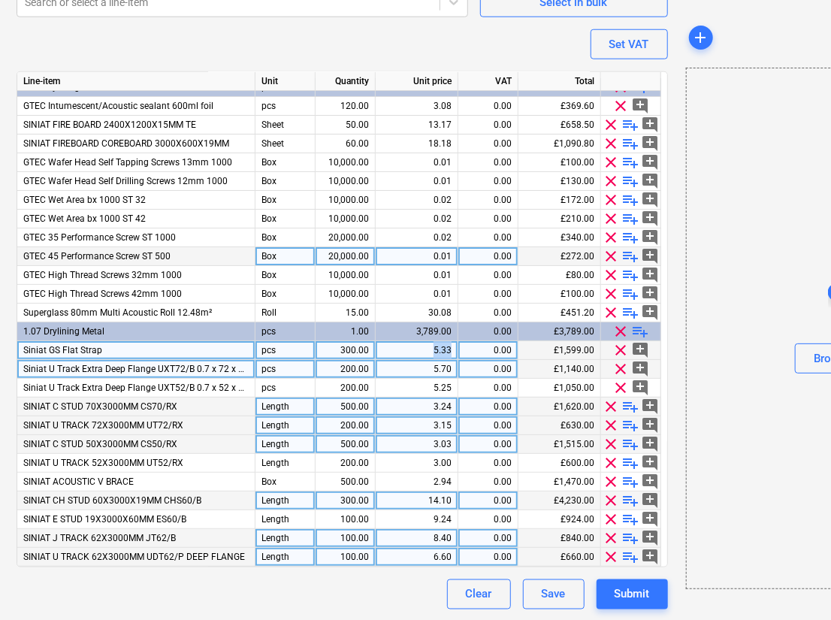
drag, startPoint x: 431, startPoint y: 349, endPoint x: 451, endPoint y: 350, distance: 19.5
click at [451, 350] on div "5.33" at bounding box center [417, 350] width 70 height 19
click at [451, 350] on input "5.33" at bounding box center [417, 350] width 82 height 18
drag, startPoint x: 451, startPoint y: 350, endPoint x: 346, endPoint y: 351, distance: 105.2
click at [0, 0] on div "Siniat GS Flat Strap pcs 300.00 5.33 0.00 £1,599.00 clear add_comment" at bounding box center [0, 0] width 0 height 0
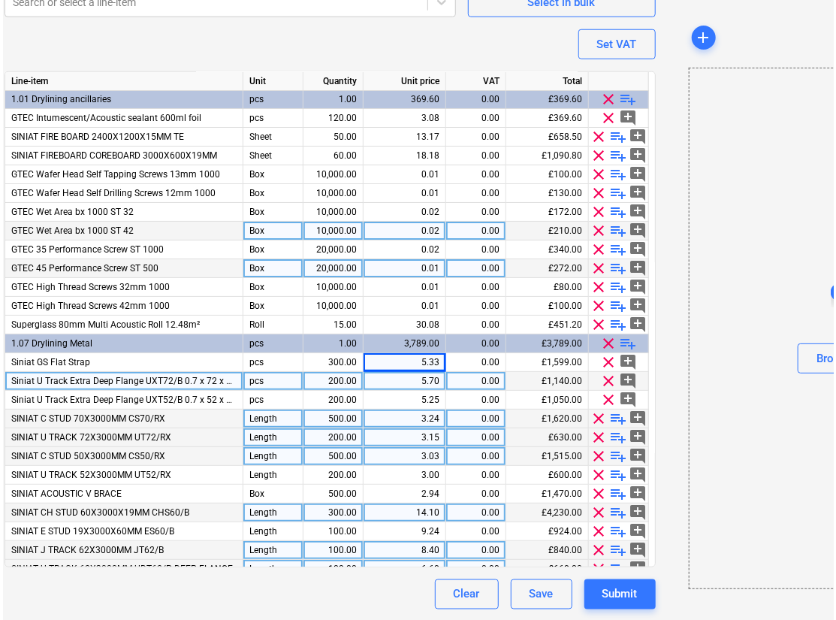
scroll to position [0, 0]
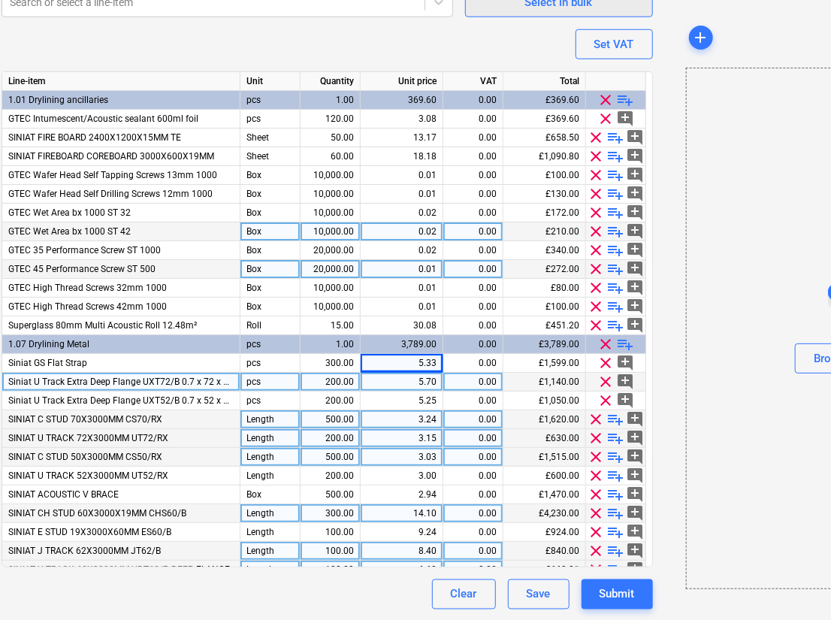
click at [544, 5] on div "Select in bulk" at bounding box center [559, 2] width 68 height 20
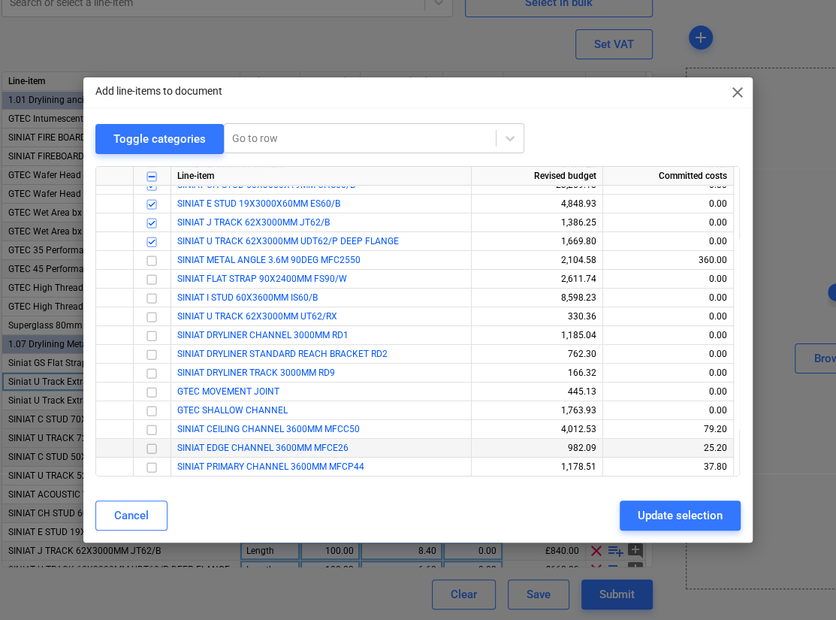
scroll to position [279, 0]
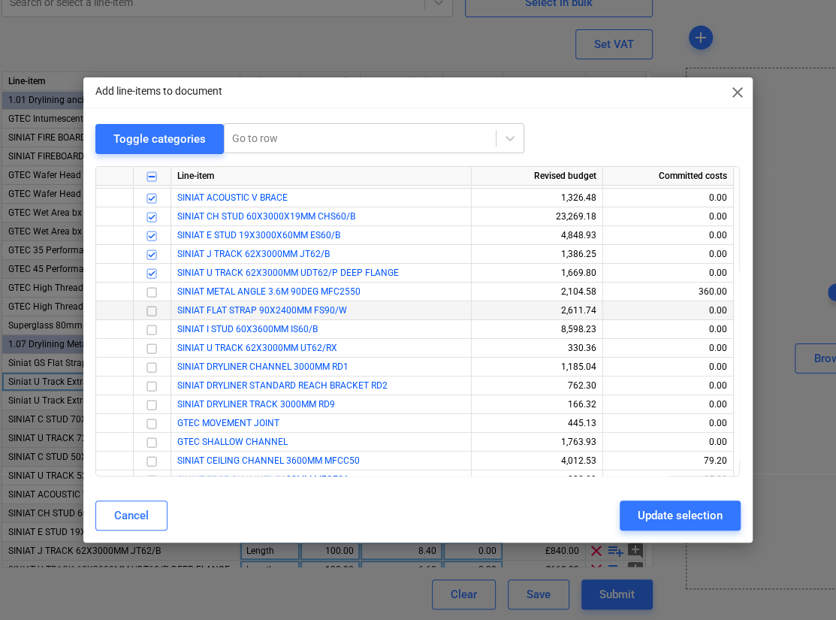
click at [153, 307] on input "checkbox" at bounding box center [152, 311] width 18 height 18
click at [700, 512] on div "Update selection" at bounding box center [680, 516] width 85 height 20
type textarea "x"
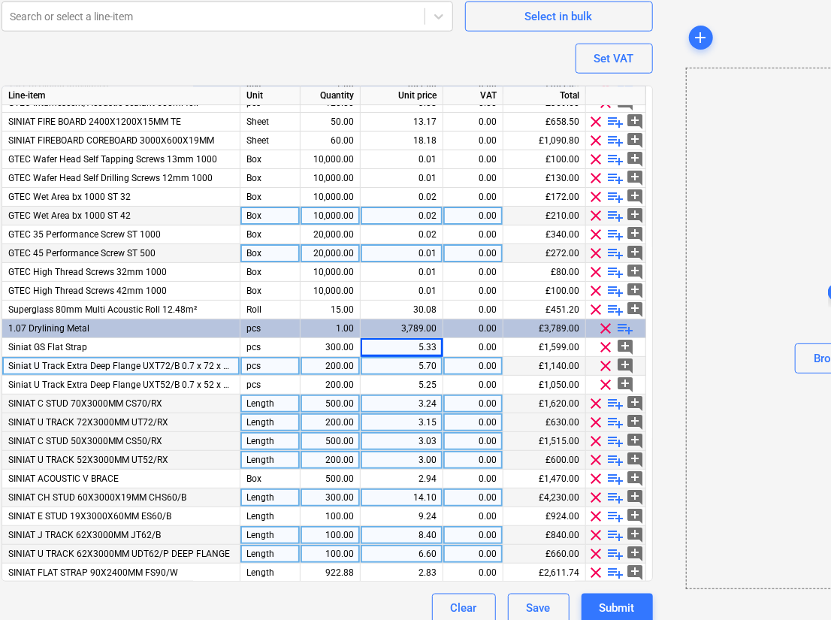
scroll to position [31, 0]
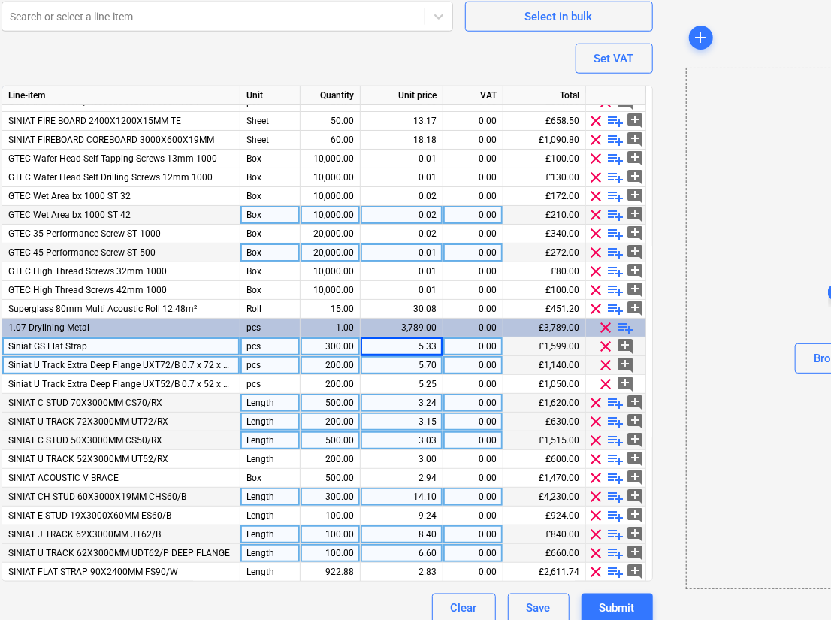
click at [412, 348] on div "5.33" at bounding box center [402, 346] width 70 height 19
click at [412, 348] on input "5.33" at bounding box center [402, 346] width 82 height 18
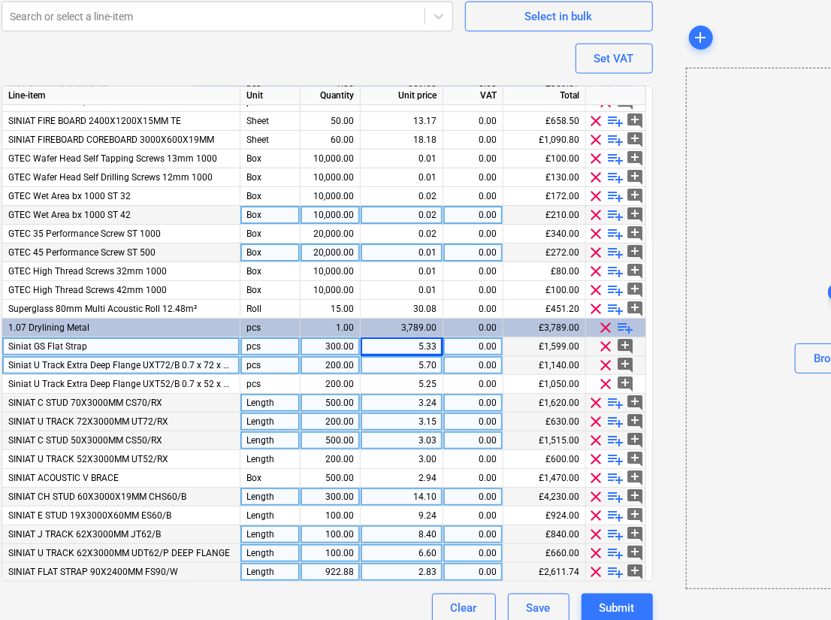
click at [429, 569] on div "2.83" at bounding box center [402, 572] width 70 height 19
type input "5.33"
type textarea "x"
click at [336, 576] on div "922.88" at bounding box center [330, 572] width 47 height 19
click at [336, 576] on input "922.875" at bounding box center [330, 572] width 59 height 18
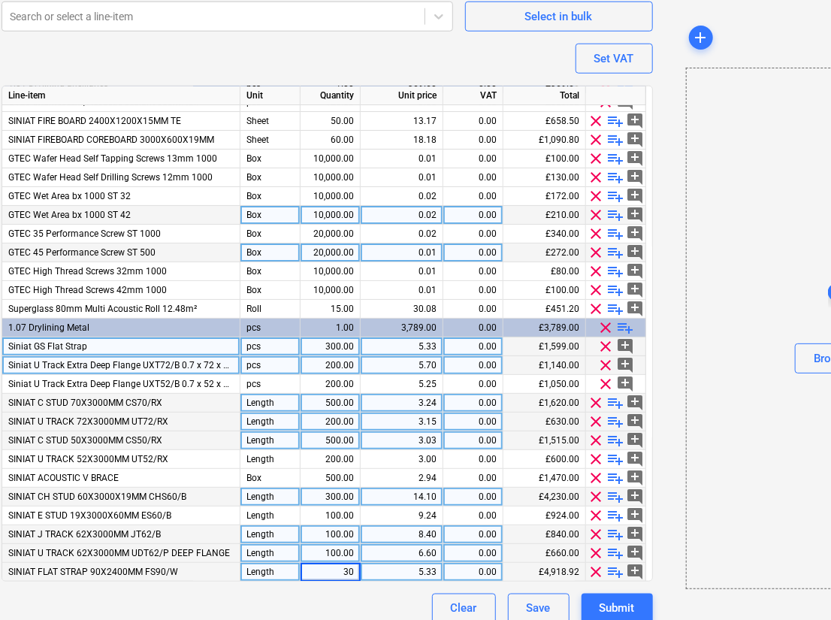
type input "300"
click at [335, 595] on div "Clear Save Submit" at bounding box center [327, 609] width 651 height 30
click at [608, 337] on span "clear" at bounding box center [606, 346] width 18 height 18
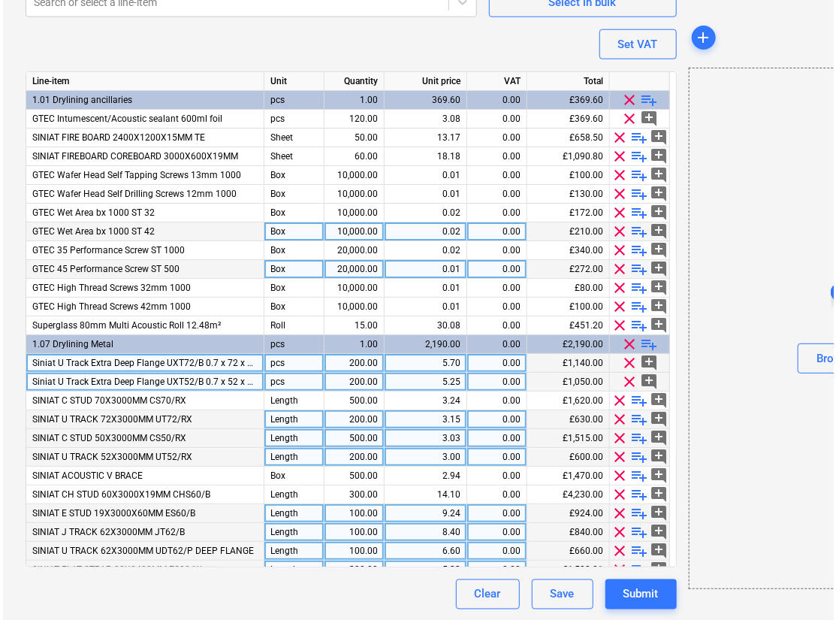
scroll to position [13, 0]
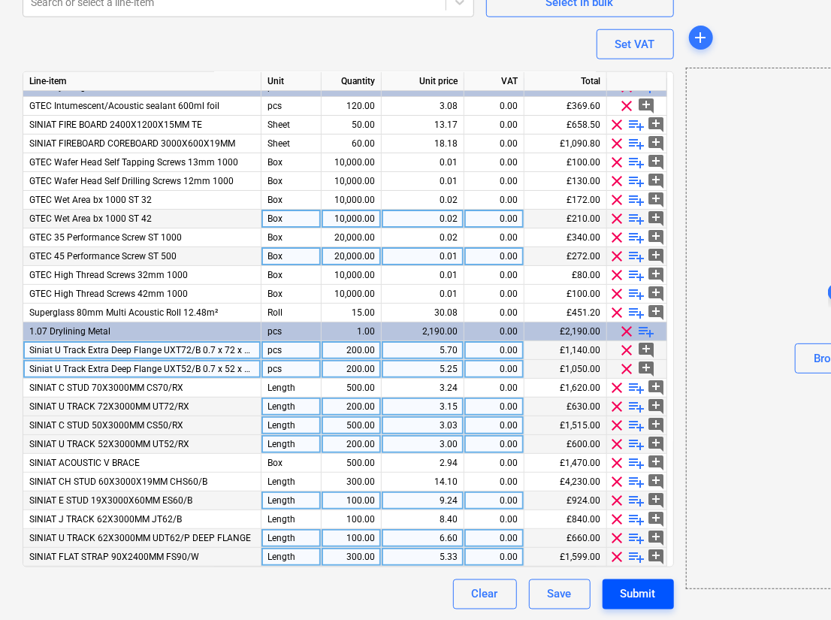
click at [633, 590] on div "Submit" at bounding box center [638, 595] width 35 height 20
type textarea "x"
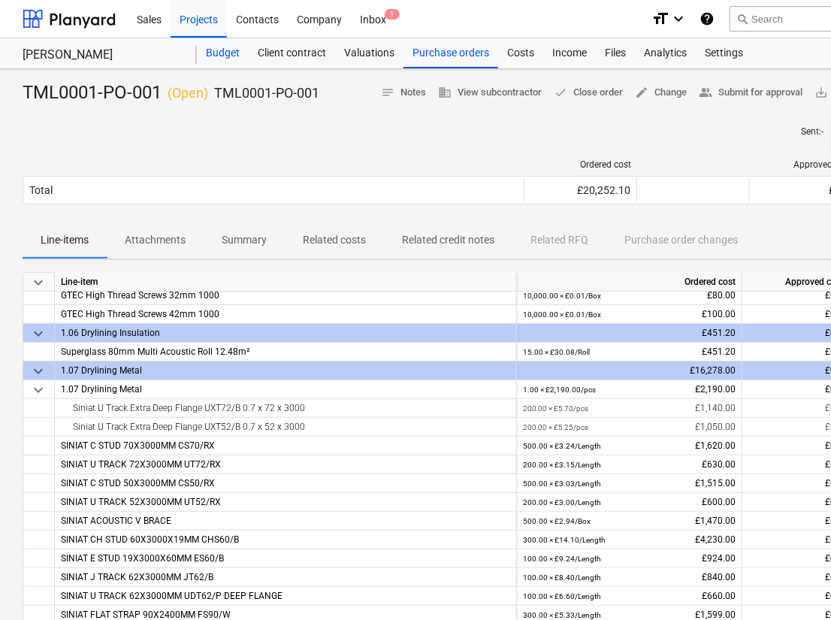
click at [213, 52] on div "Budget" at bounding box center [223, 53] width 52 height 30
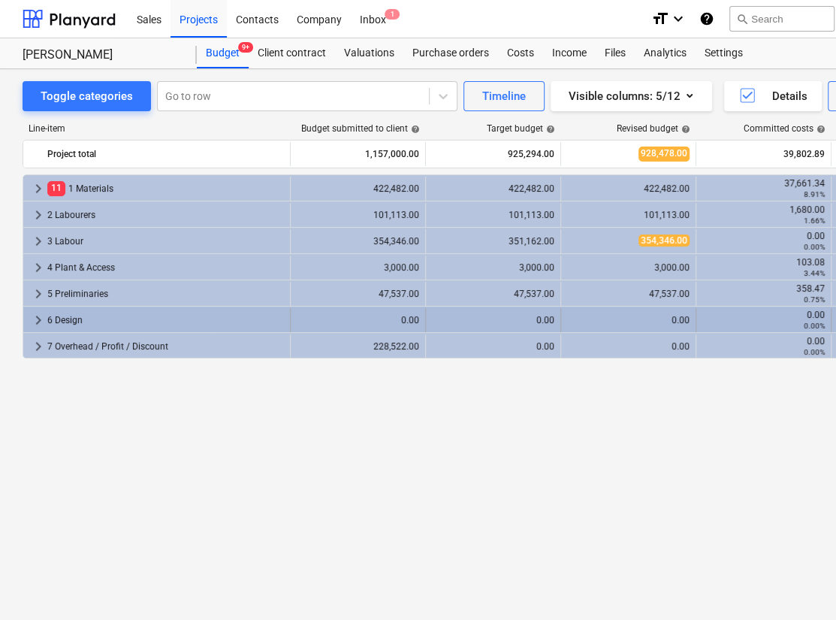
click at [38, 313] on span "keyboard_arrow_right" at bounding box center [38, 320] width 18 height 18
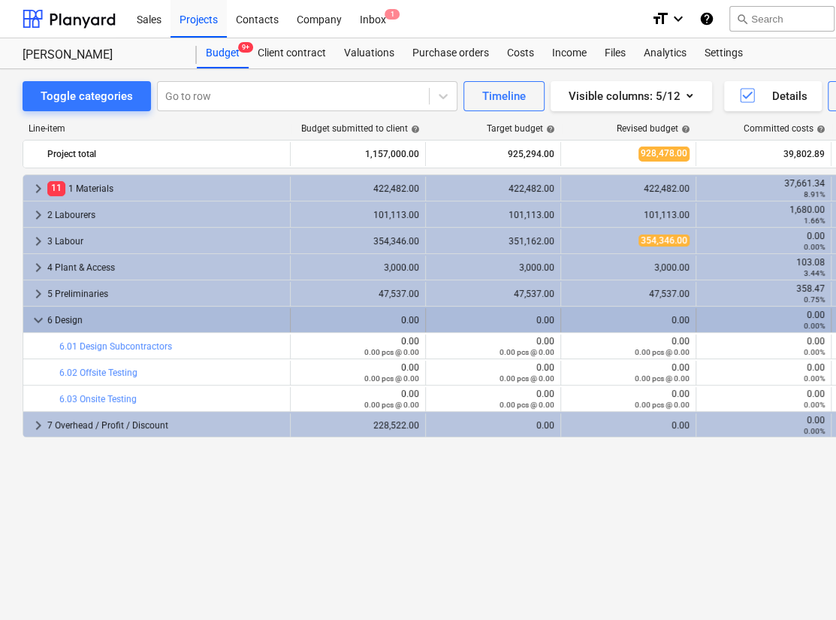
click at [39, 313] on span "keyboard_arrow_down" at bounding box center [38, 320] width 18 height 18
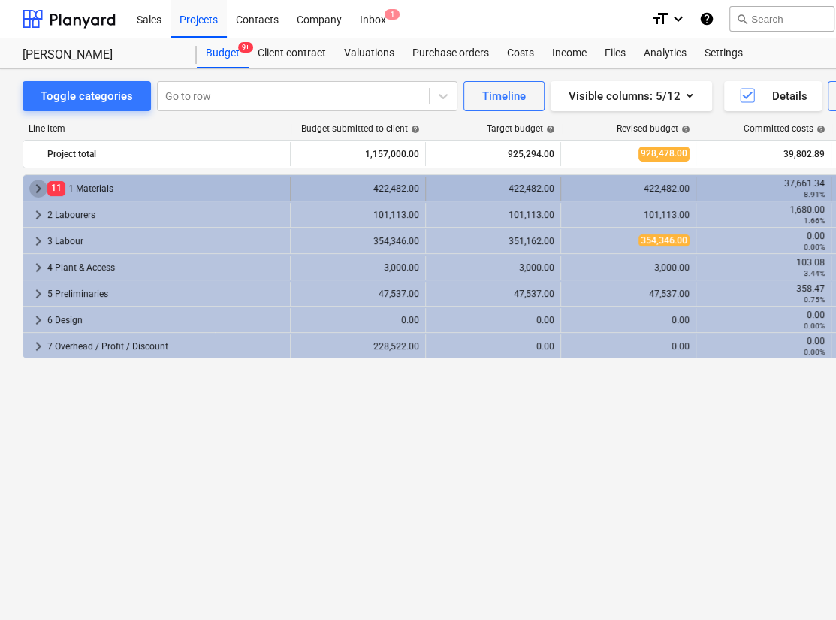
click at [37, 184] on span "keyboard_arrow_right" at bounding box center [38, 189] width 18 height 18
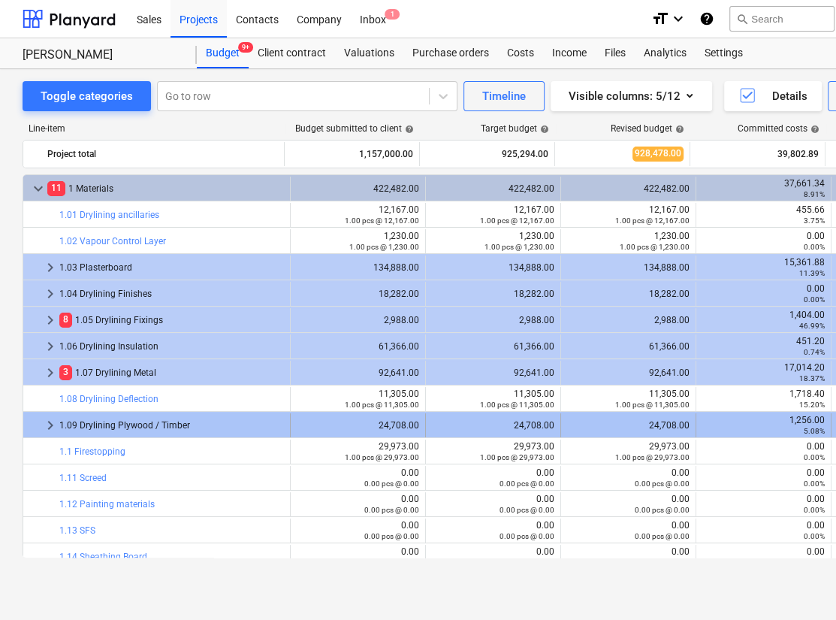
click at [51, 423] on span "keyboard_arrow_right" at bounding box center [50, 425] width 18 height 18
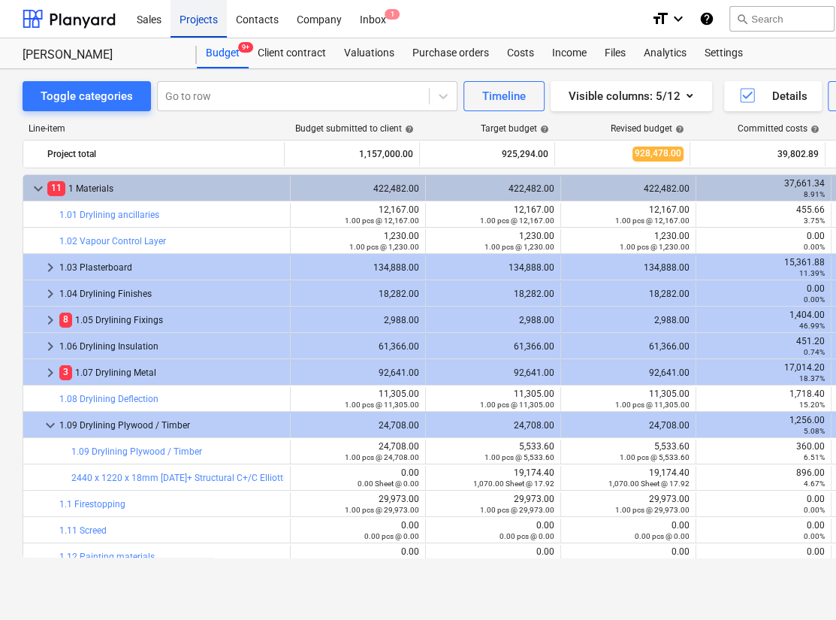
click at [193, 17] on div "Projects" at bounding box center [199, 18] width 56 height 38
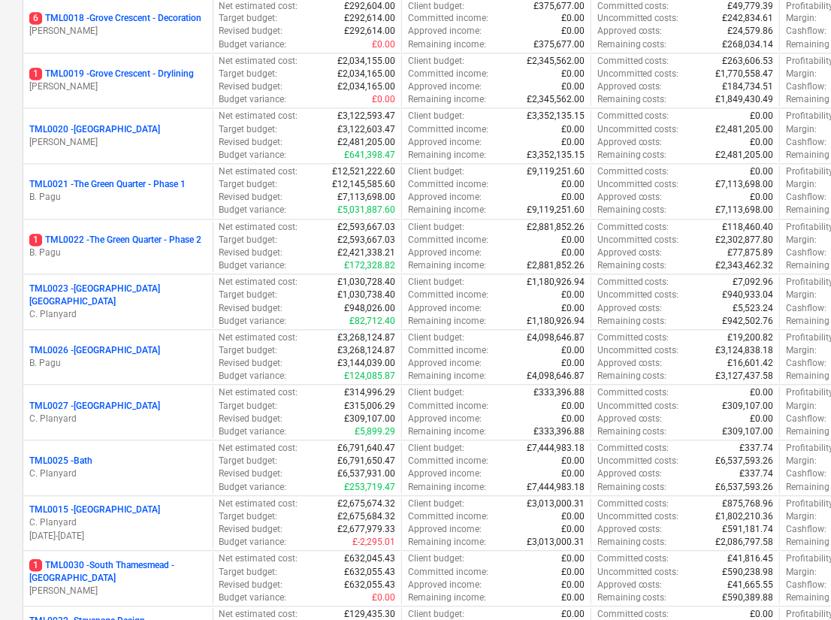
scroll to position [1127, 0]
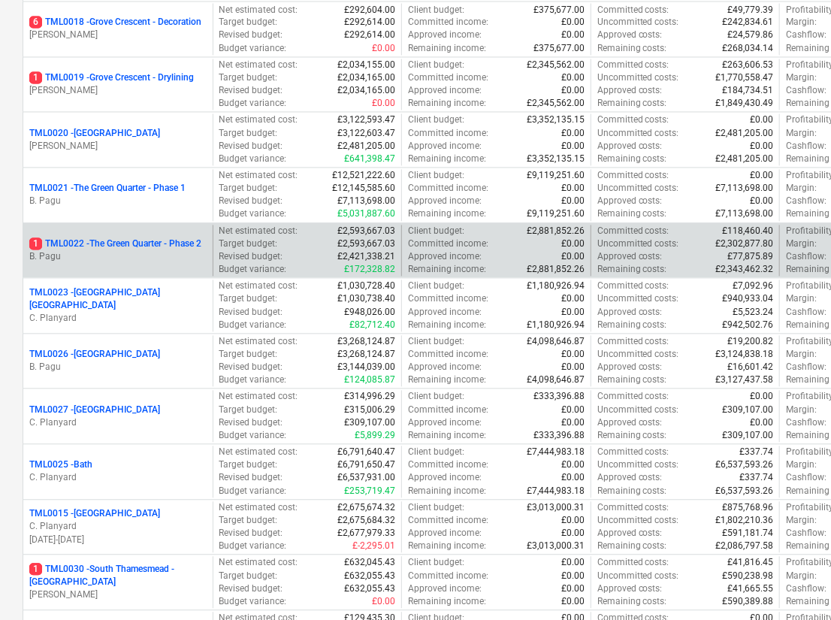
click at [139, 240] on p "1 TML0022 - The Green Quarter - Phase 2" at bounding box center [115, 244] width 172 height 13
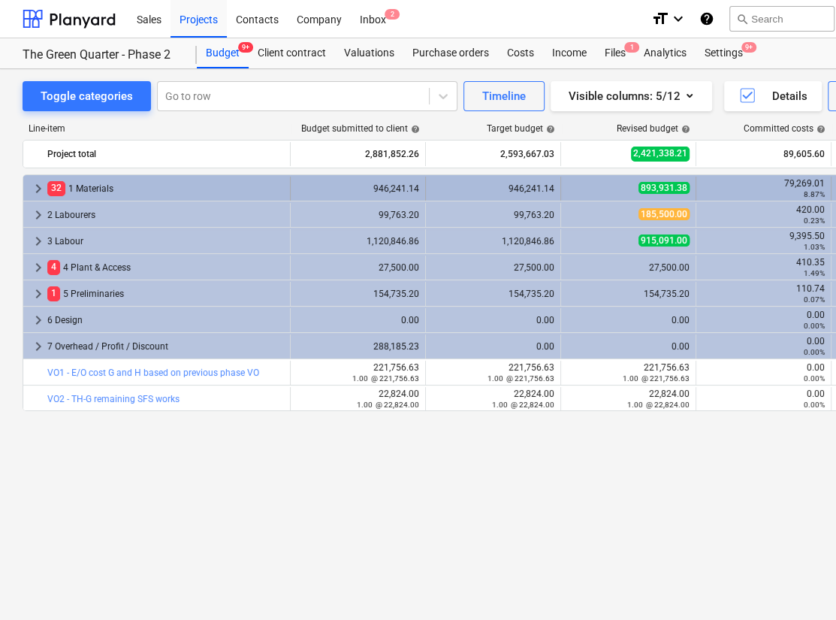
click at [44, 185] on span "keyboard_arrow_right" at bounding box center [38, 189] width 18 height 18
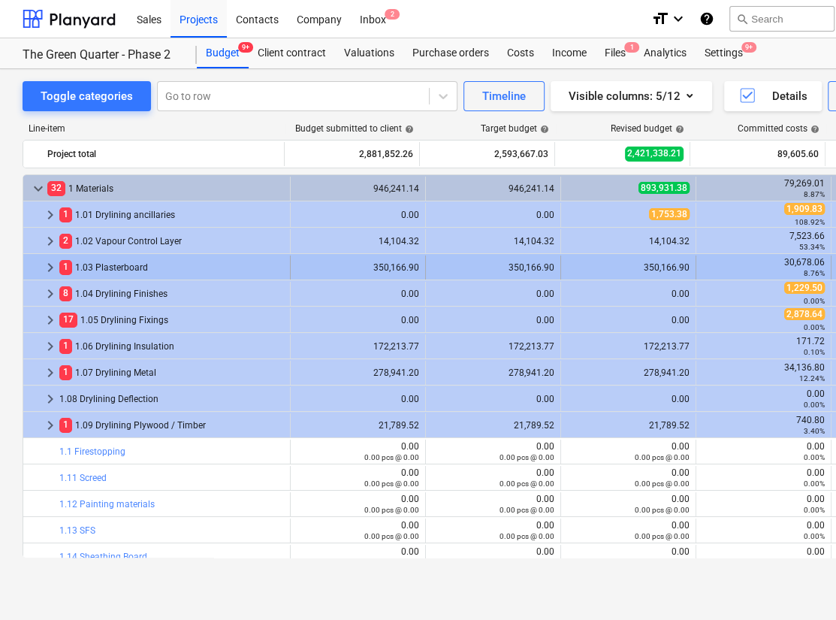
click at [55, 266] on span "keyboard_arrow_right" at bounding box center [50, 267] width 18 height 18
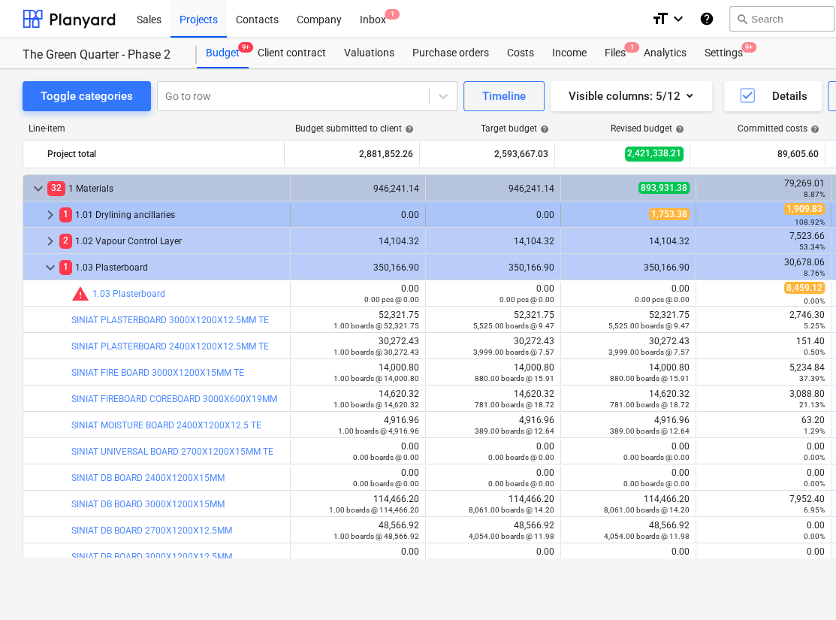
click at [49, 210] on span "keyboard_arrow_right" at bounding box center [50, 215] width 18 height 18
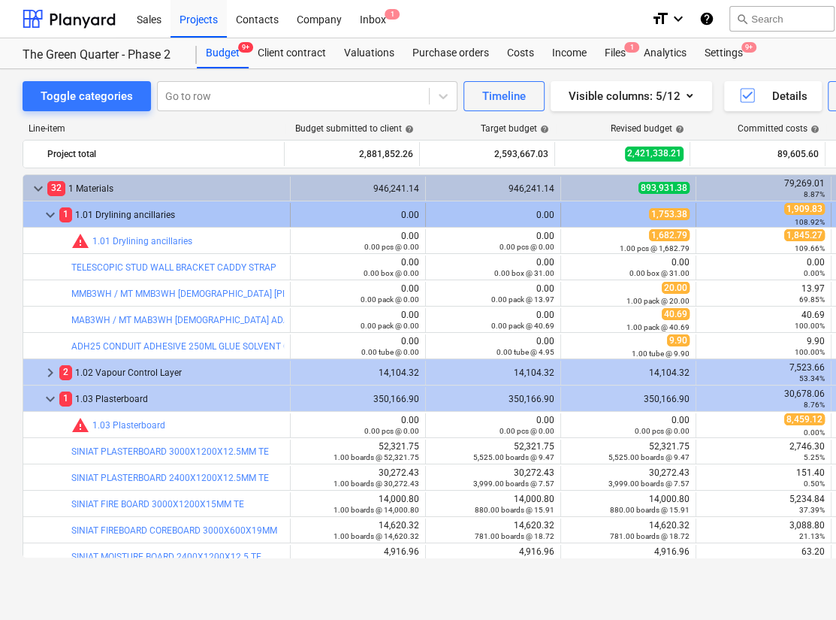
click at [50, 210] on span "keyboard_arrow_down" at bounding box center [50, 215] width 18 height 18
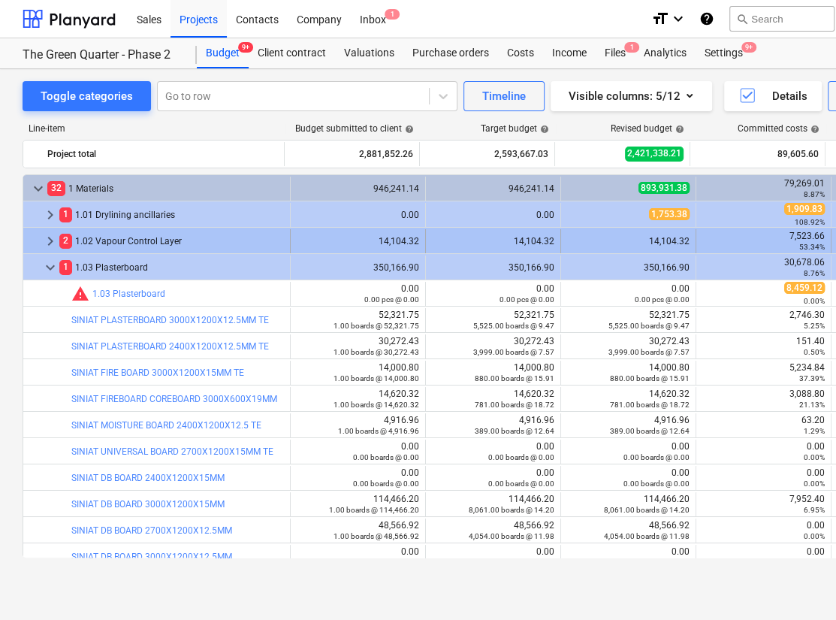
click at [48, 237] on span "keyboard_arrow_right" at bounding box center [50, 241] width 18 height 18
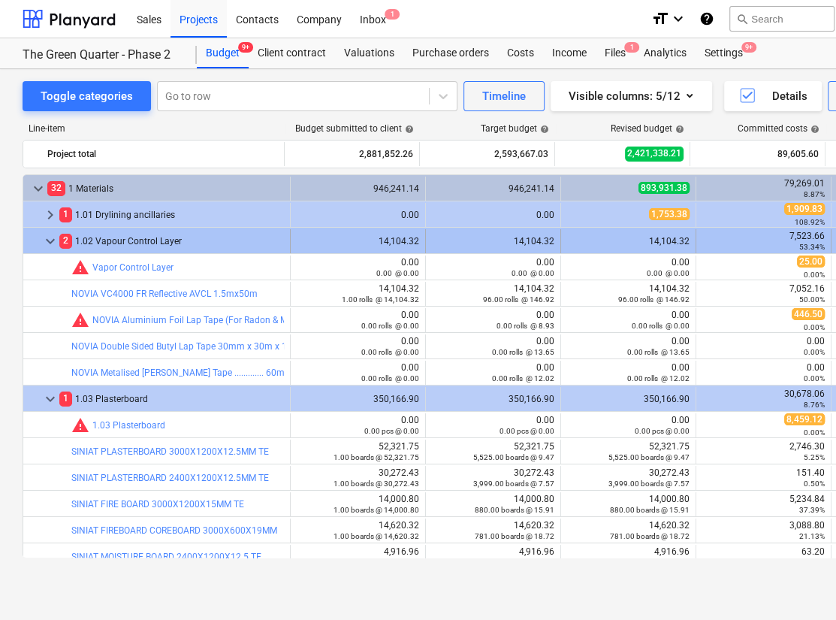
click at [50, 237] on span "keyboard_arrow_down" at bounding box center [50, 241] width 18 height 18
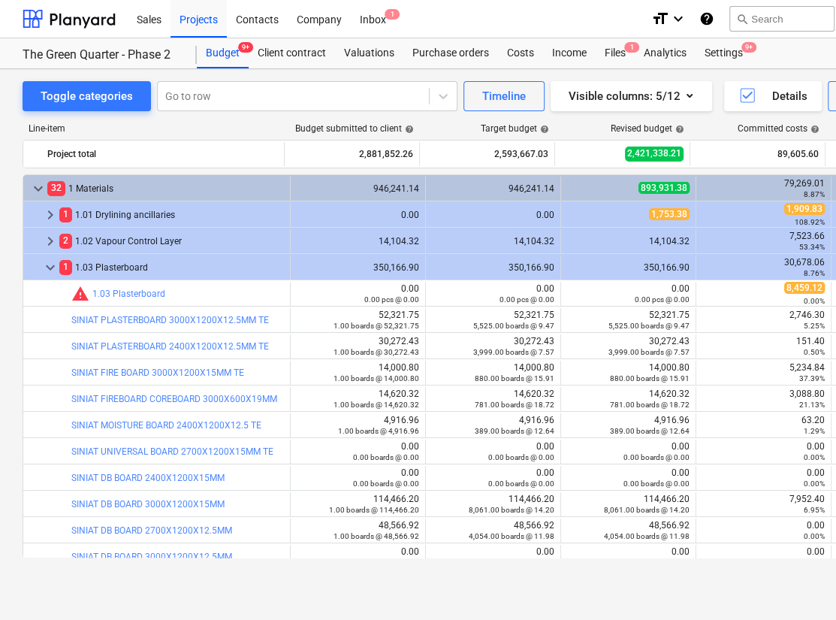
scroll to position [12, 0]
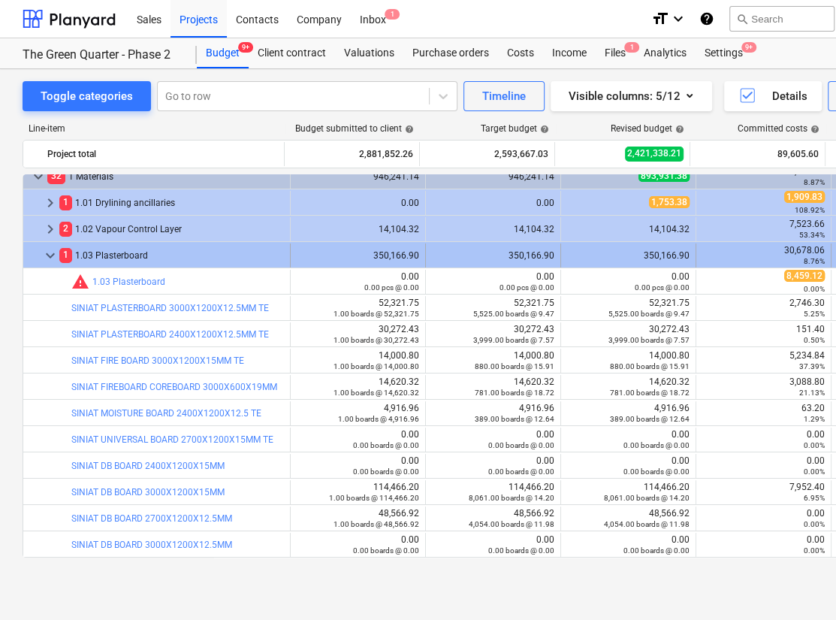
click at [45, 243] on div "keyboard_arrow_down" at bounding box center [50, 255] width 18 height 24
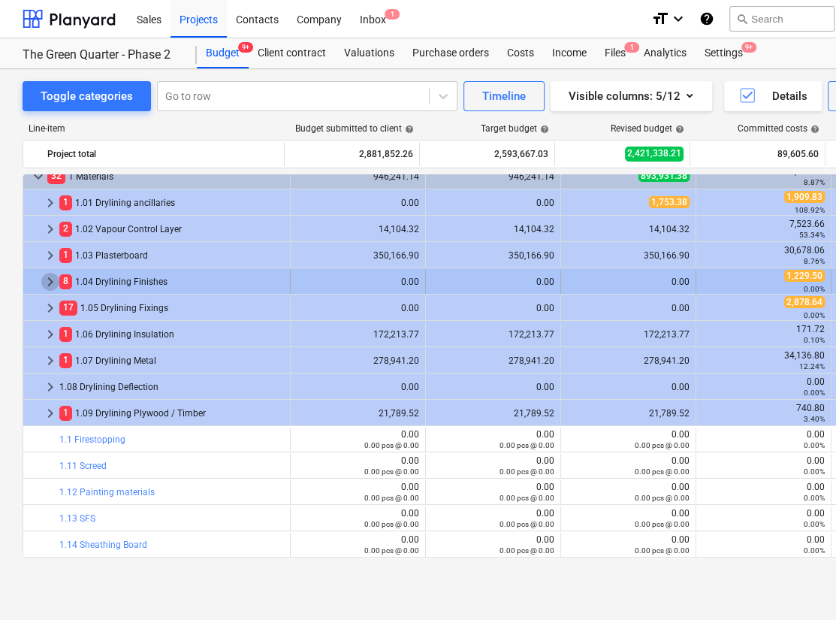
click at [47, 277] on span "keyboard_arrow_right" at bounding box center [50, 282] width 18 height 18
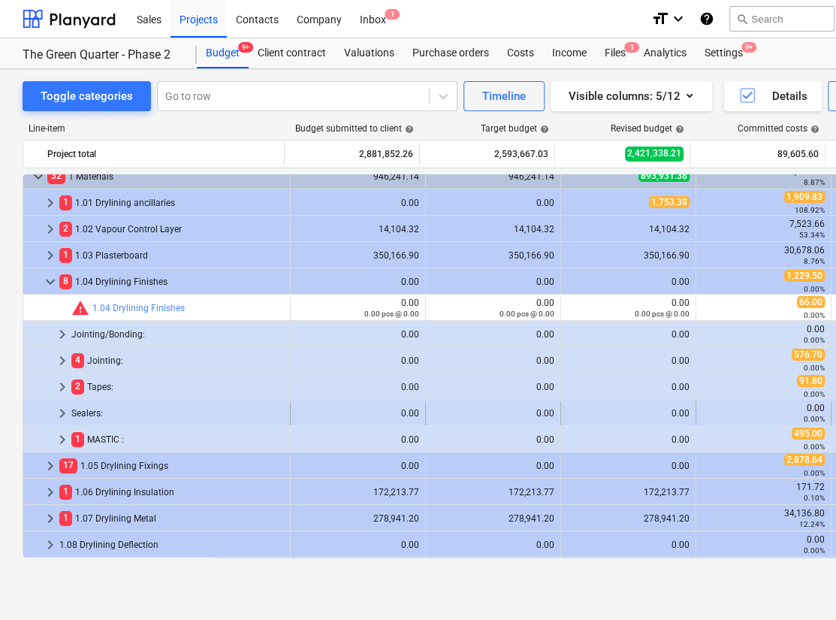
click at [61, 409] on span "keyboard_arrow_right" at bounding box center [62, 413] width 18 height 18
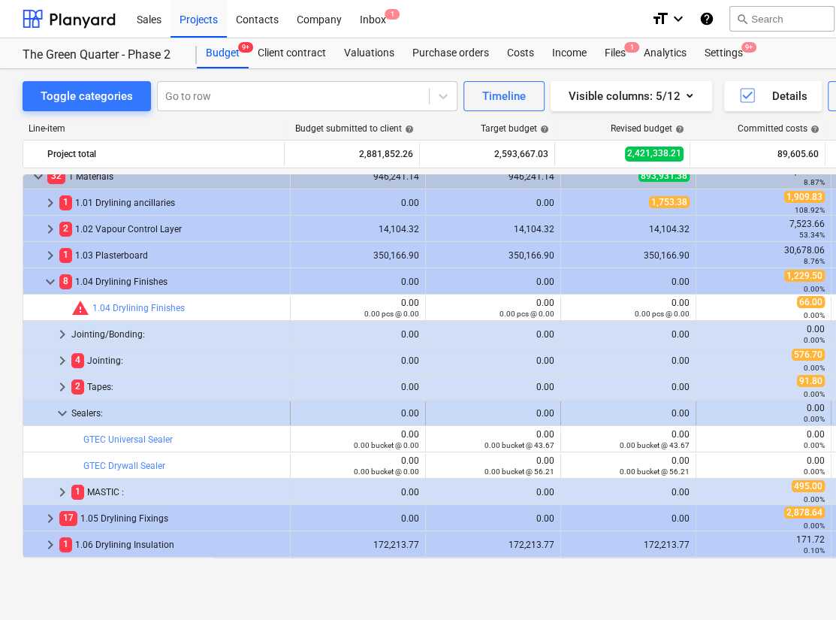
click at [64, 412] on span "keyboard_arrow_down" at bounding box center [62, 413] width 18 height 18
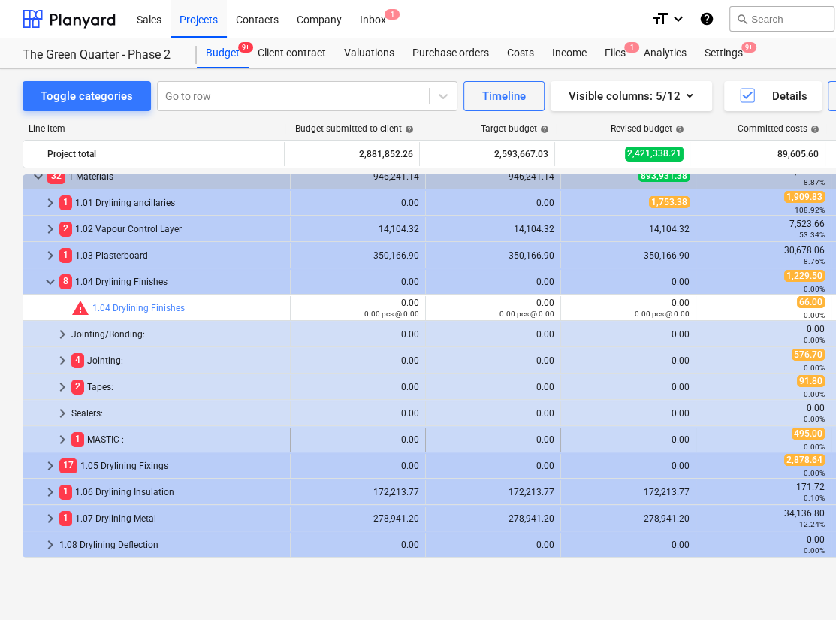
click at [65, 438] on span "keyboard_arrow_right" at bounding box center [62, 440] width 18 height 18
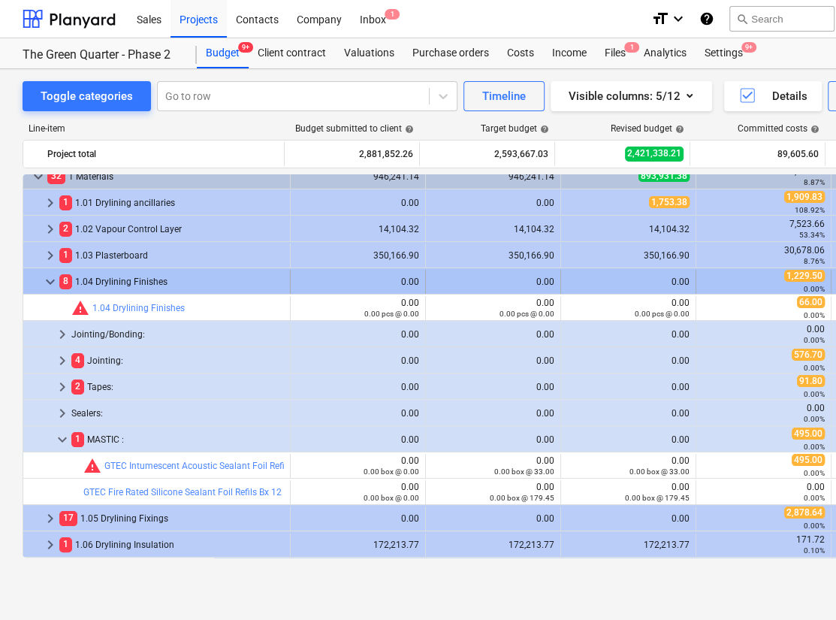
click at [45, 279] on span "keyboard_arrow_down" at bounding box center [50, 282] width 18 height 18
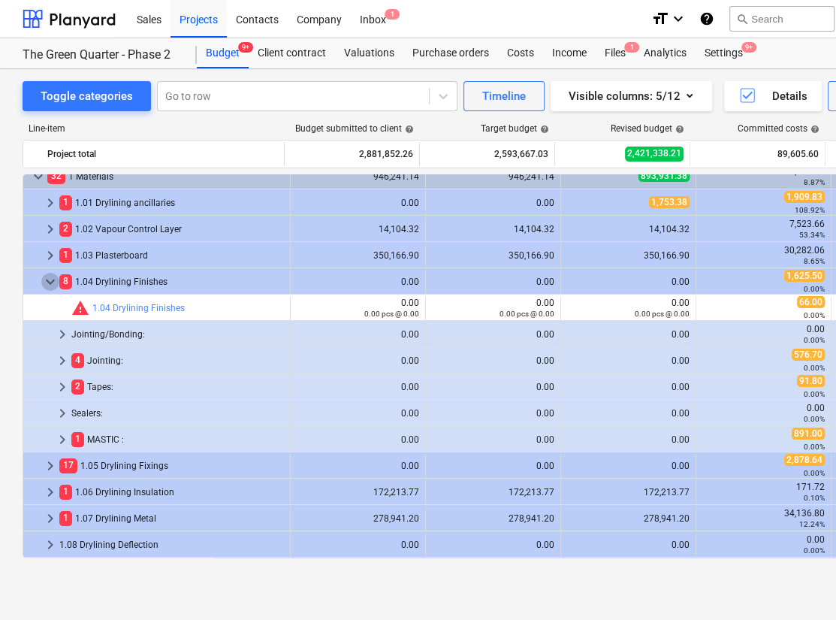
click at [45, 279] on span "keyboard_arrow_down" at bounding box center [50, 282] width 18 height 18
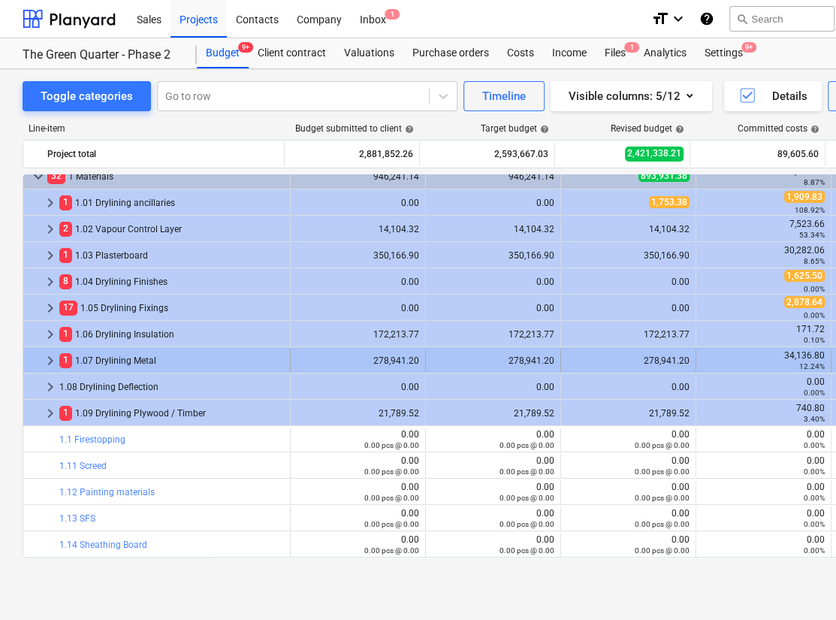
click at [47, 358] on span "keyboard_arrow_right" at bounding box center [50, 361] width 18 height 18
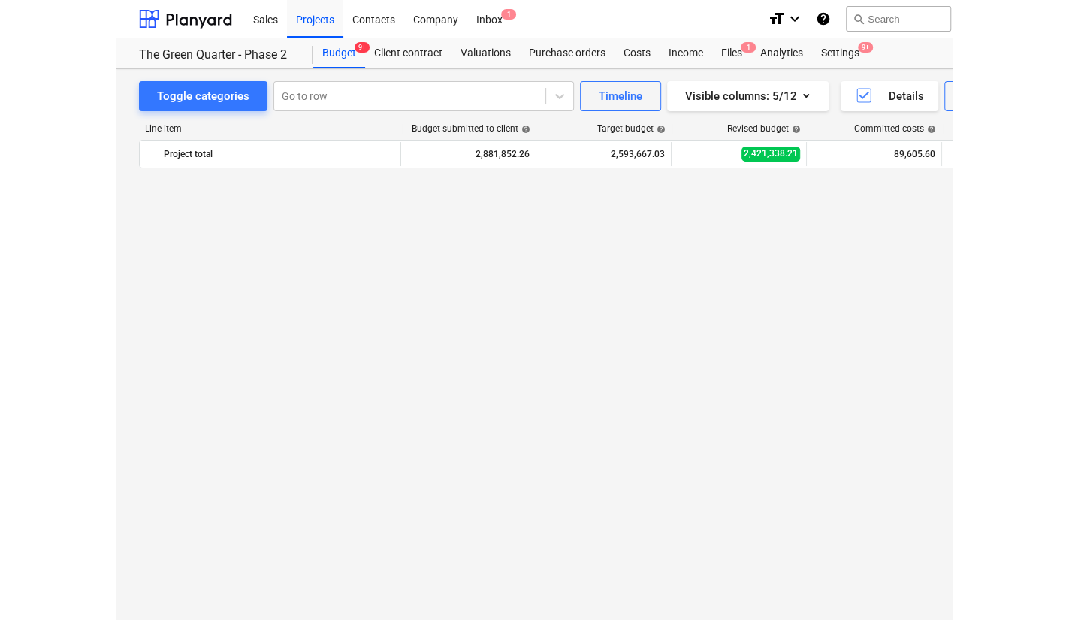
scroll to position [0, 0]
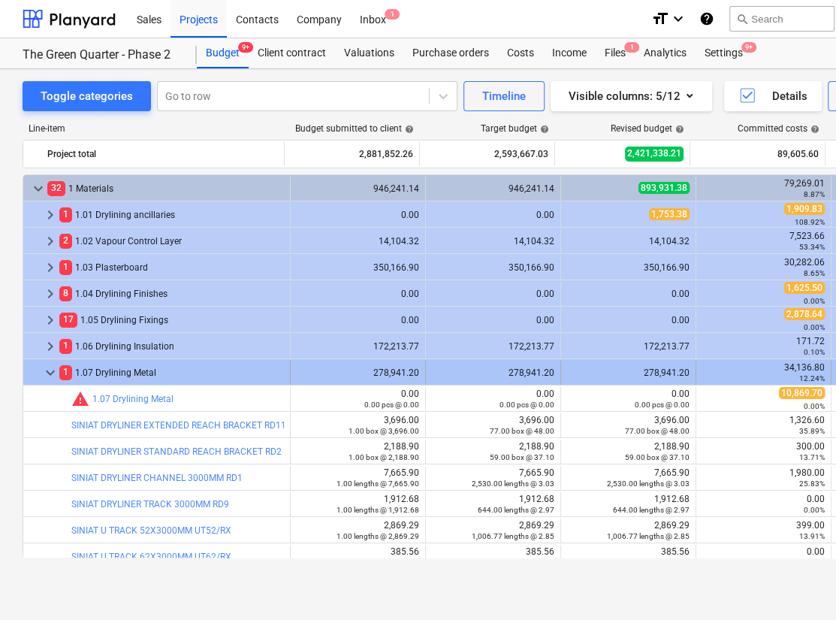
click at [53, 370] on span "keyboard_arrow_down" at bounding box center [50, 373] width 18 height 18
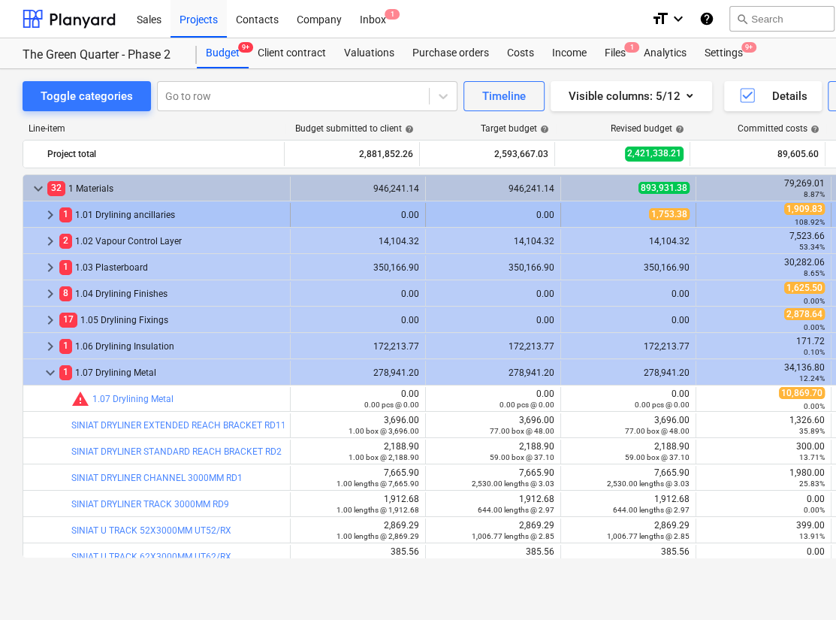
click at [47, 209] on span "keyboard_arrow_right" at bounding box center [50, 215] width 18 height 18
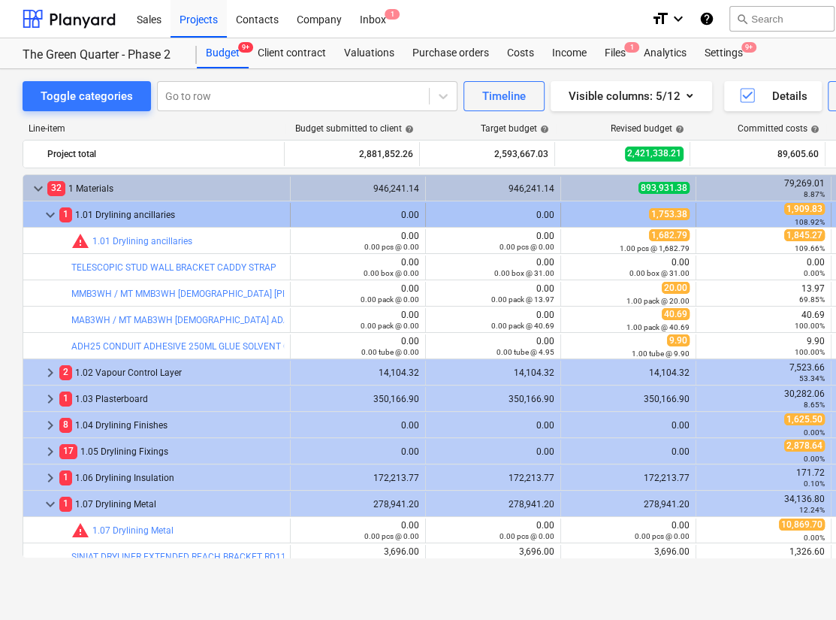
click at [47, 213] on span "keyboard_arrow_down" at bounding box center [50, 215] width 18 height 18
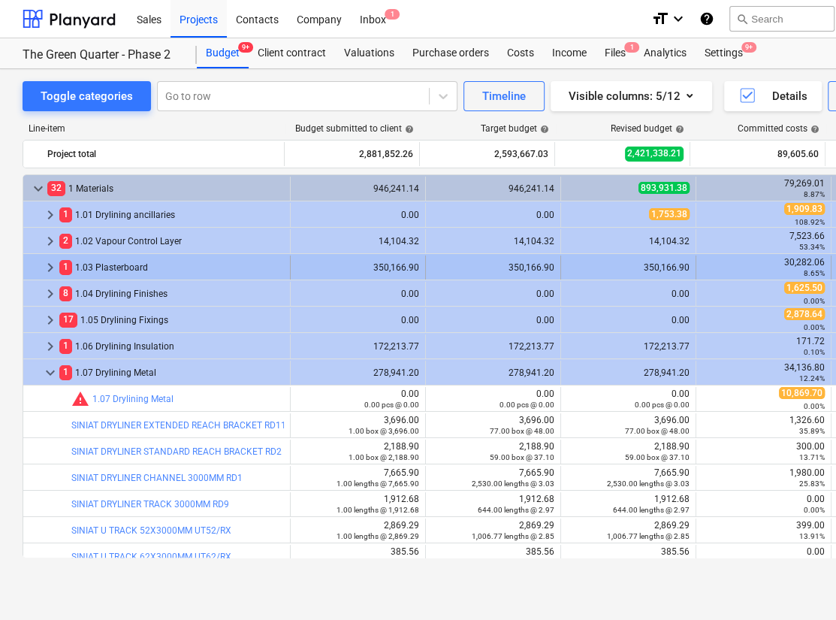
click at [47, 265] on span "keyboard_arrow_right" at bounding box center [50, 267] width 18 height 18
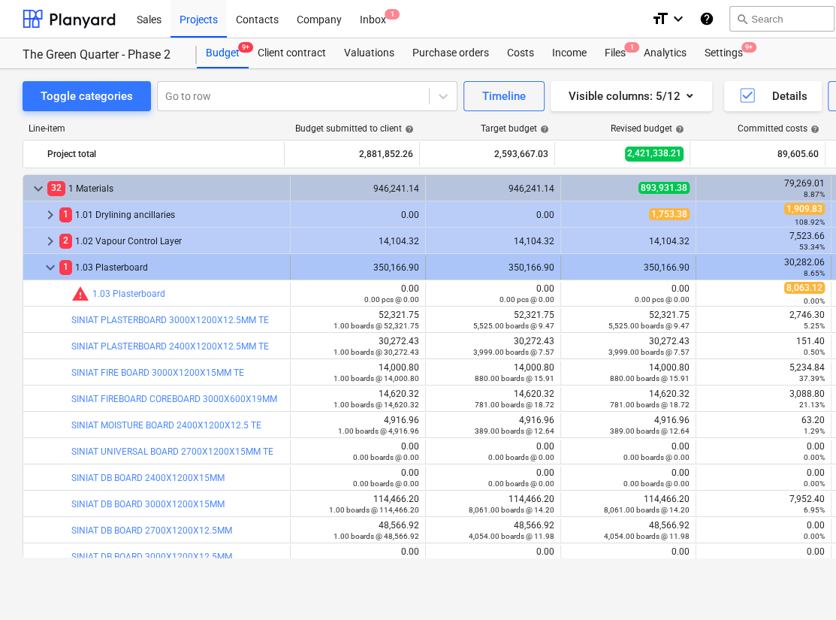
click at [51, 265] on span "keyboard_arrow_down" at bounding box center [50, 267] width 18 height 18
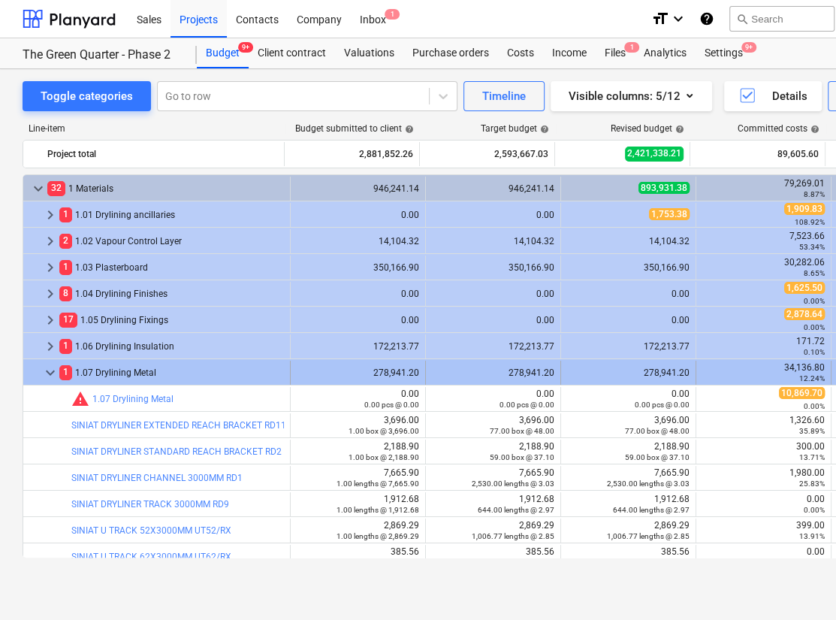
click at [51, 373] on span "keyboard_arrow_down" at bounding box center [50, 373] width 18 height 18
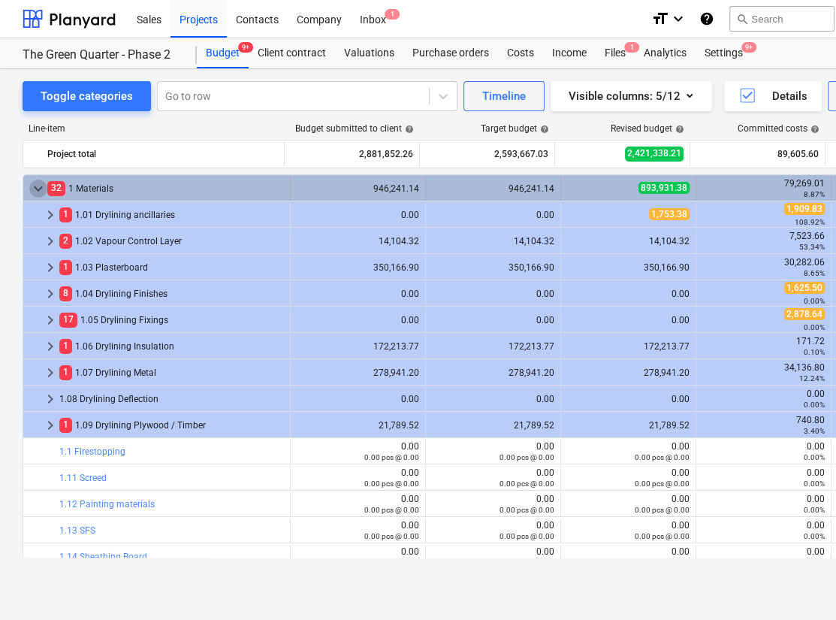
click at [37, 183] on span "keyboard_arrow_down" at bounding box center [38, 189] width 18 height 18
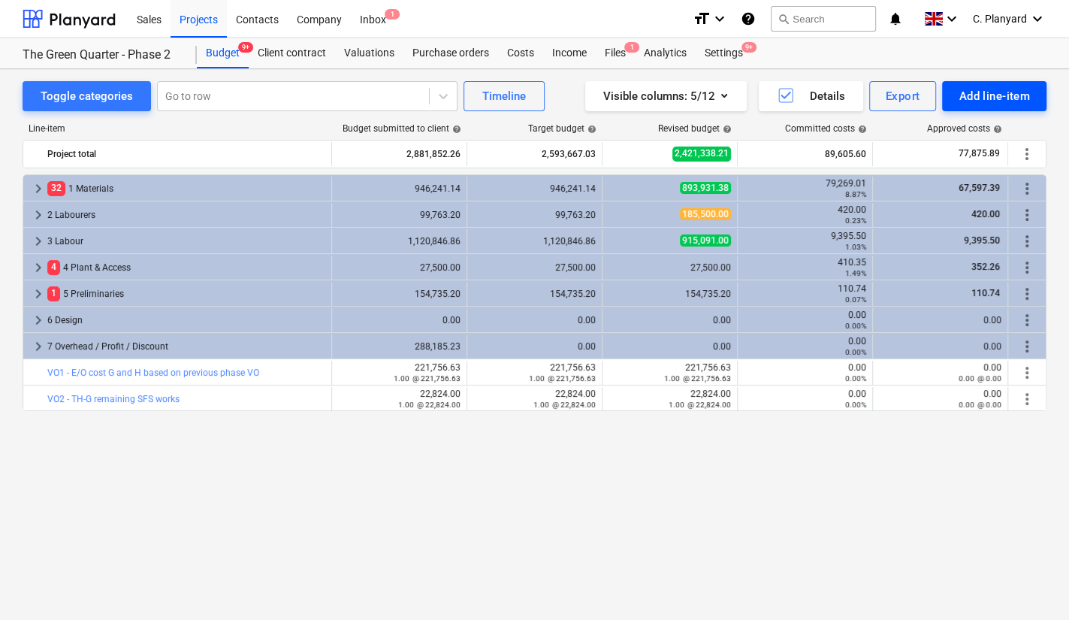
click at [928, 102] on div "Add line-item" at bounding box center [994, 96] width 71 height 20
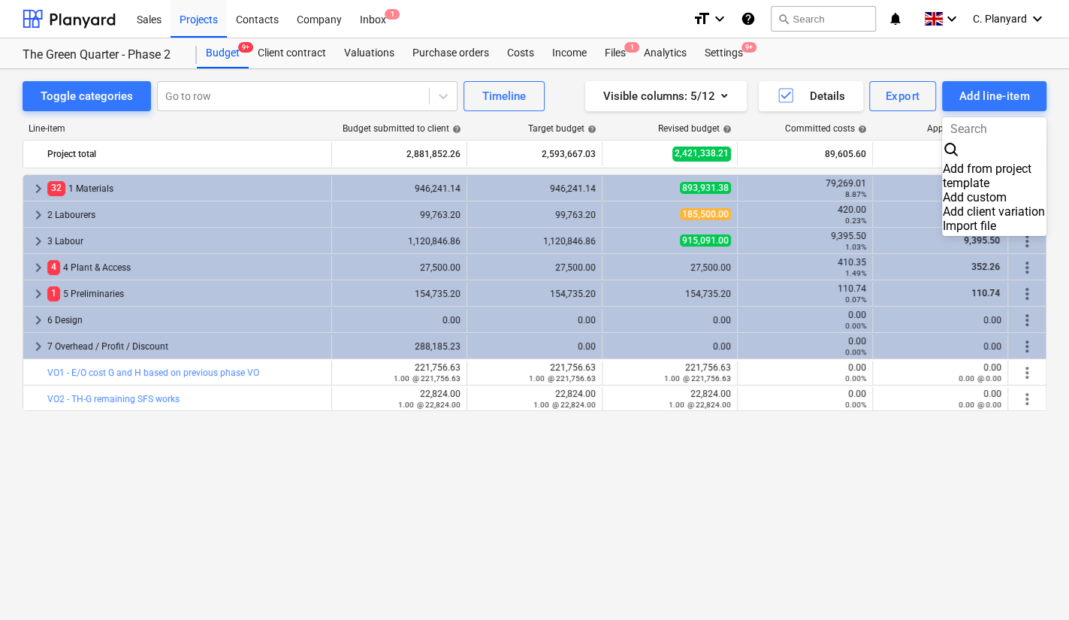
click at [928, 59] on div at bounding box center [534, 310] width 1069 height 620
